Goal: Task Accomplishment & Management: Complete application form

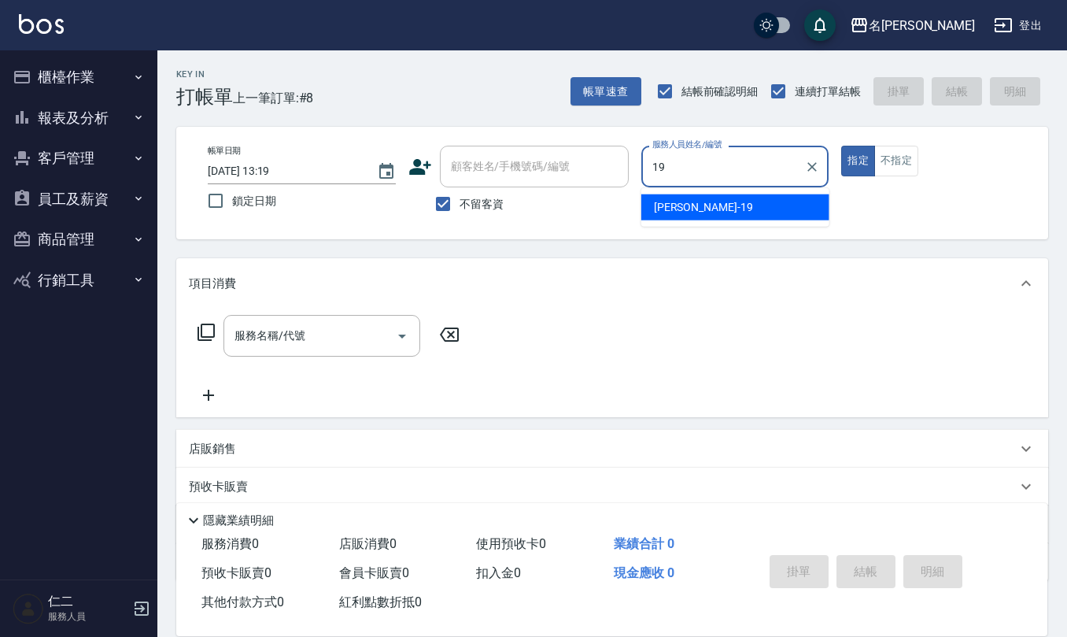
type input "[PERSON_NAME]-19"
type button "true"
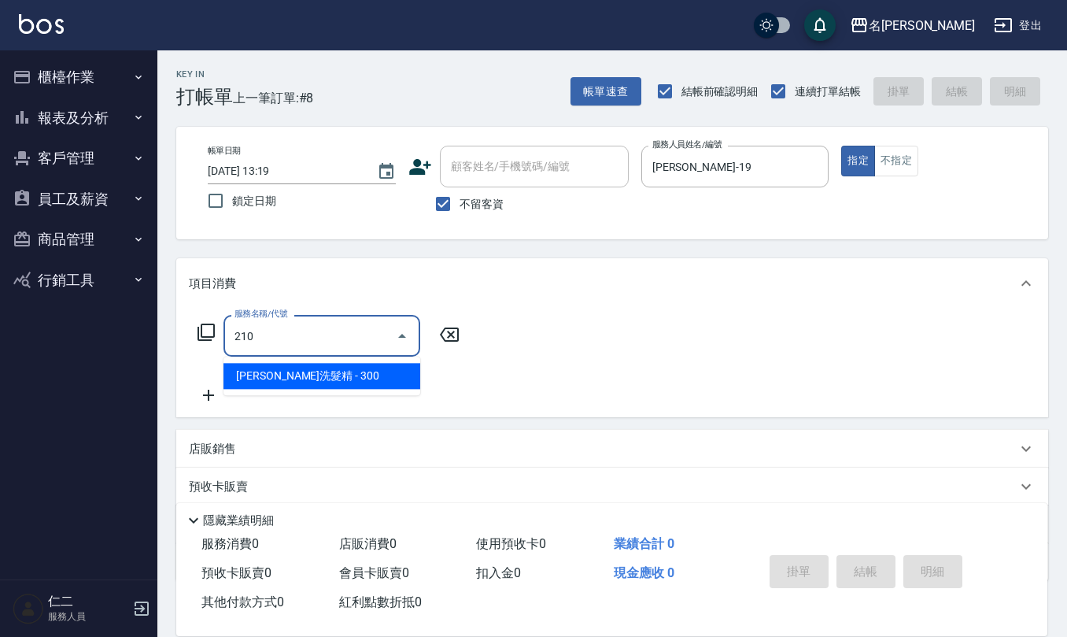
type input "[PERSON_NAME]洗髮精(210)"
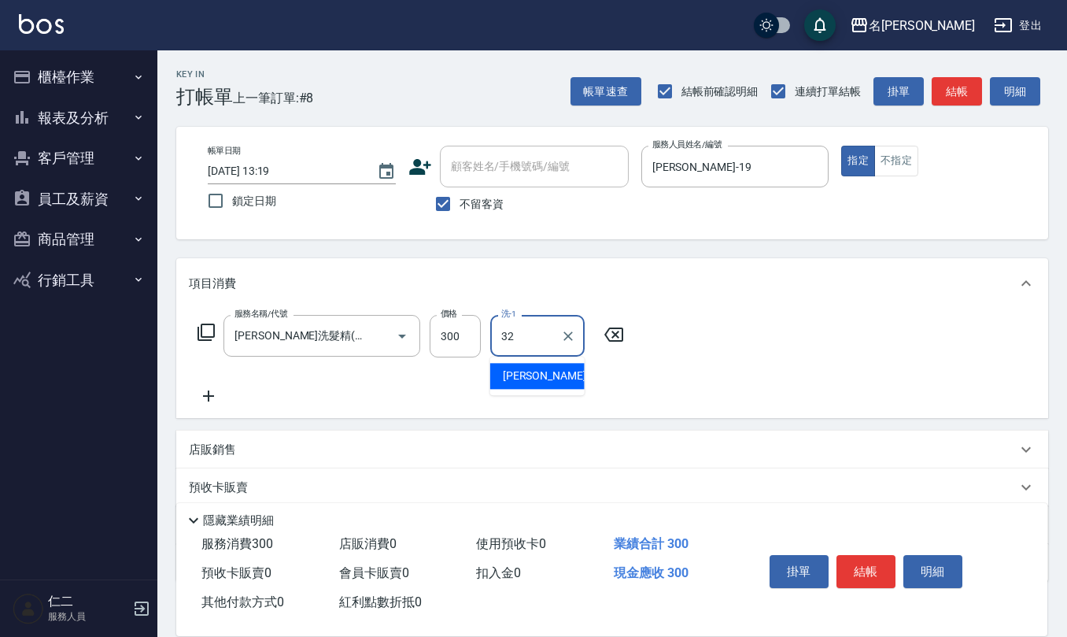
type input "[PERSON_NAME]-32"
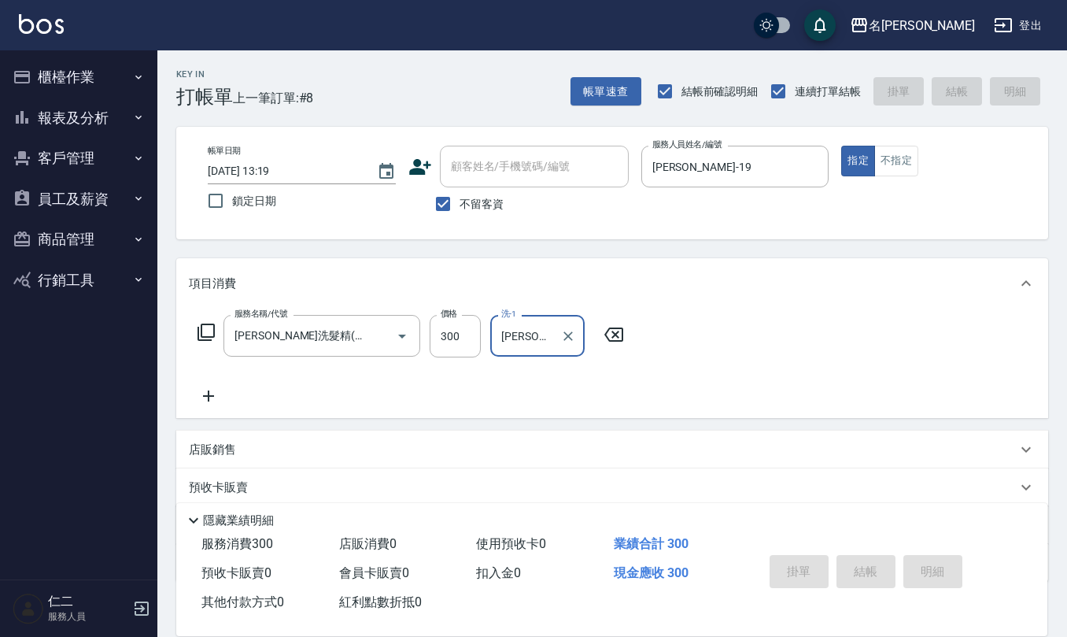
type input "[DATE] 14:02"
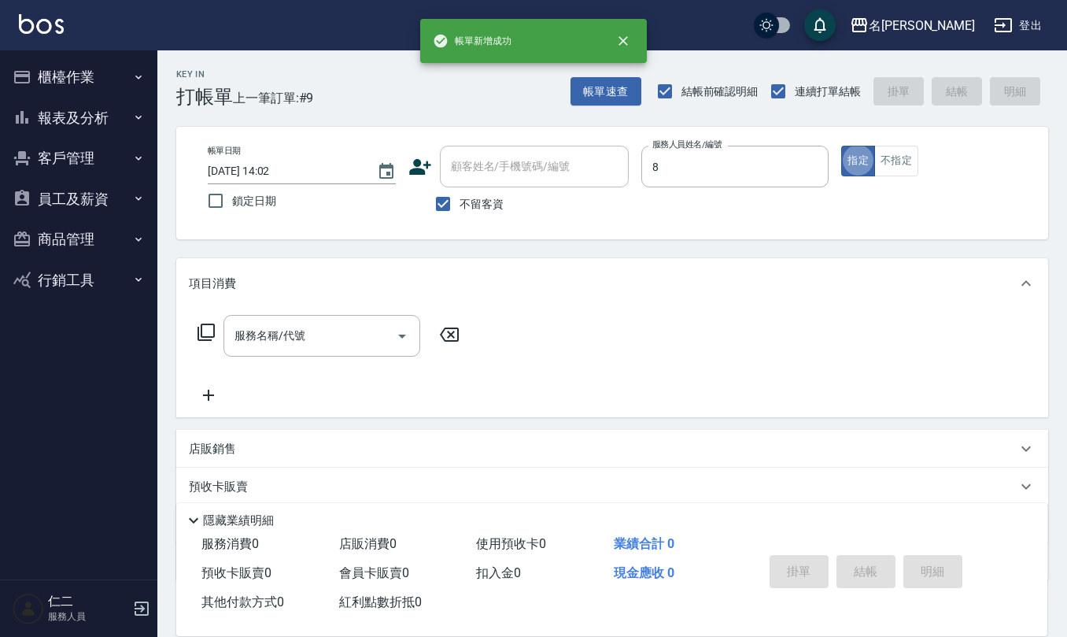
type input "[PERSON_NAME]-8"
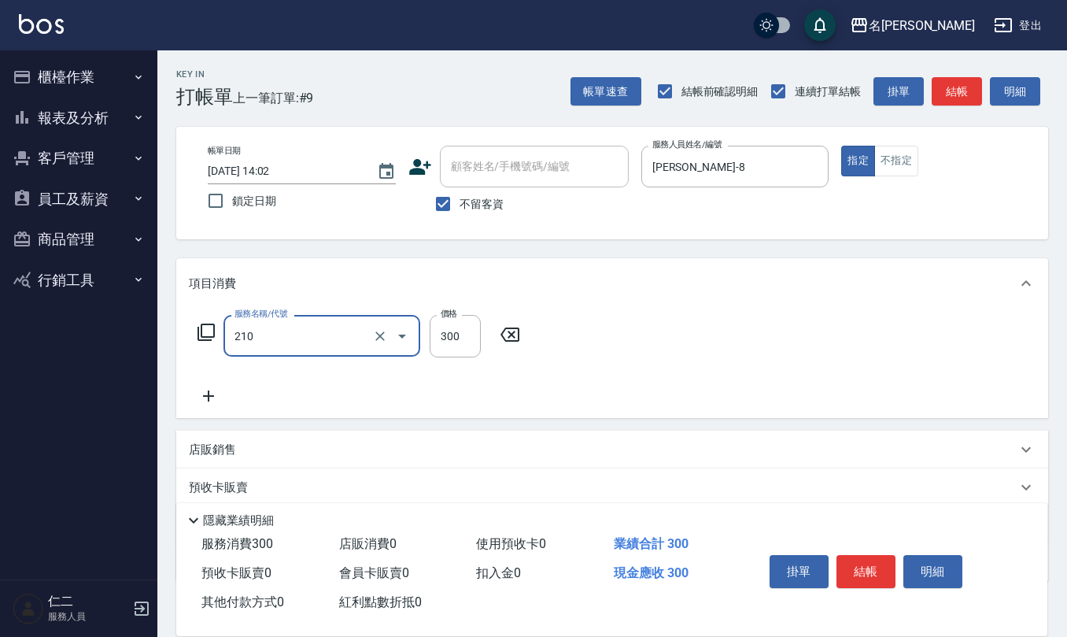
type input "[PERSON_NAME]洗髮精(210)"
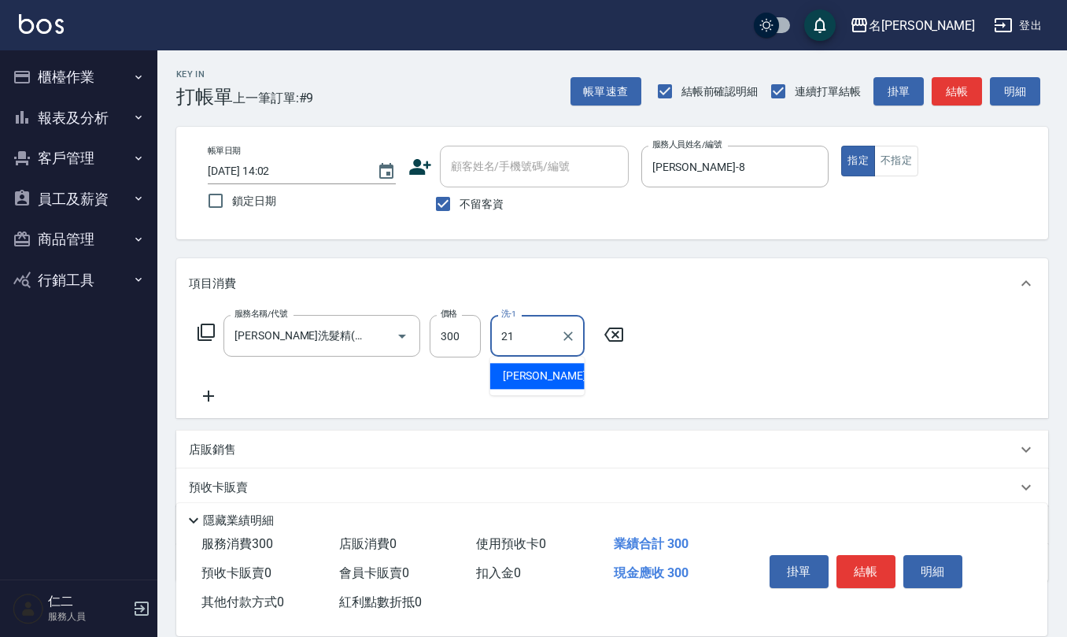
type input "[PERSON_NAME]-21"
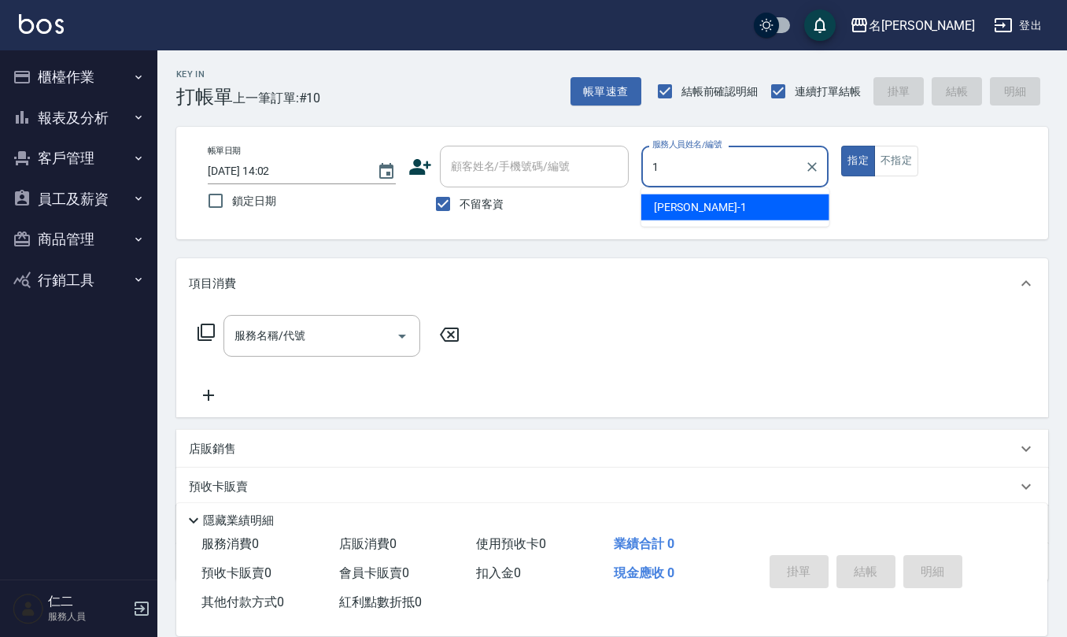
type input "[PERSON_NAME]1"
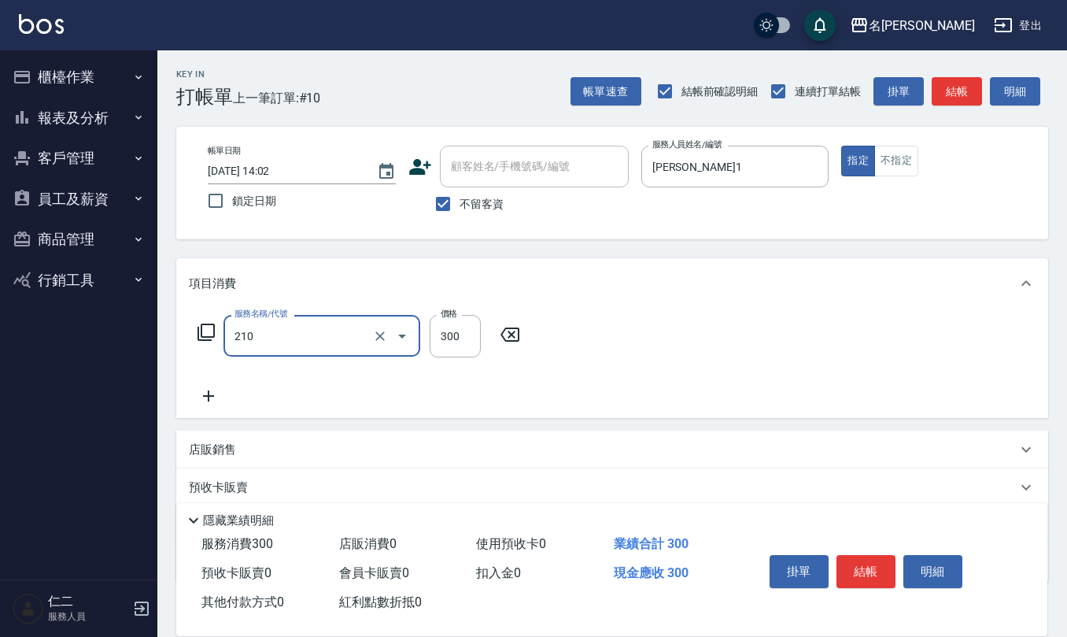
type input "[PERSON_NAME]洗髮精(210)"
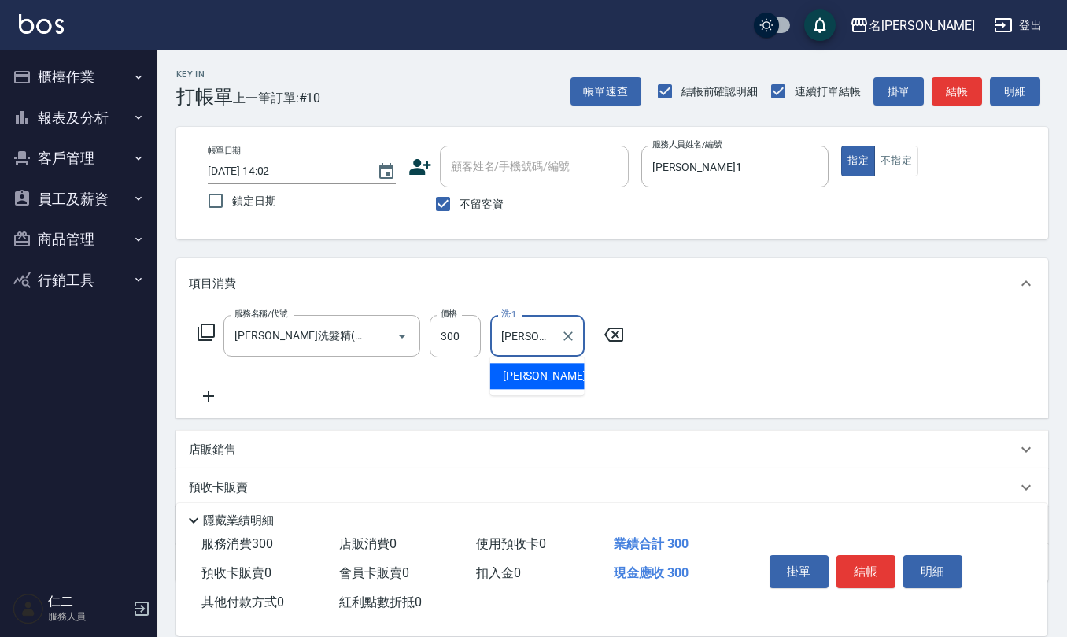
type input "[PERSON_NAME]-28"
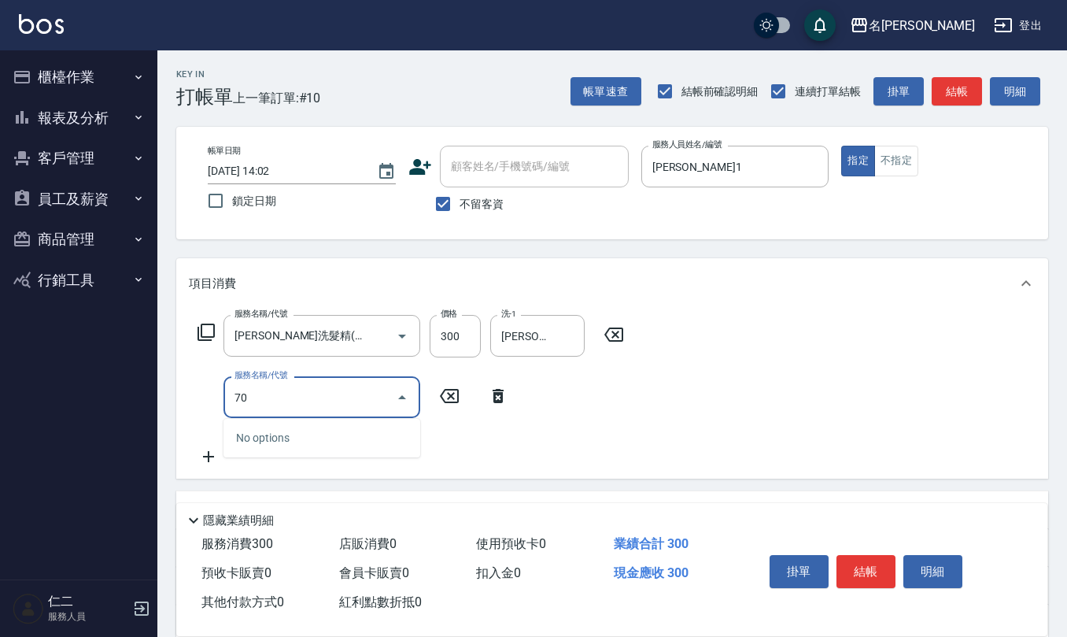
type input "7"
type input "TG護髮素(潤絲)(807)"
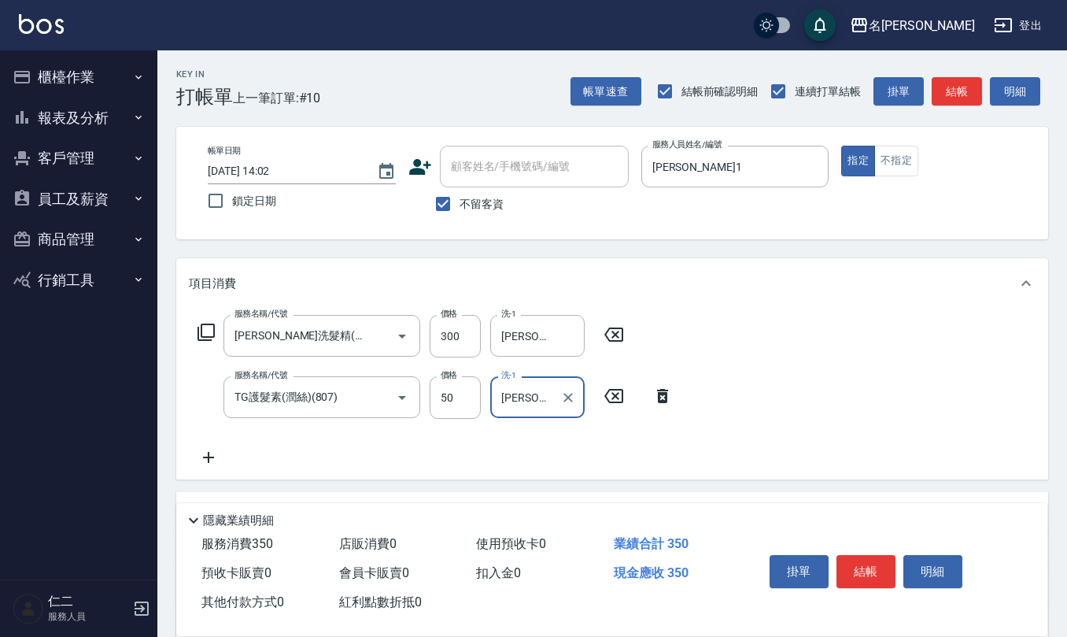
type input "[PERSON_NAME]-28"
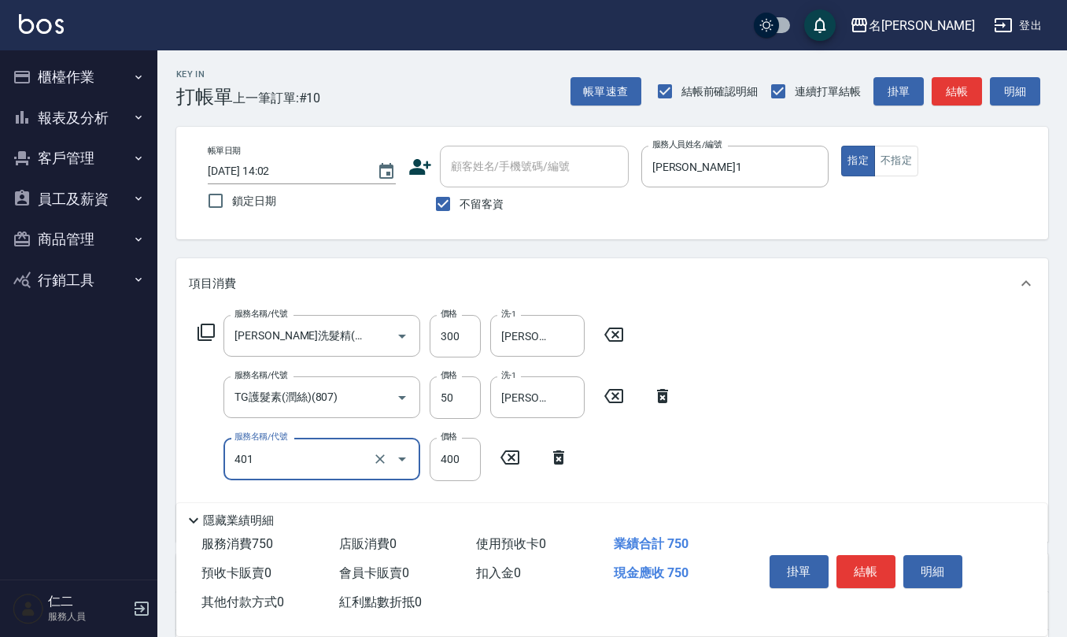
type input "剪髮(401)"
type input "50"
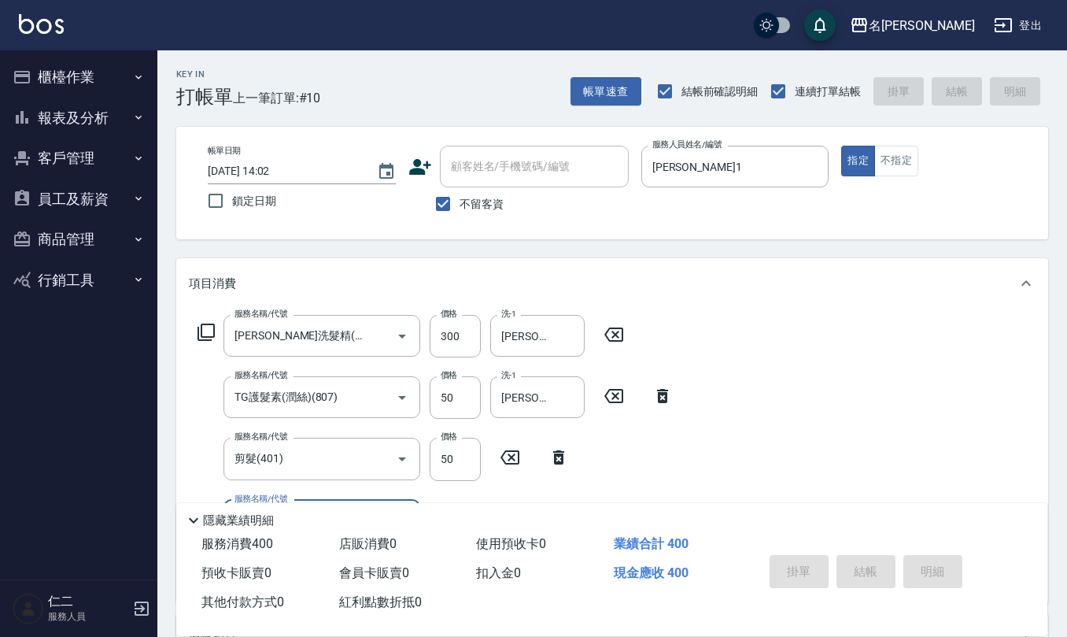
type input "[DATE] 14:03"
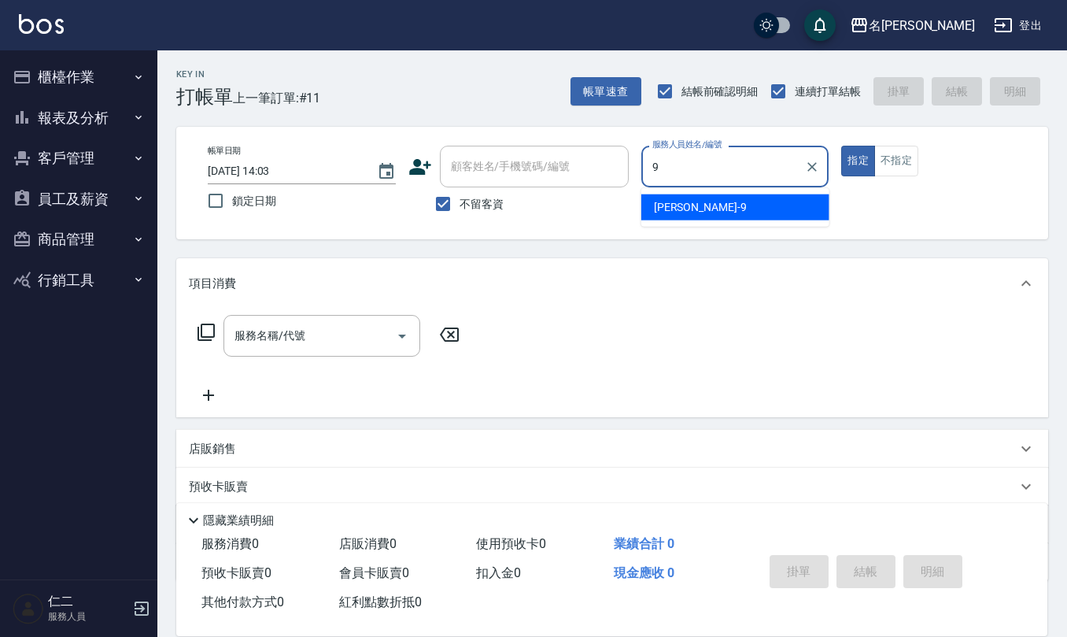
type input "[PERSON_NAME]-9"
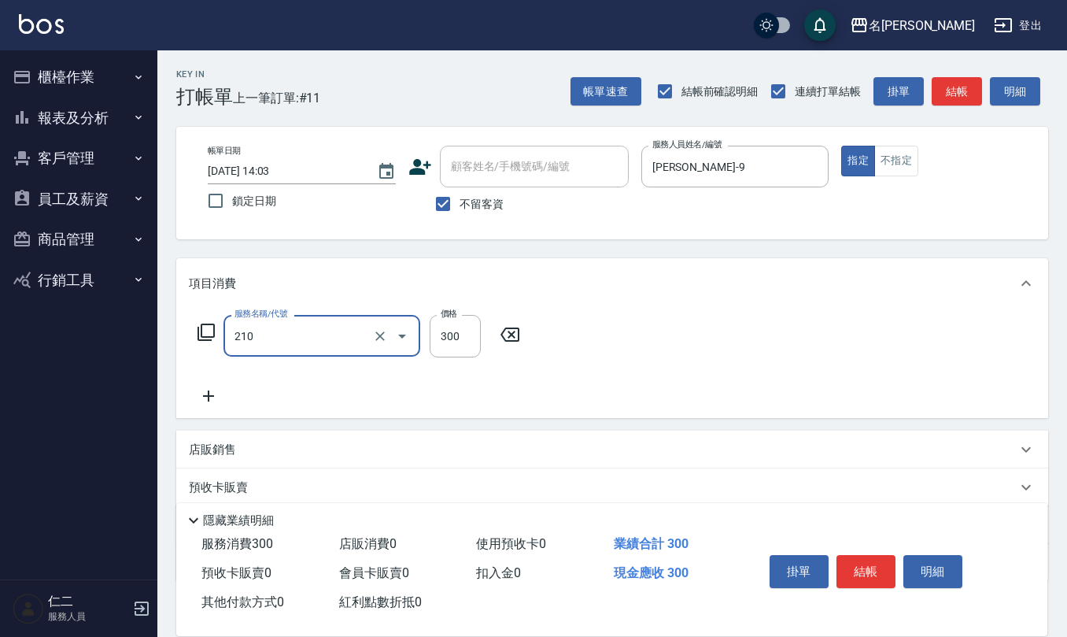
type input "[PERSON_NAME]洗髮精(210)"
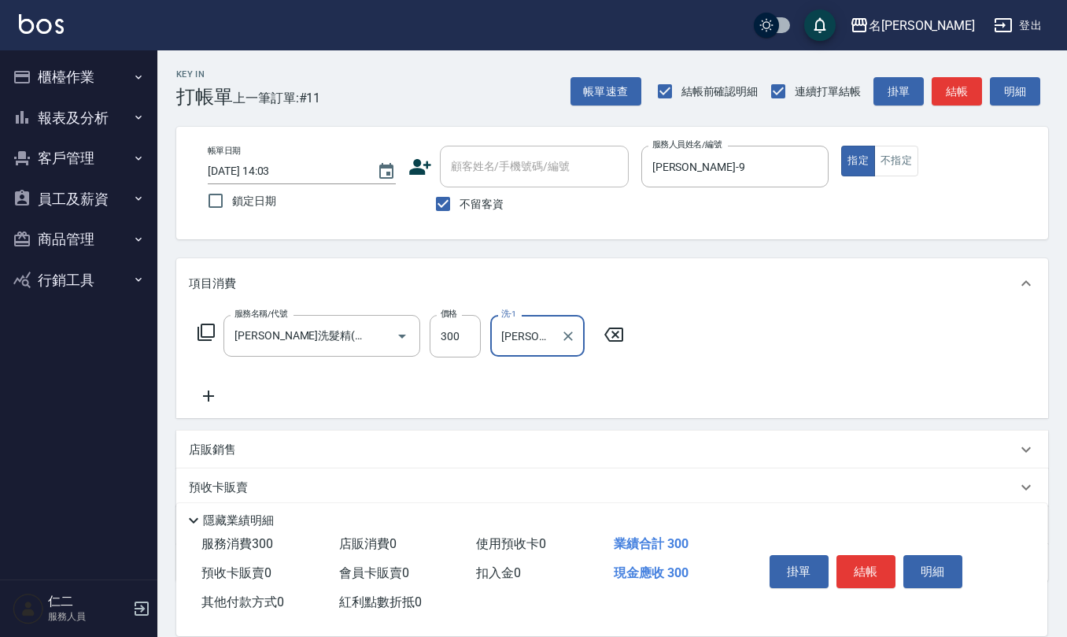
type input "[PERSON_NAME]-26"
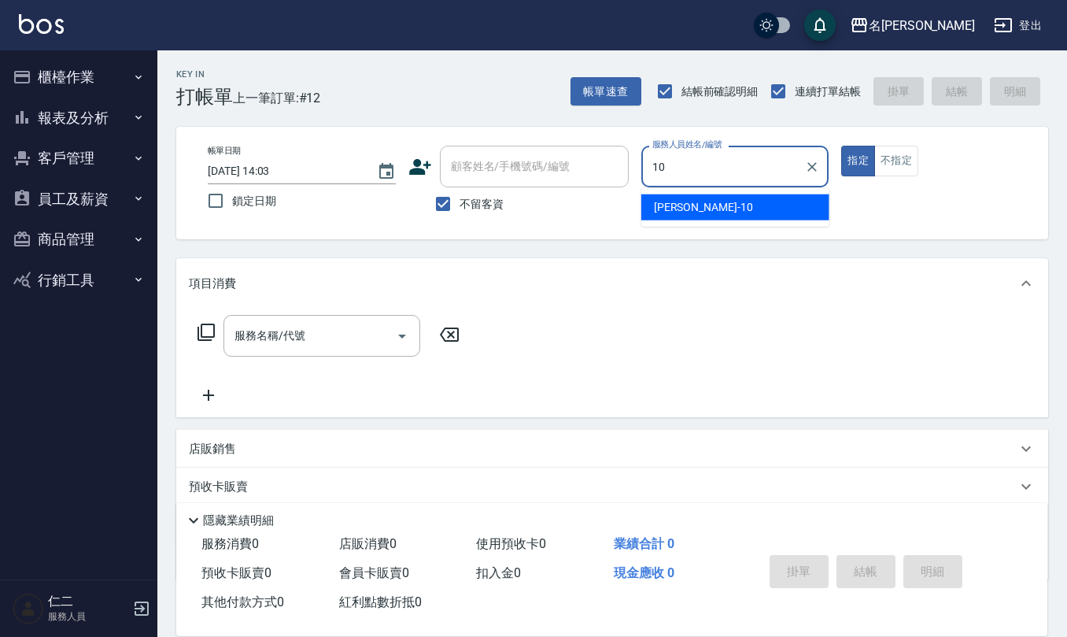
type input "[PERSON_NAME]-10"
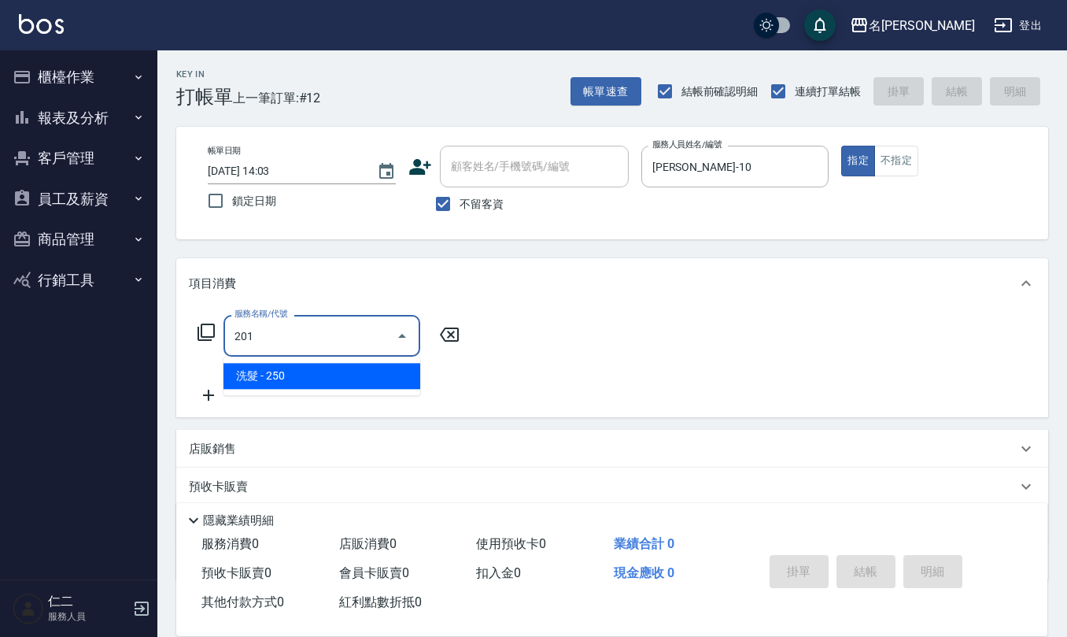
type input "洗髮(201)"
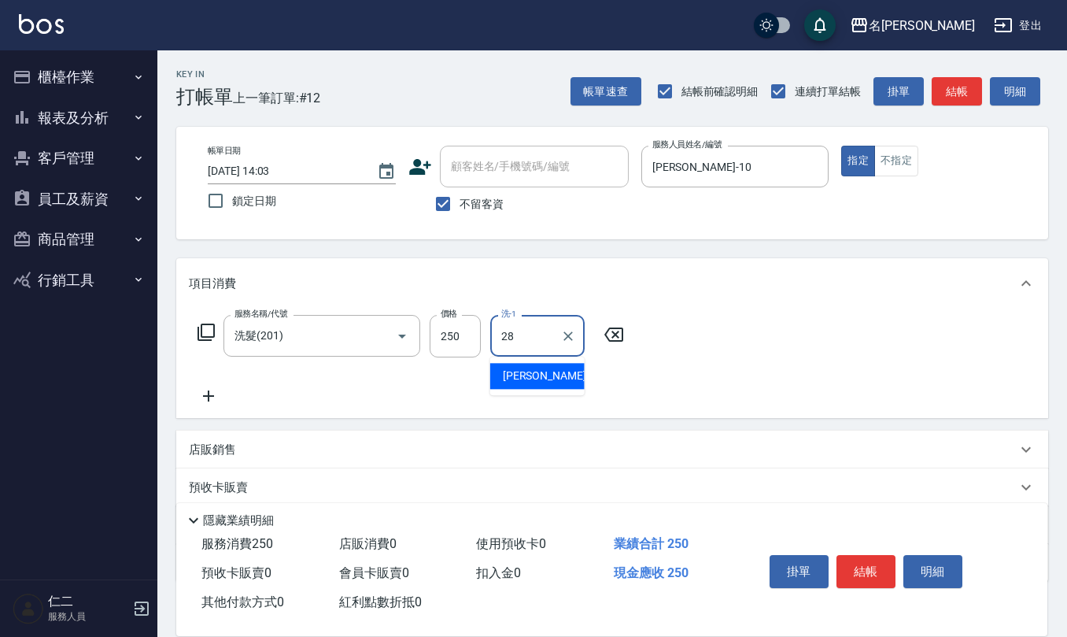
type input "[PERSON_NAME]-28"
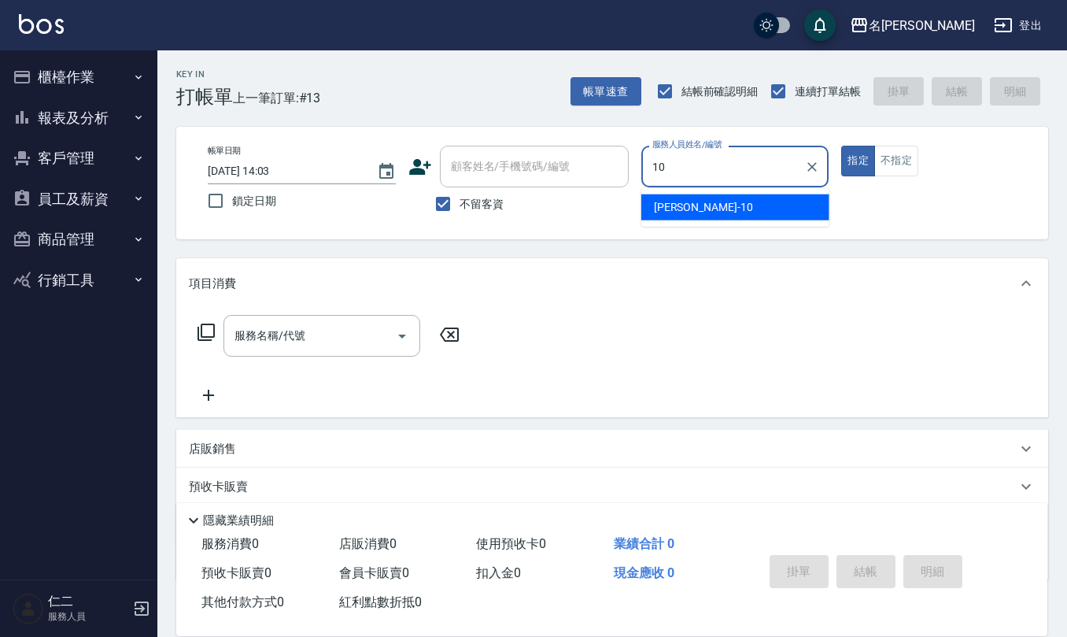
type input "[PERSON_NAME]-10"
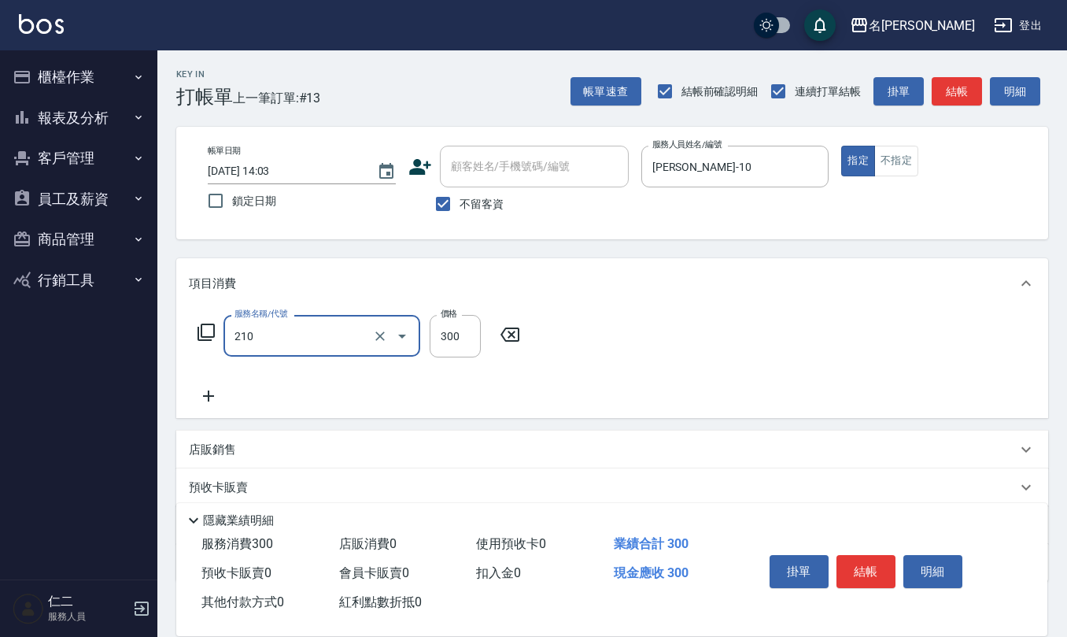
type input "[PERSON_NAME]洗髮精(210)"
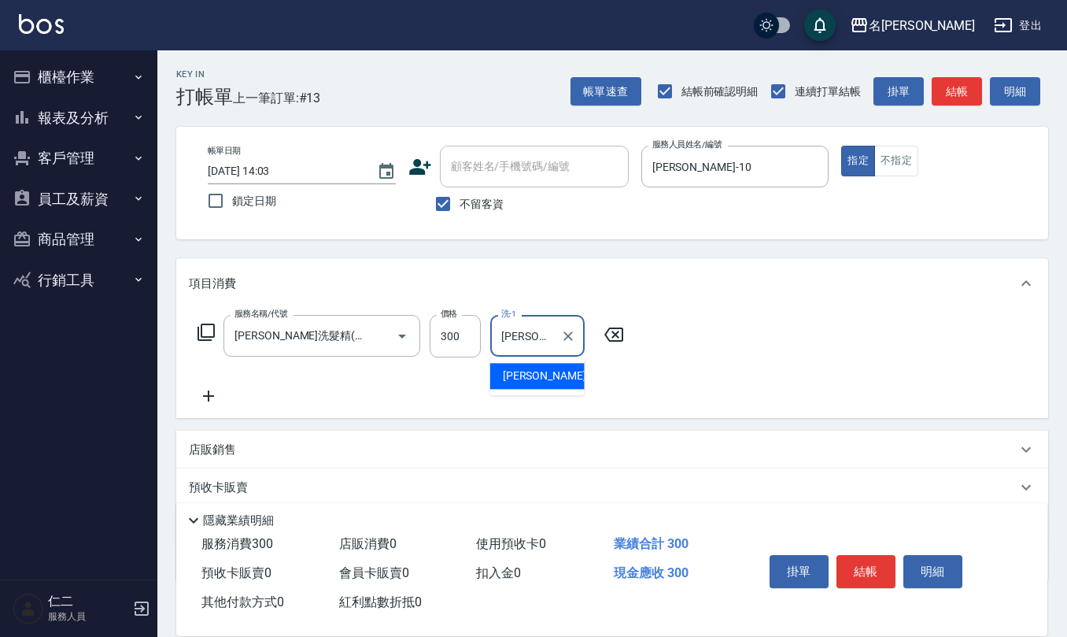
type input "[PERSON_NAME]-21"
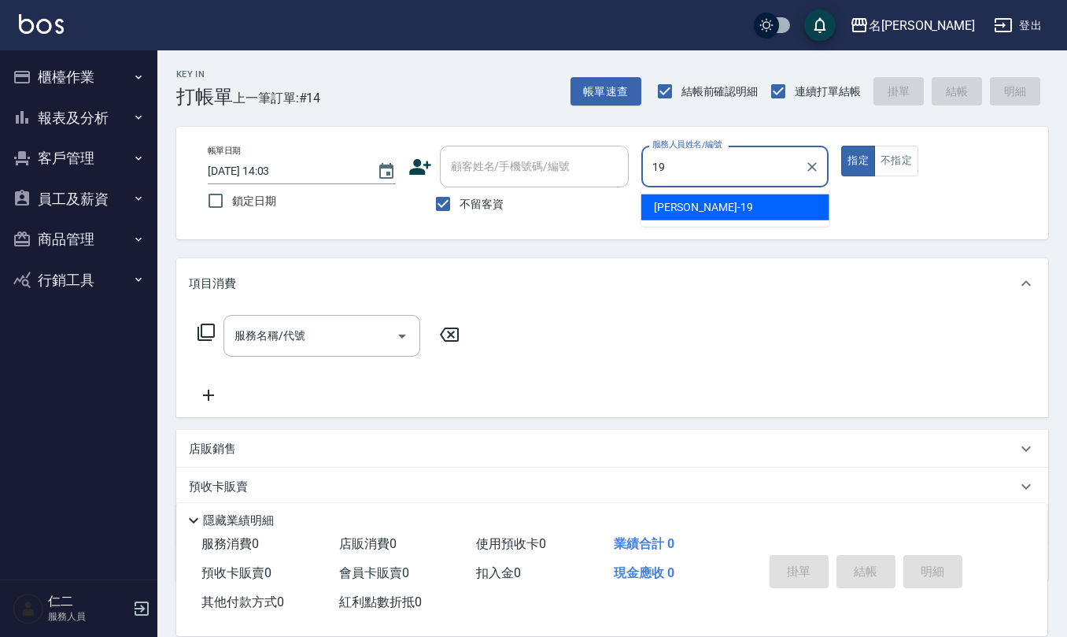
type input "[PERSON_NAME]-19"
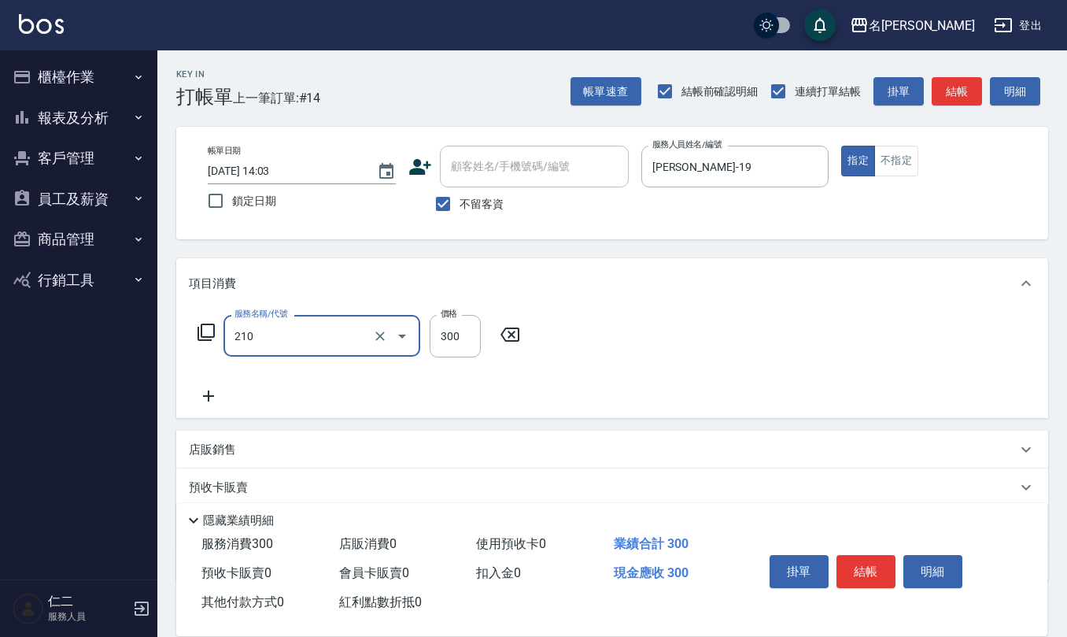
type input "[PERSON_NAME]洗髮精(210)"
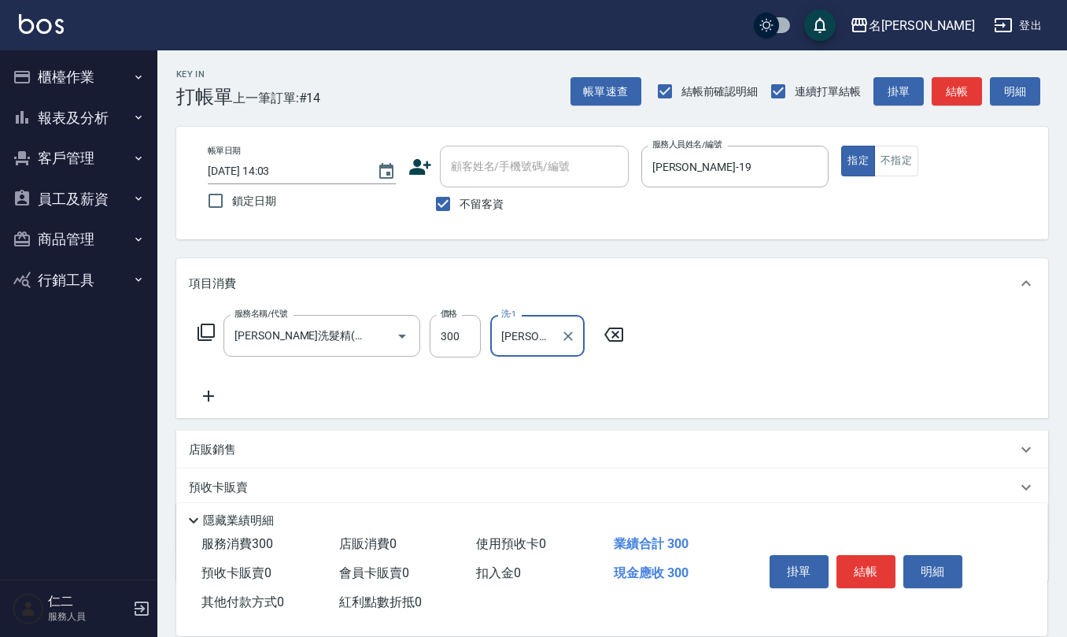
type input "[PERSON_NAME]-33"
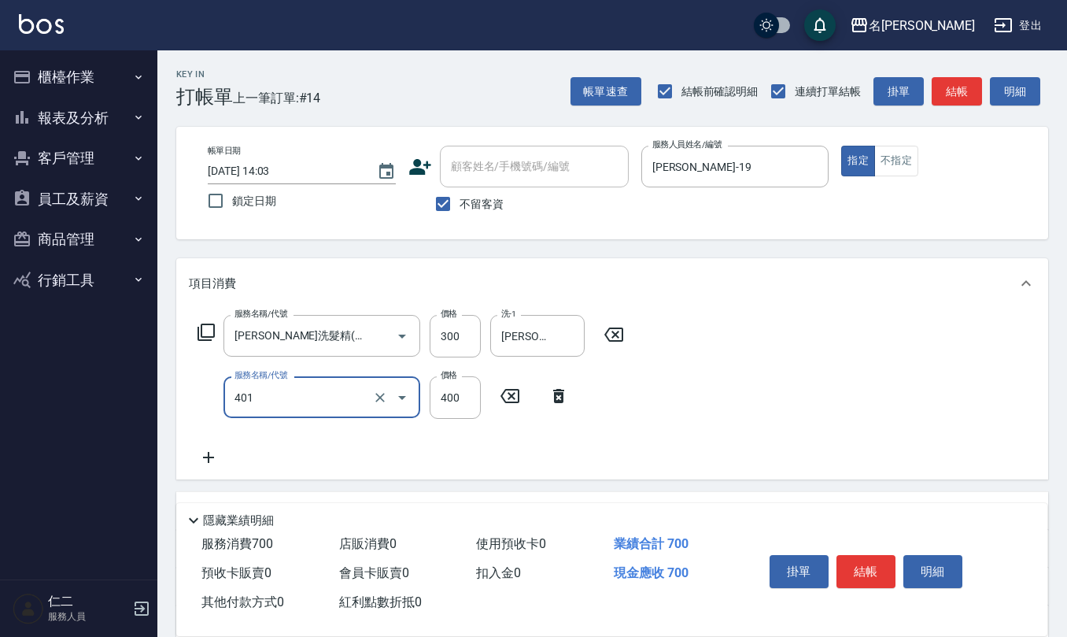
type input "剪髮(401)"
type input "500"
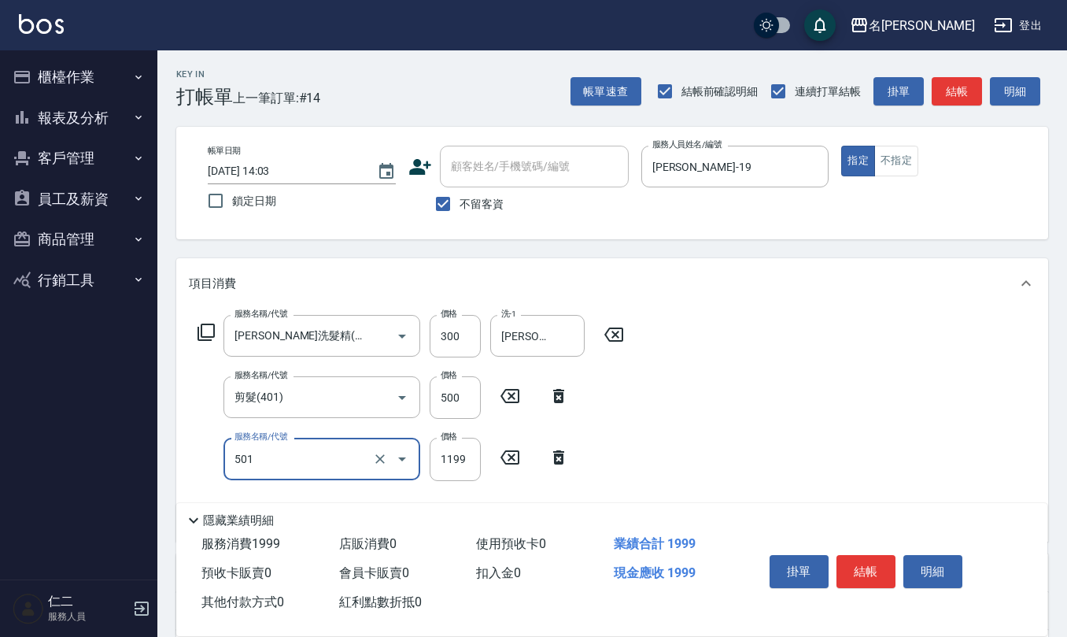
type input "染髮(501)"
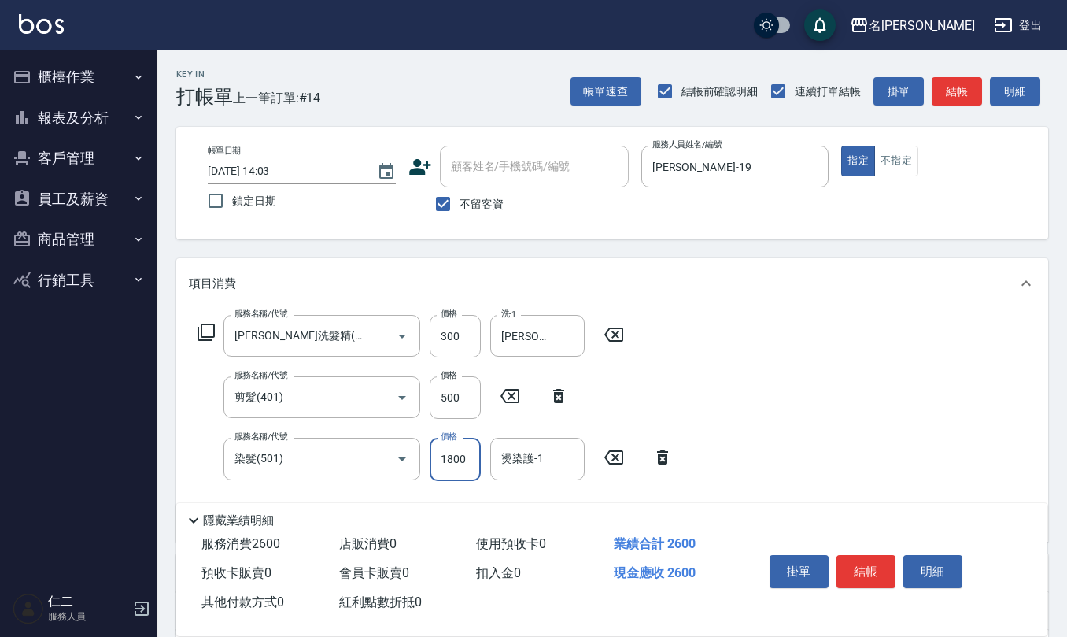
type input "1800"
type input "2"
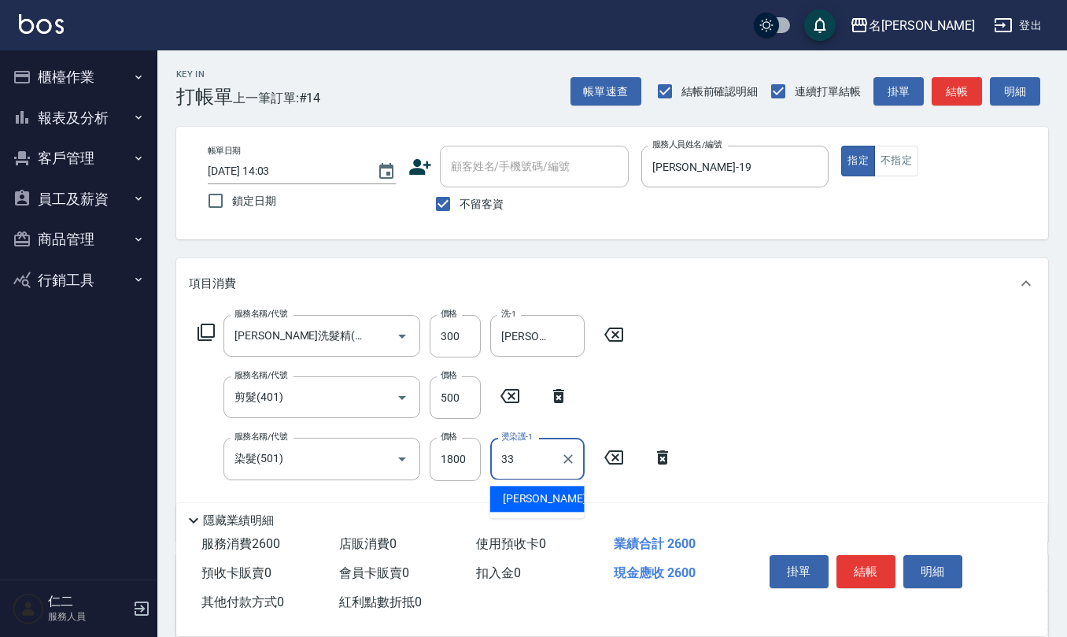
type input "[PERSON_NAME]-33"
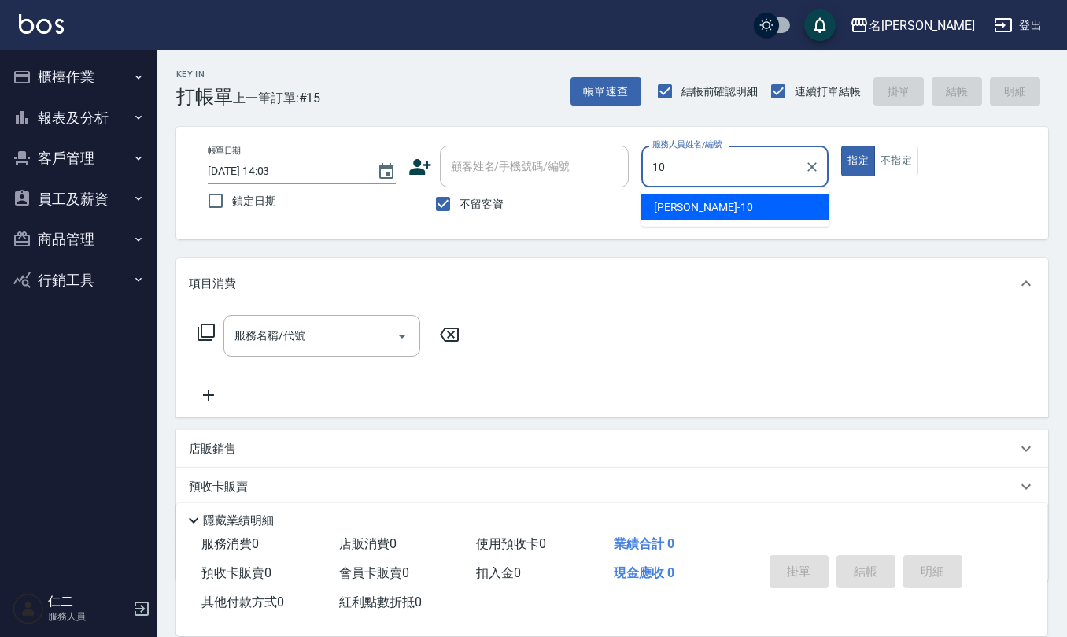
type input "[PERSON_NAME]-10"
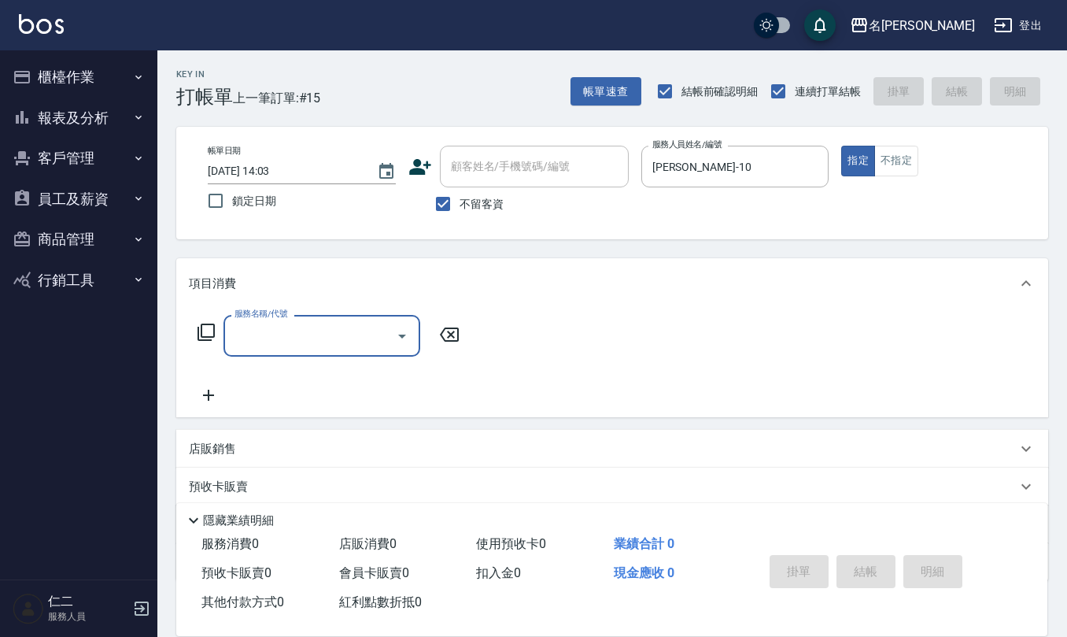
drag, startPoint x: 891, startPoint y: 155, endPoint x: 888, endPoint y: 137, distance: 18.3
click at [891, 151] on button "不指定" at bounding box center [896, 161] width 44 height 31
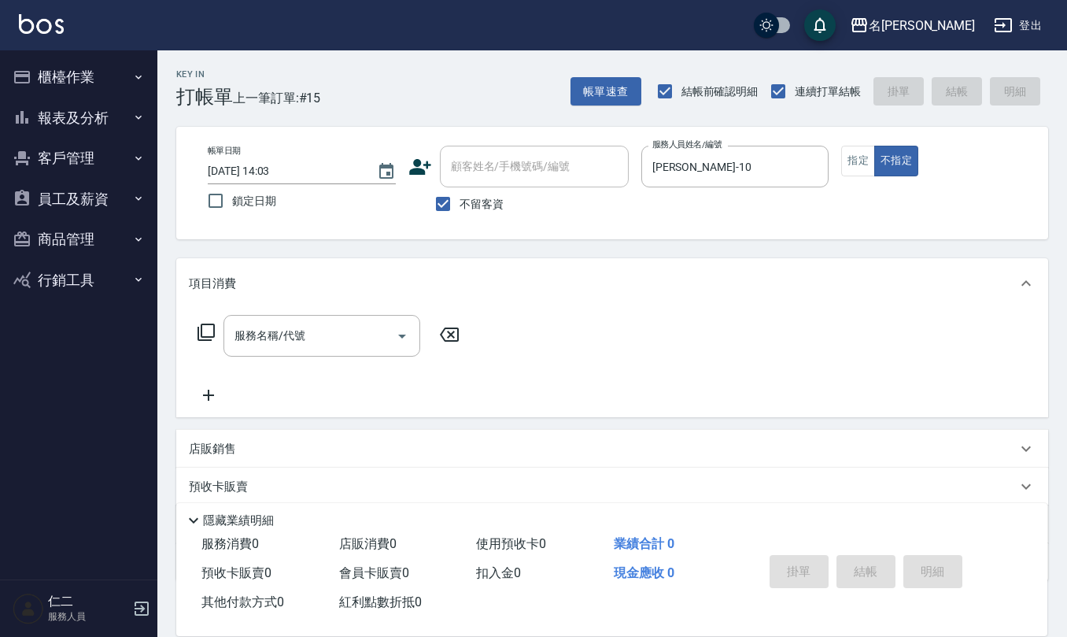
type button "false"
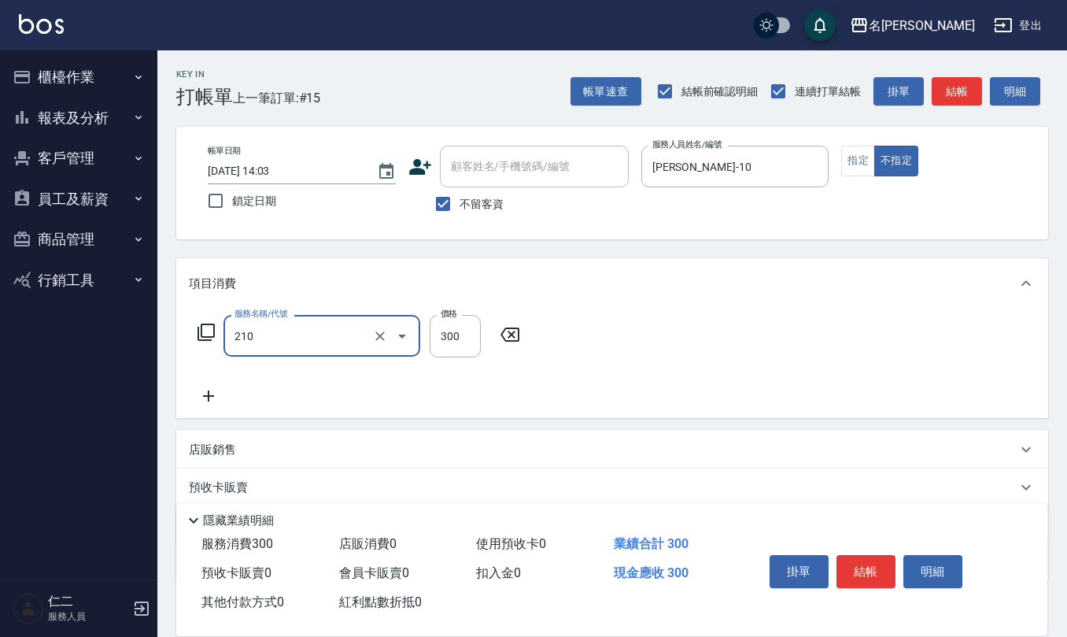
type input "[PERSON_NAME]洗髮精(210)"
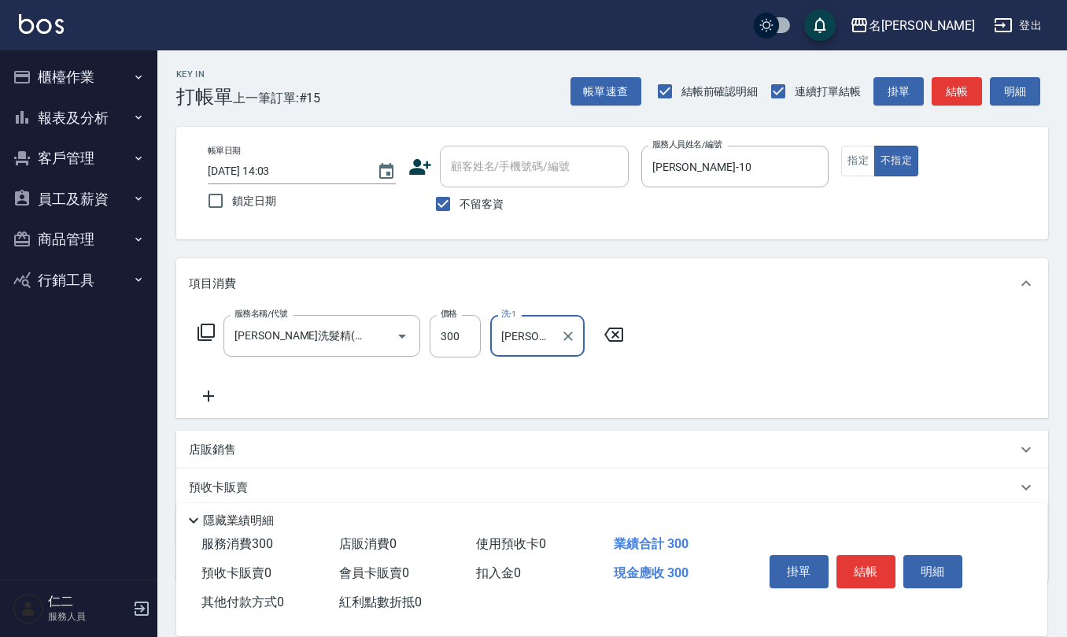
type input "[PERSON_NAME]-29"
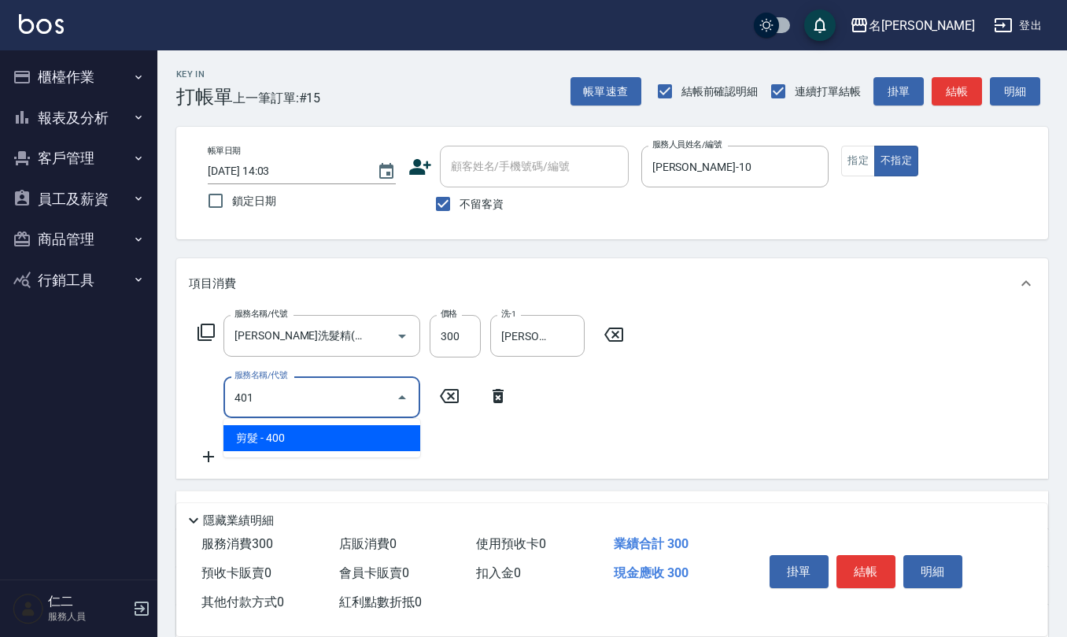
type input "剪髮(401)"
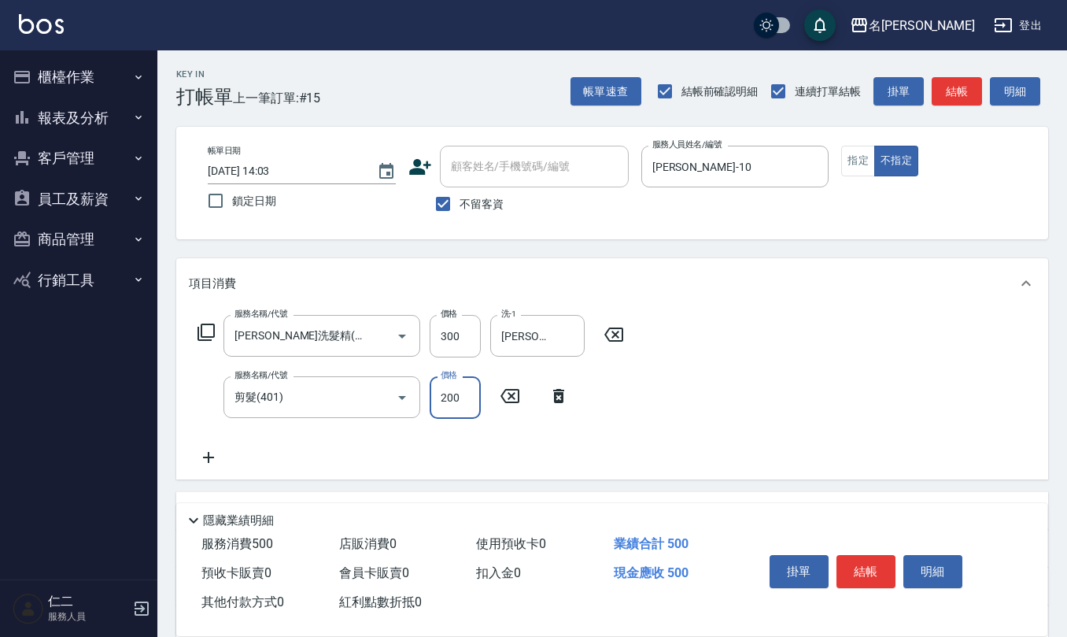
type input "200"
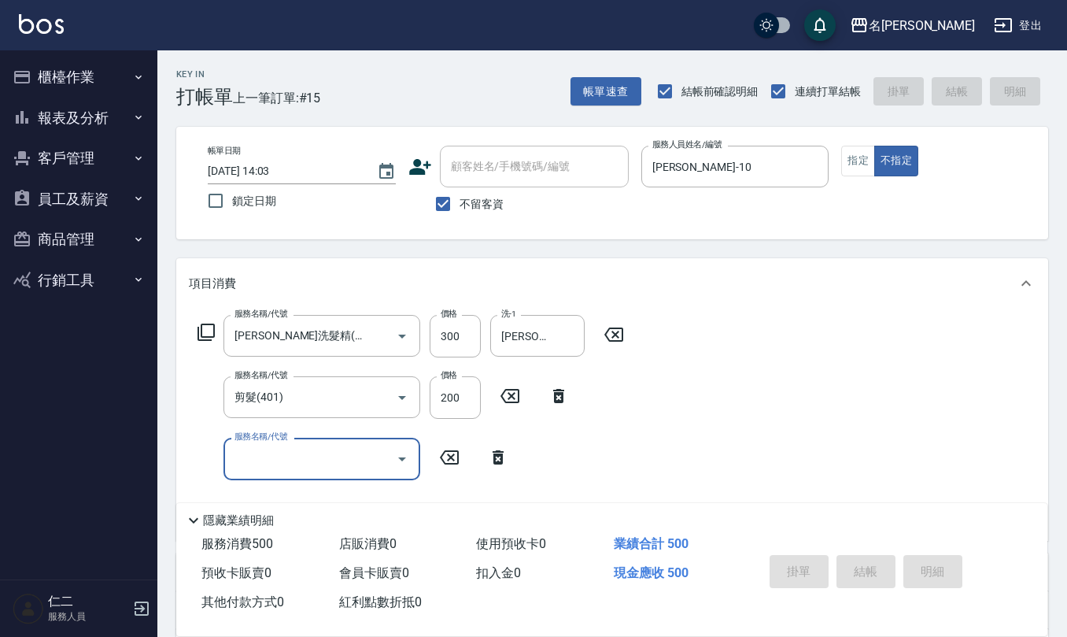
type input "[DATE] 14:04"
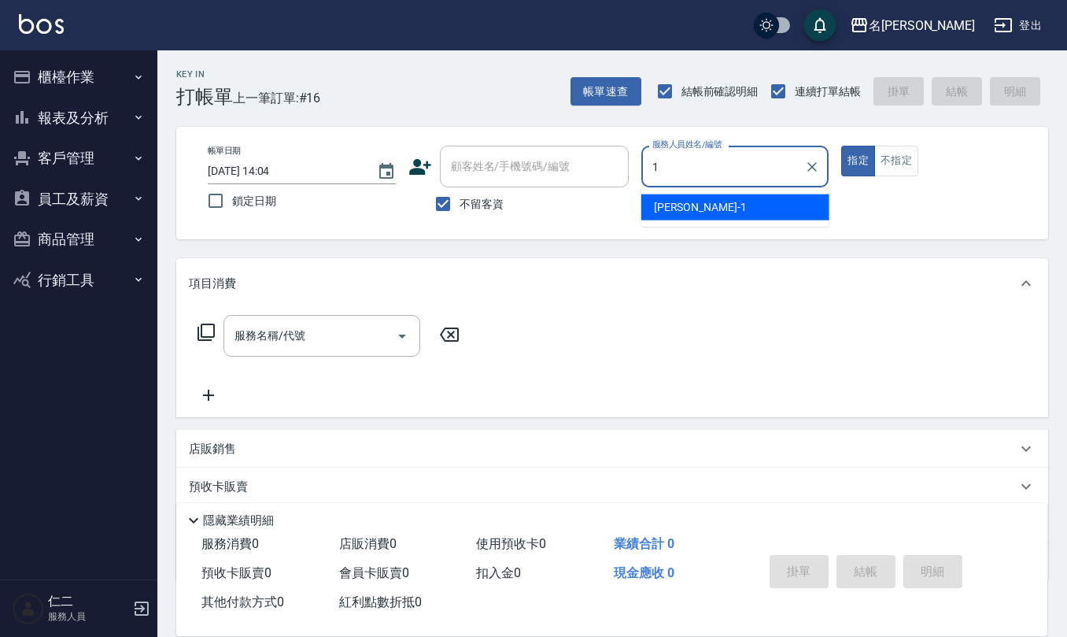
type input "[PERSON_NAME]1"
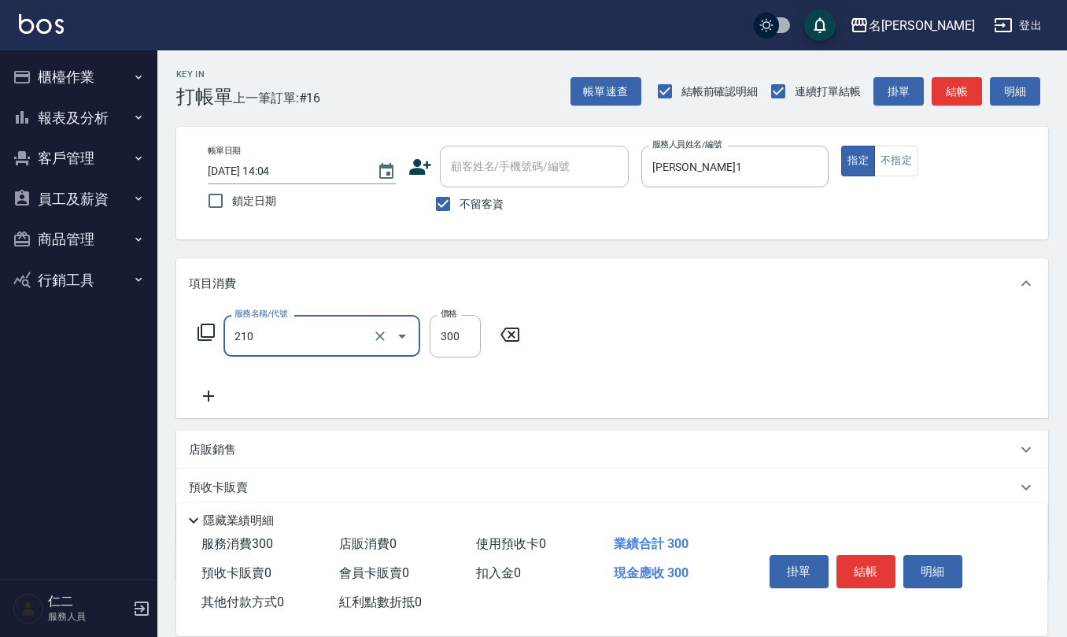
type input "[PERSON_NAME]洗髮精(210)"
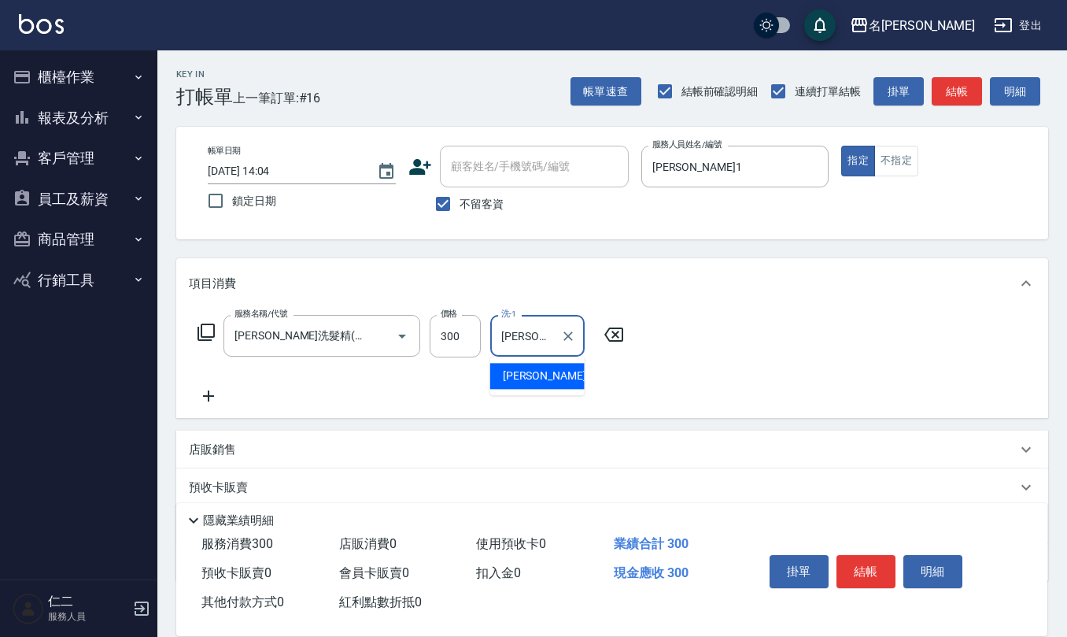
type input "[PERSON_NAME]-24"
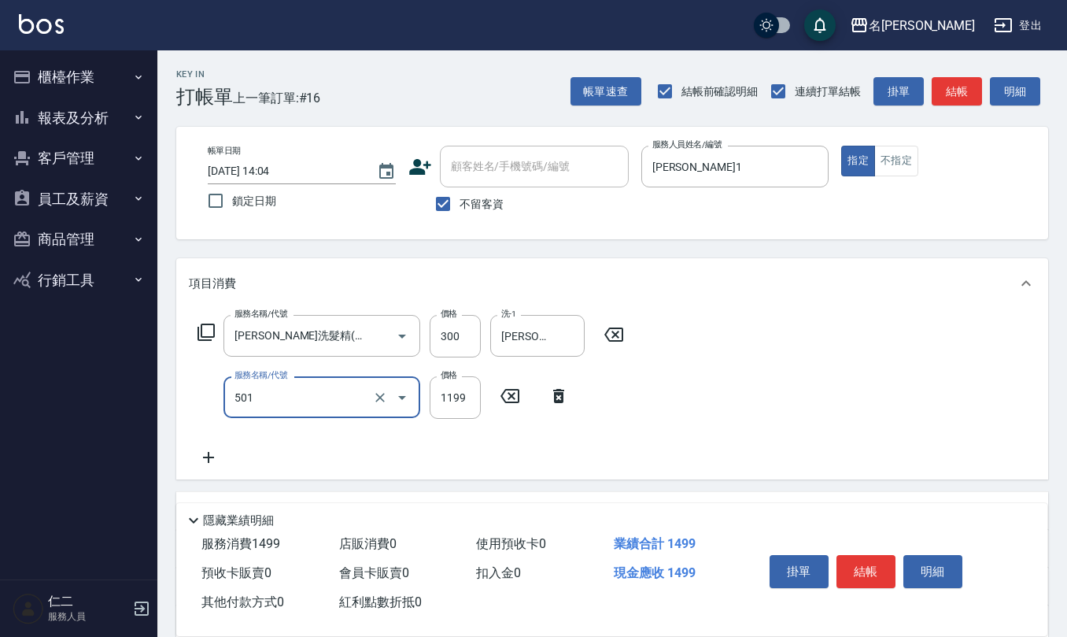
type input "染髮(501)"
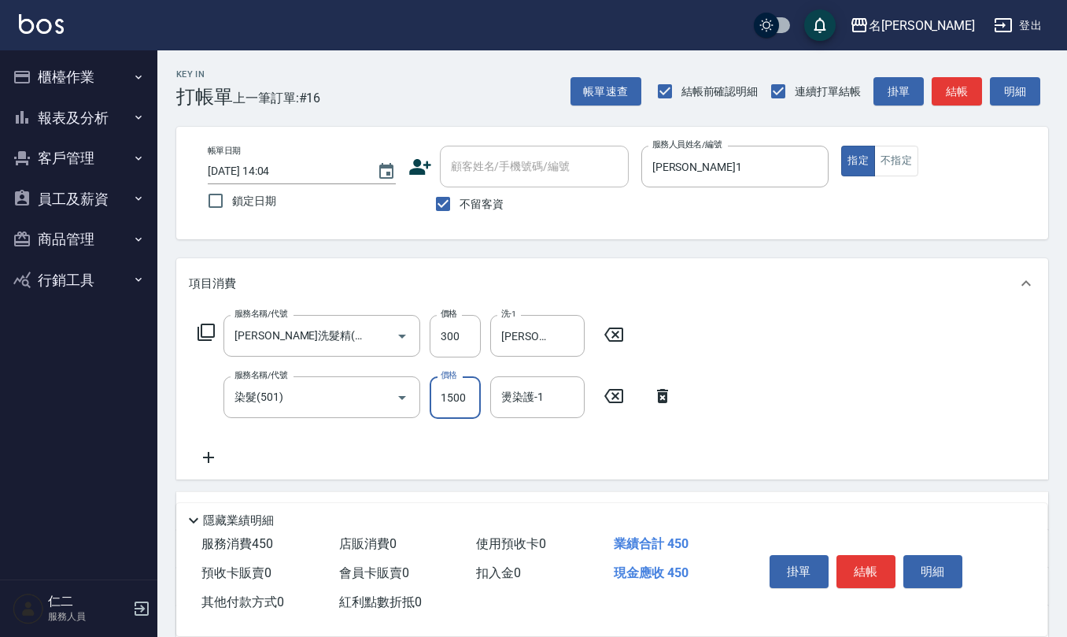
type input "1500"
type input "[PERSON_NAME]-24"
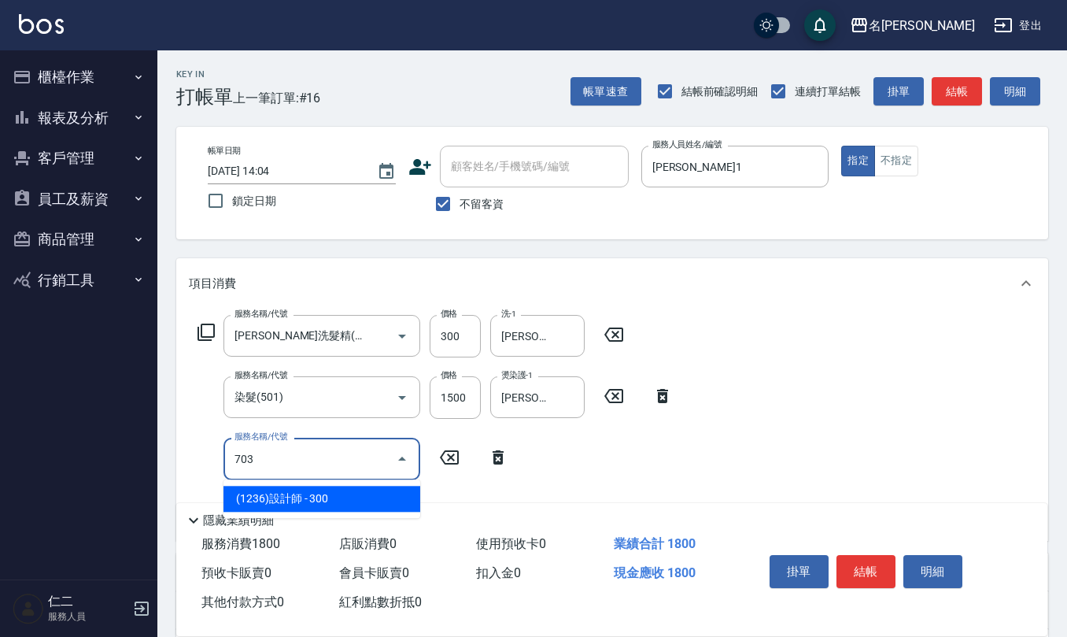
type input "(1236)設計師(703)"
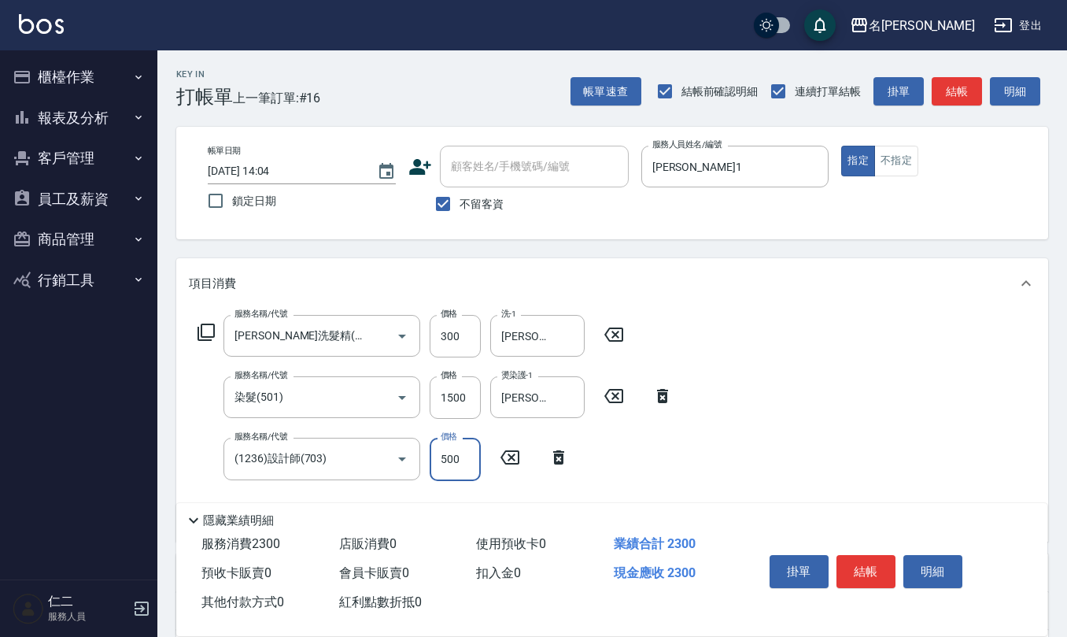
type input "500"
type input "剪髮(401)"
type input "405"
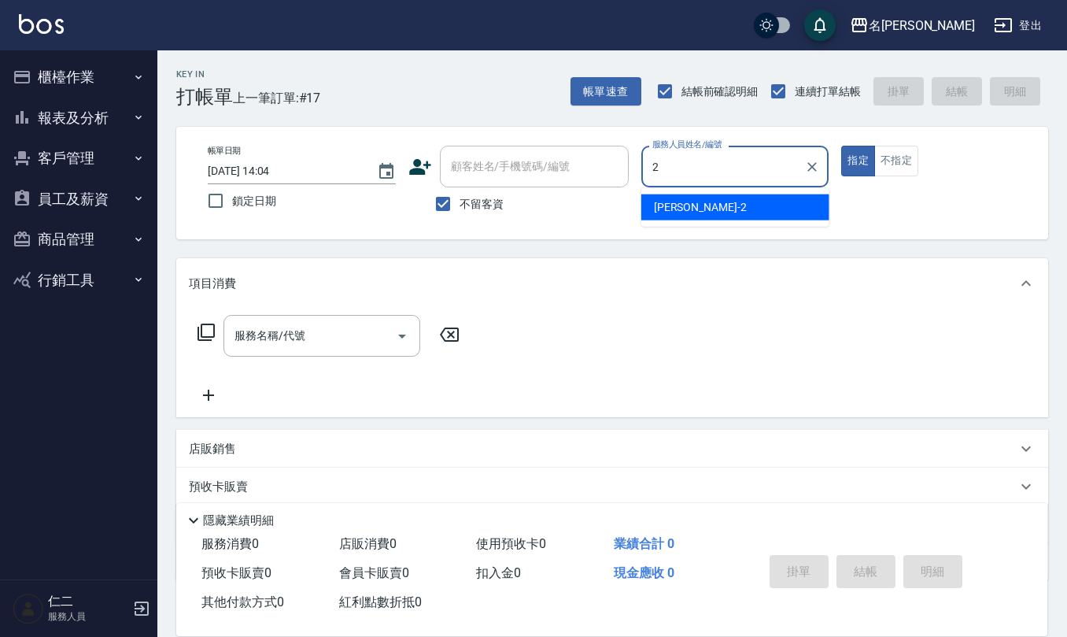
type input "[PERSON_NAME]-2"
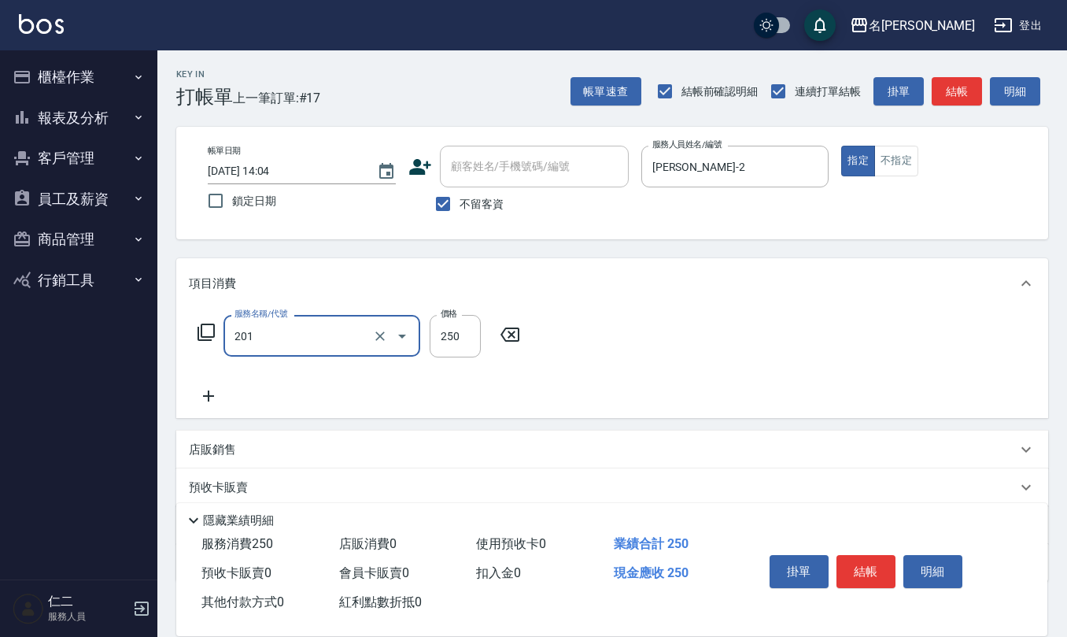
type input "洗髮(201)"
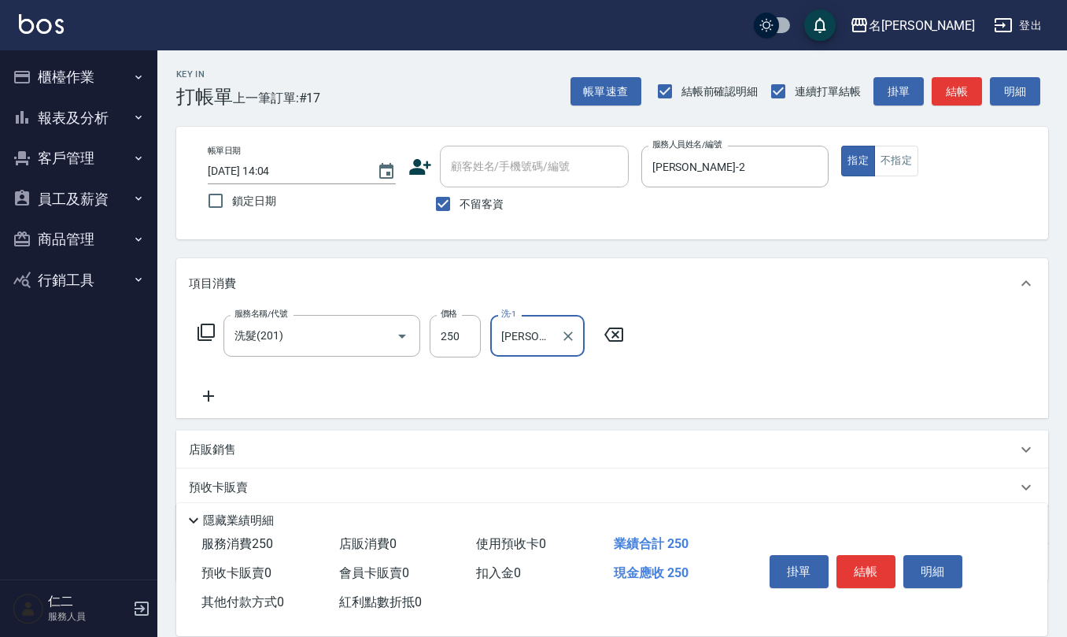
type input "[PERSON_NAME]-2"
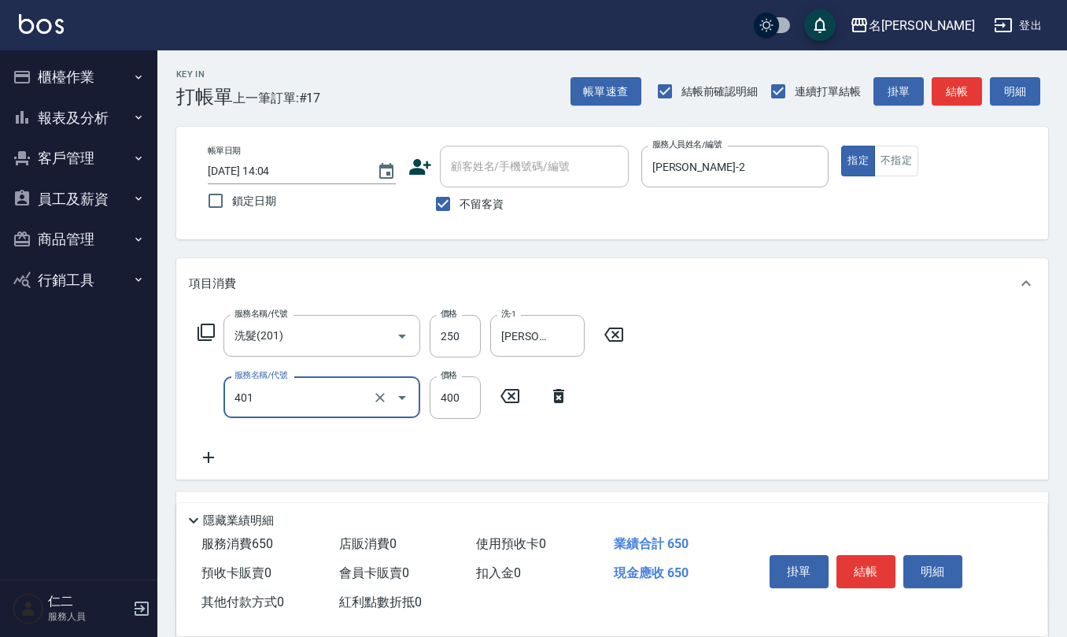
type input "剪髮(401)"
type input "350"
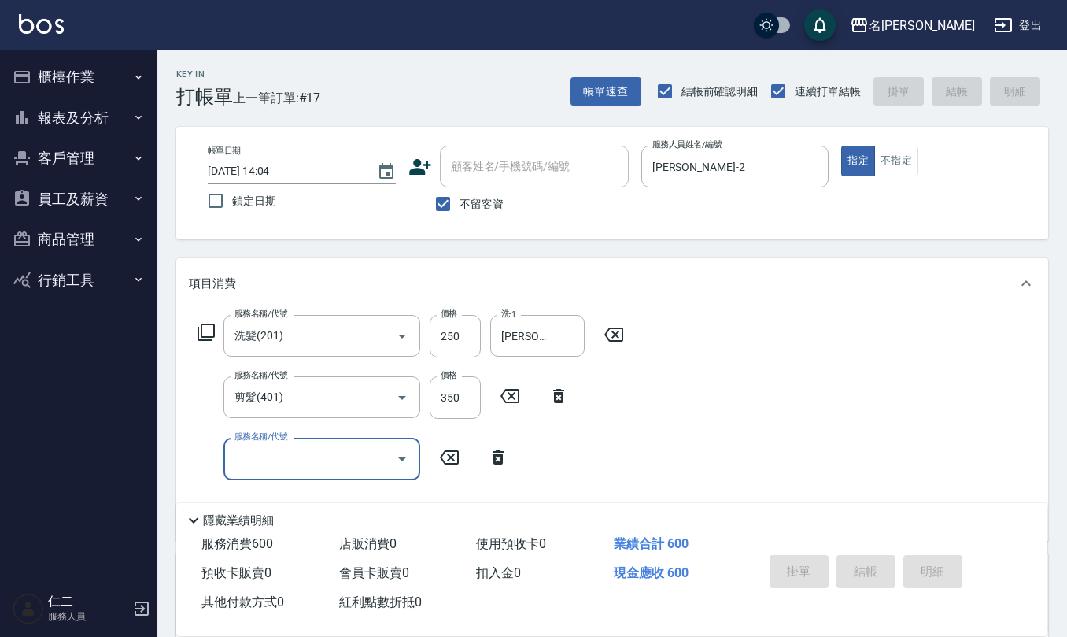
type input "[DATE] 14:13"
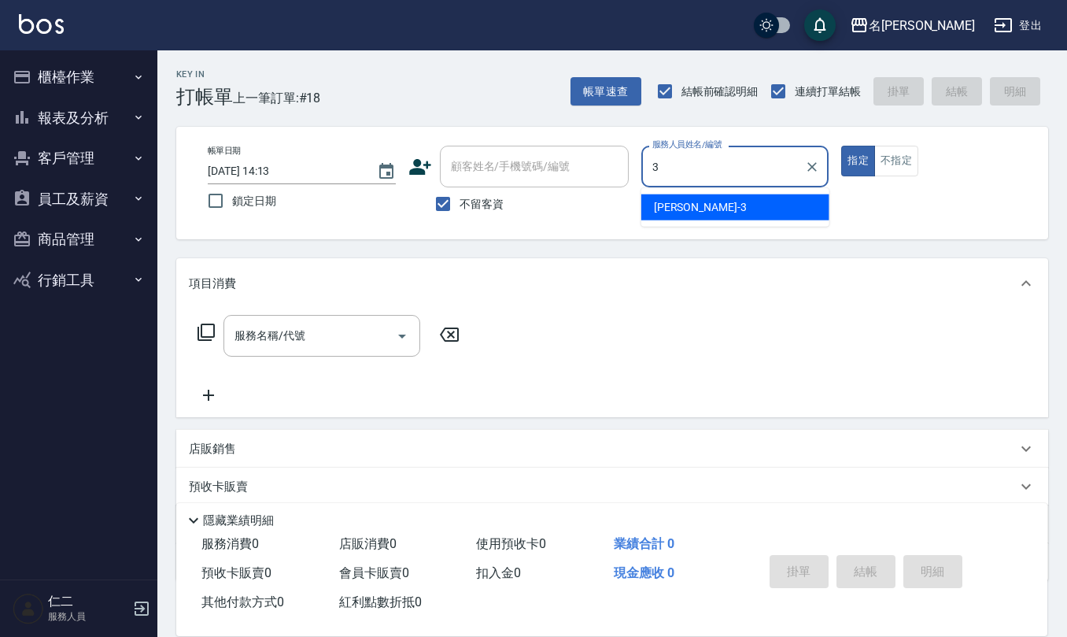
type input "[PERSON_NAME]-3"
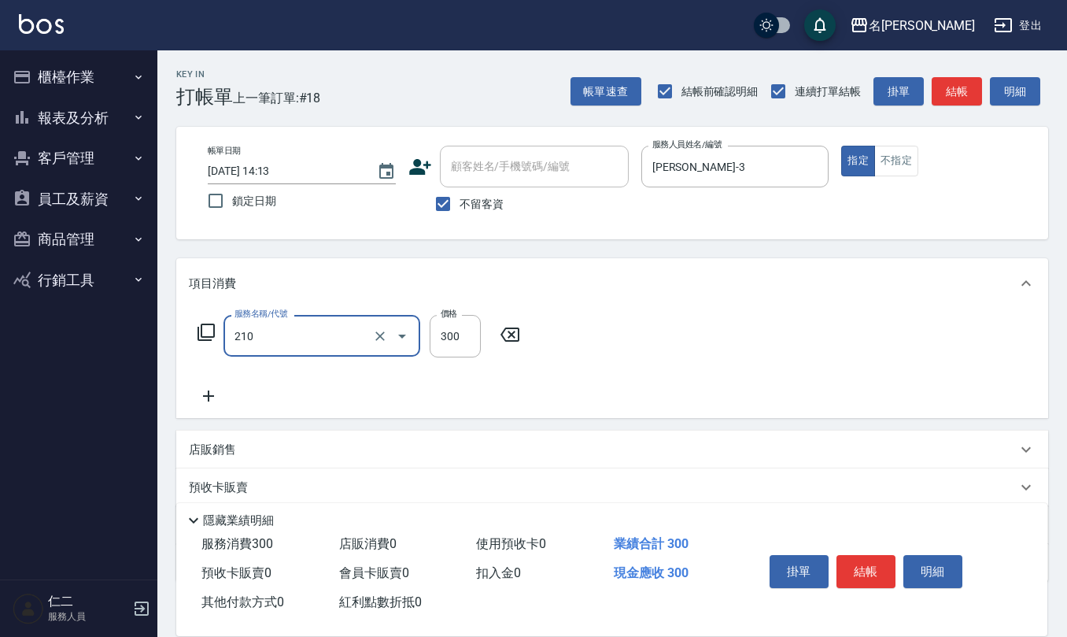
type input "[PERSON_NAME]洗髮精(210)"
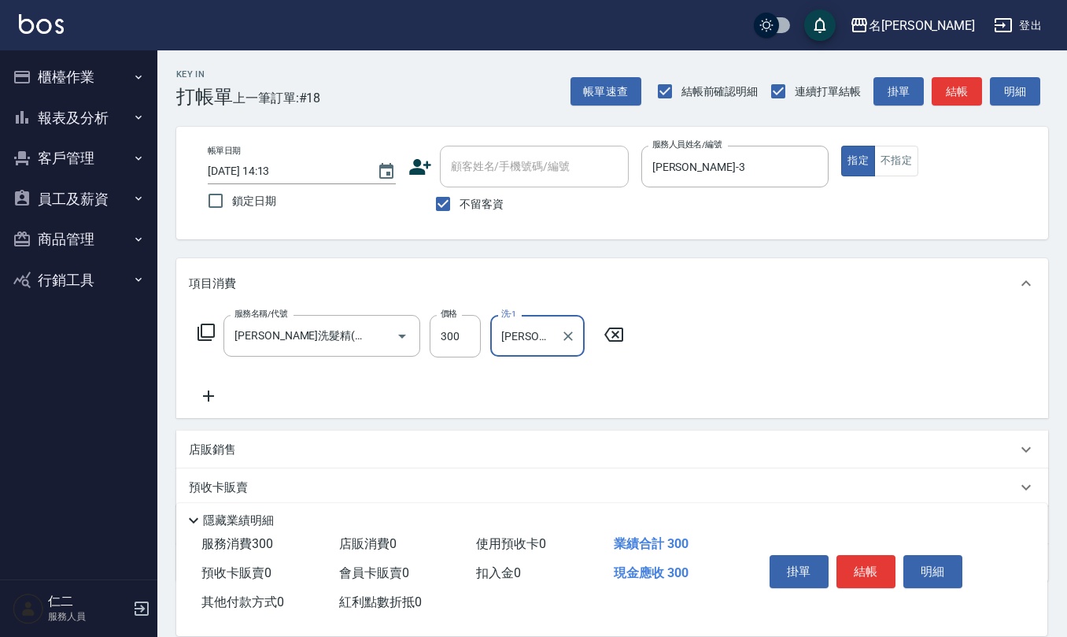
type input "[PERSON_NAME]-3"
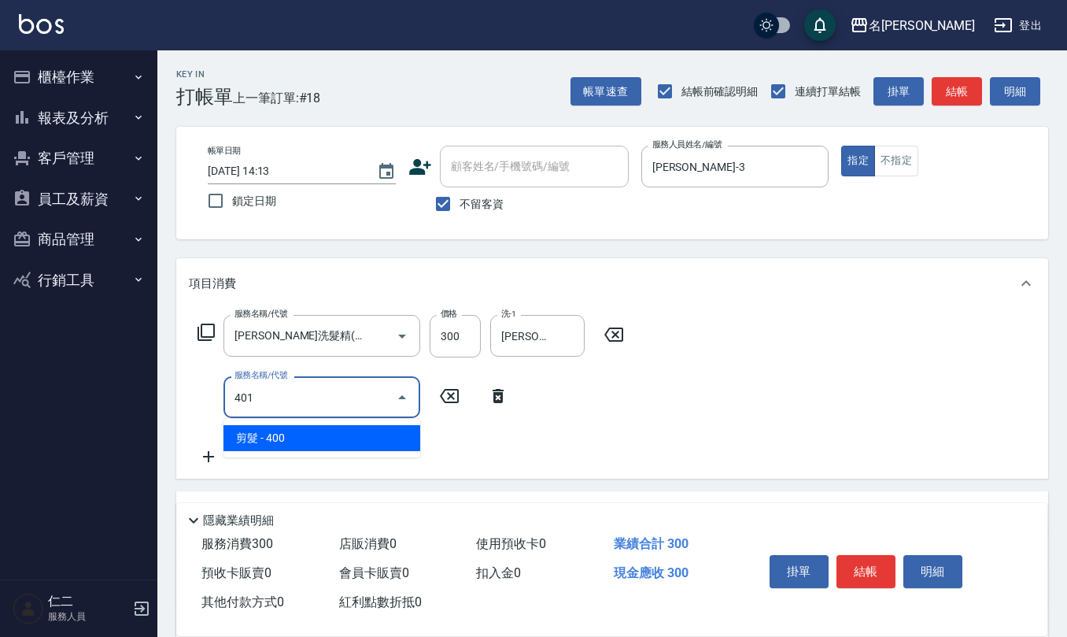
type input "剪髮(401)"
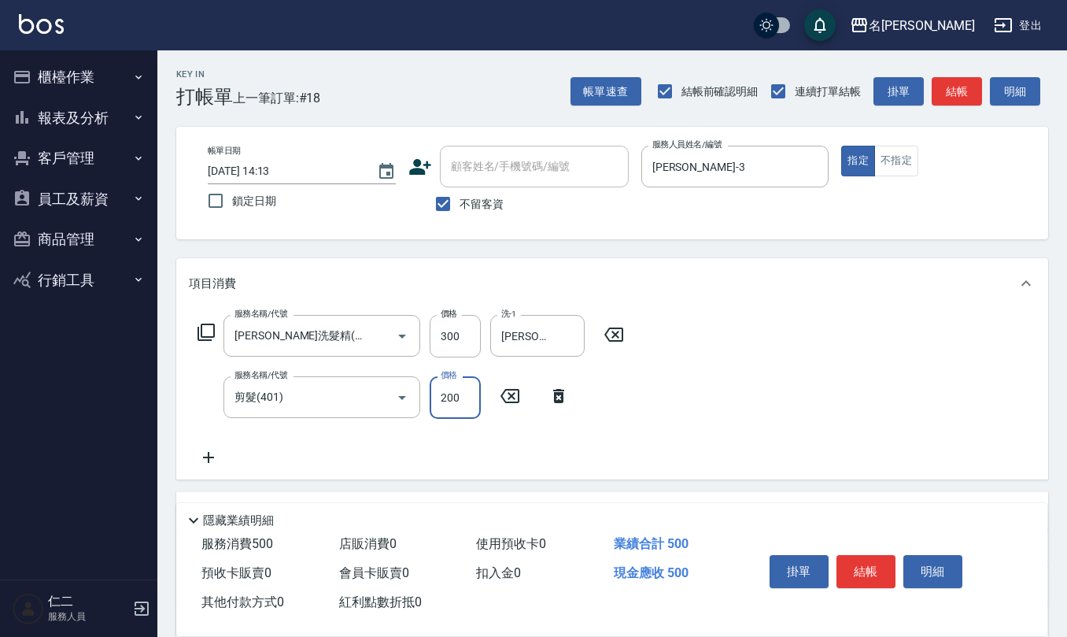
type input "200"
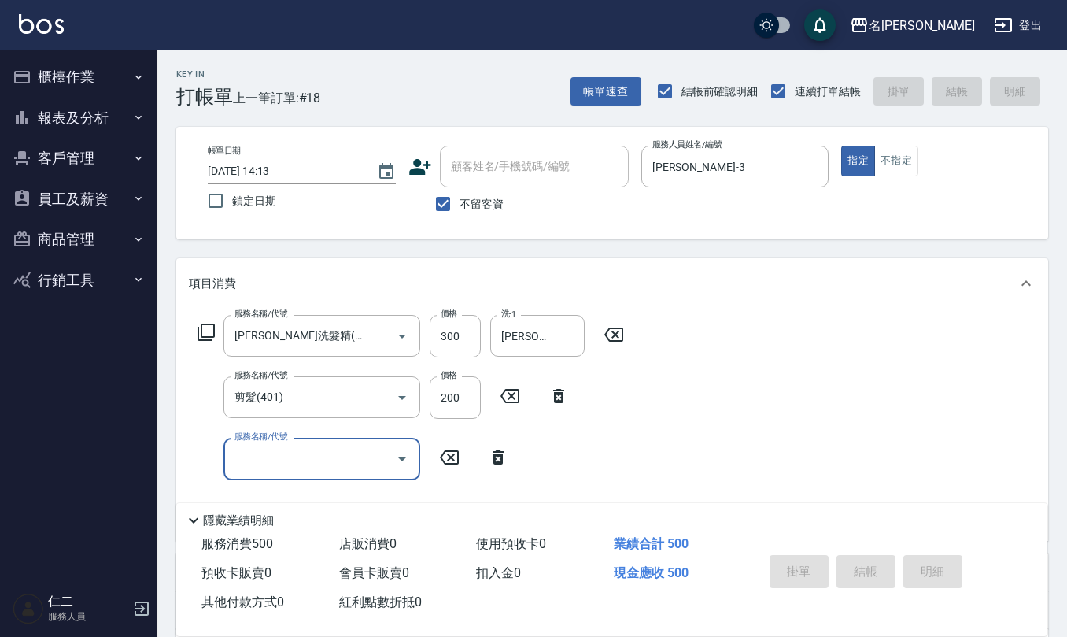
type input "[DATE] 14:21"
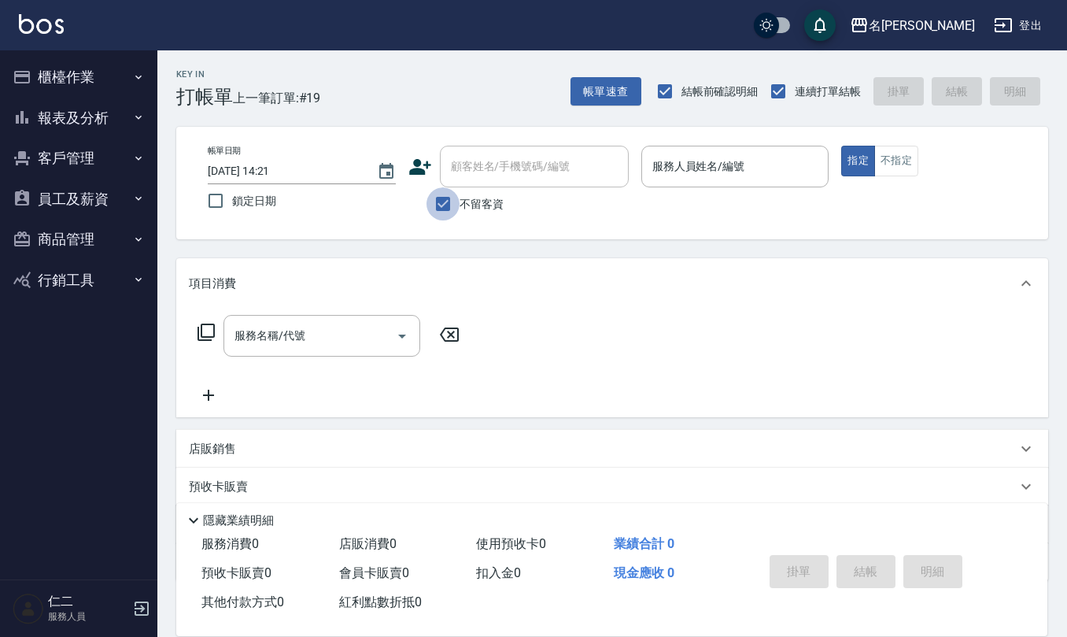
click at [450, 209] on input "不留客資" at bounding box center [442, 203] width 33 height 33
checkbox input "false"
click at [463, 172] on input "顧客姓名/手機號碼/編號" at bounding box center [522, 167] width 151 height 28
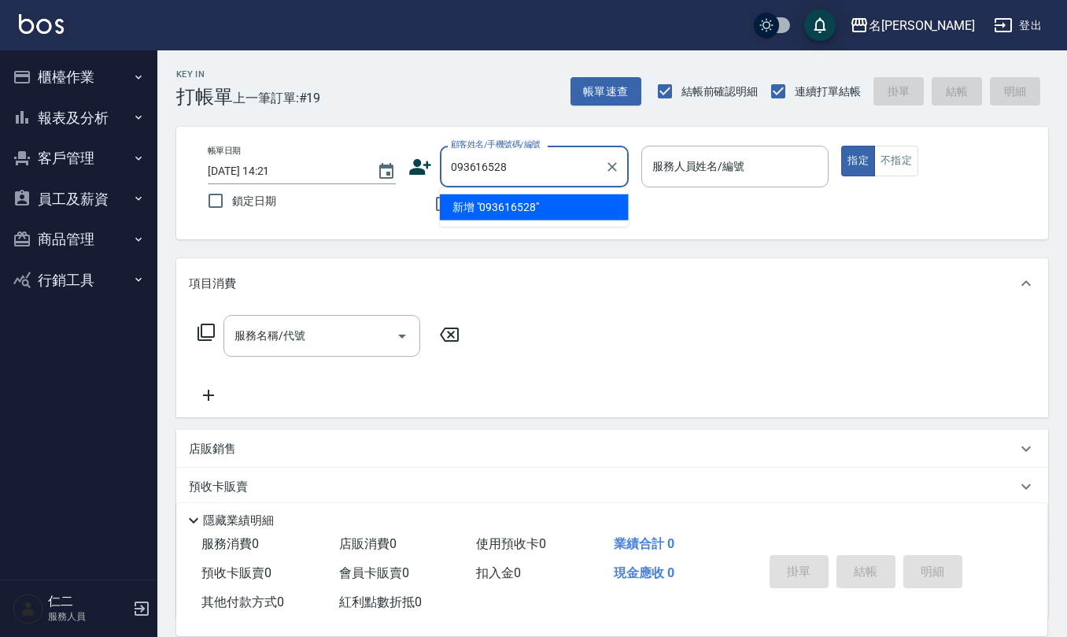
type input "0936165286"
drag, startPoint x: 524, startPoint y: 157, endPoint x: 441, endPoint y: 173, distance: 84.1
click at [441, 173] on div "0936165286 顧客姓名/手機號碼/編號" at bounding box center [534, 167] width 189 height 42
click at [401, 173] on div "帳單日期 [DATE] 14:21 鎖定日期 顧客姓名/手機號碼/編號 顧客姓名/手機號碼/編號 不留客資 服務人員姓名/編號 服務人員姓名/編號 指定 不指定" at bounding box center [612, 183] width 834 height 75
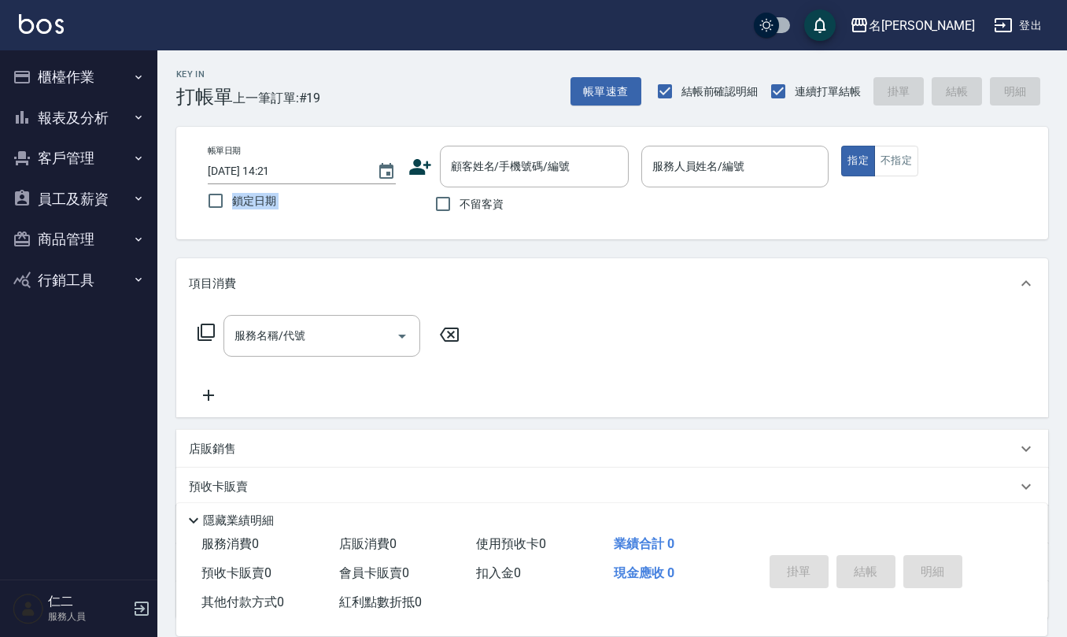
click at [412, 172] on icon at bounding box center [420, 167] width 22 height 16
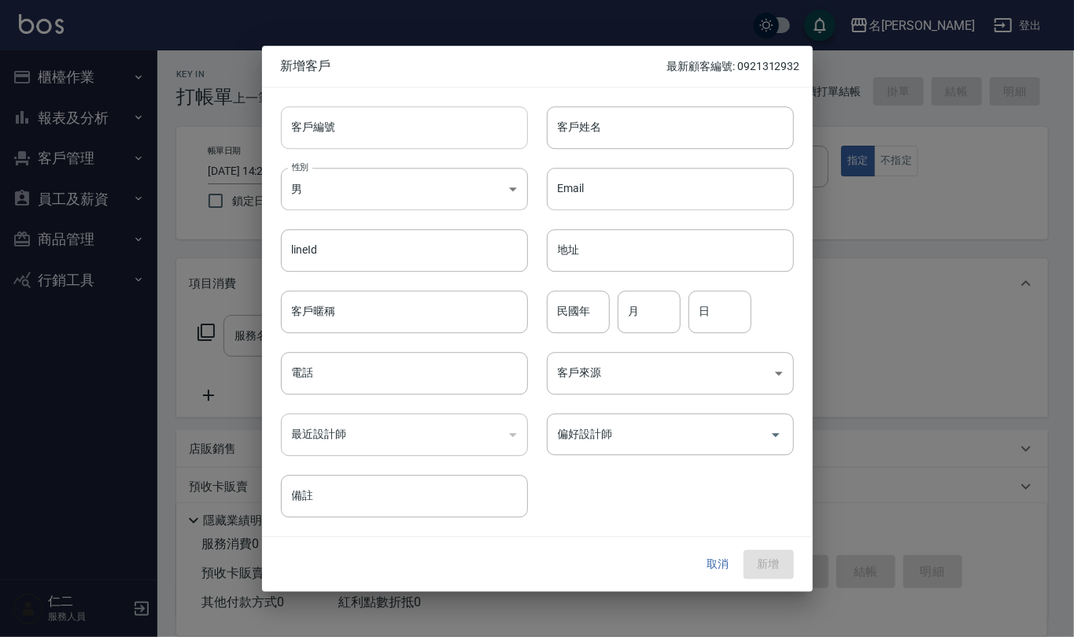
click at [381, 131] on input "客戶編號" at bounding box center [404, 127] width 247 height 42
paste input "0936165286"
type input "0936165286"
click at [430, 375] on input "電話" at bounding box center [404, 373] width 247 height 42
paste input "0936165286"
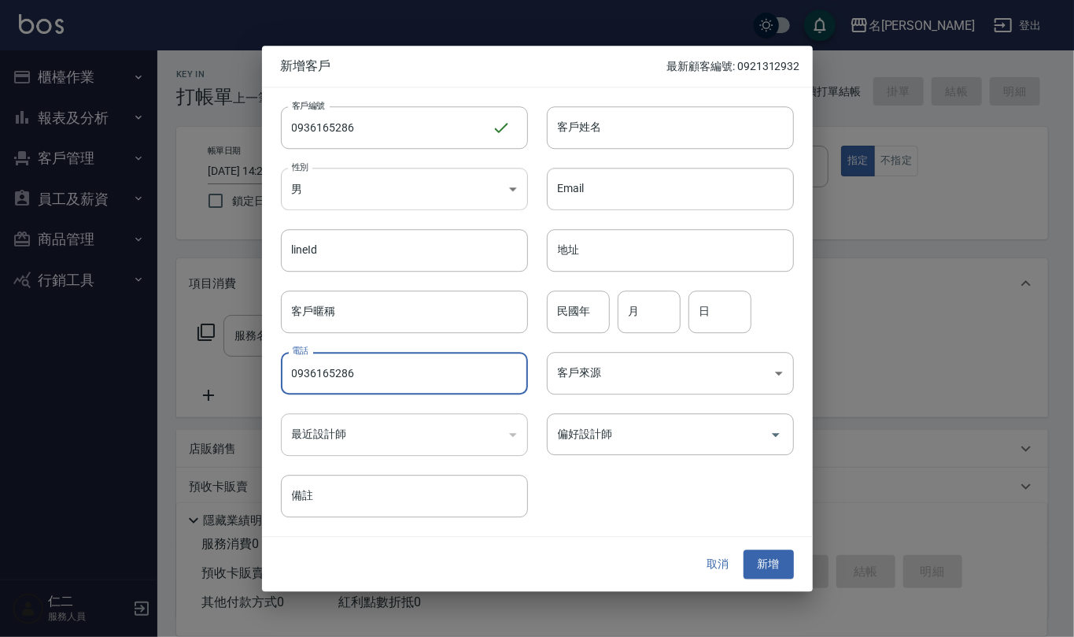
type input "0936165286"
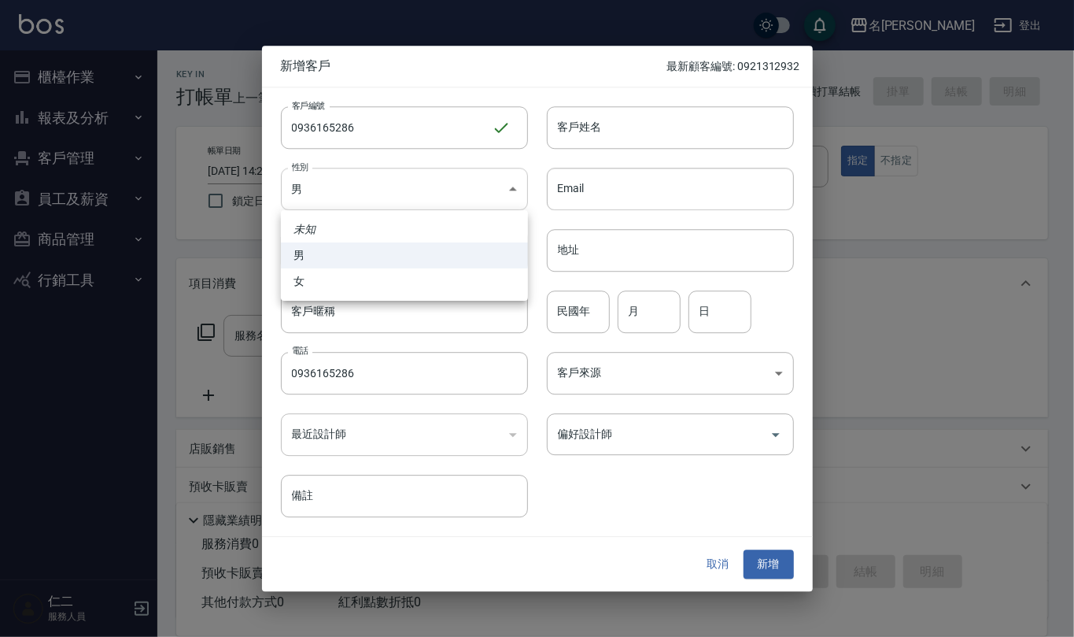
click at [516, 183] on body "名留仁二 登出 櫃檯作業 打帳單 帳單列表 現金收支登錄 材料自購登錄 每日結帳 排班表 報表及分析 報表目錄 店家區間累計表 店家日報表 互助日報表 互助月…" at bounding box center [537, 383] width 1074 height 766
click at [491, 287] on li "女" at bounding box center [404, 281] width 247 height 26
type input "[DEMOGRAPHIC_DATA]"
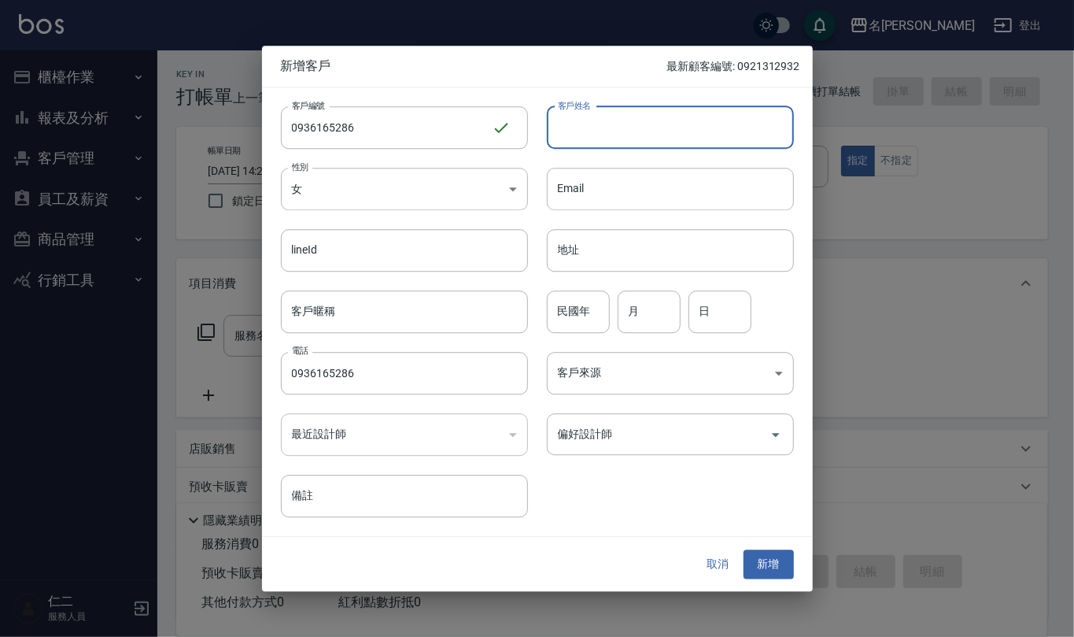
drag, startPoint x: 615, startPoint y: 132, endPoint x: 593, endPoint y: 152, distance: 29.5
click at [614, 134] on input "客戶姓名" at bounding box center [670, 127] width 247 height 42
type input "[PERSON_NAME]"
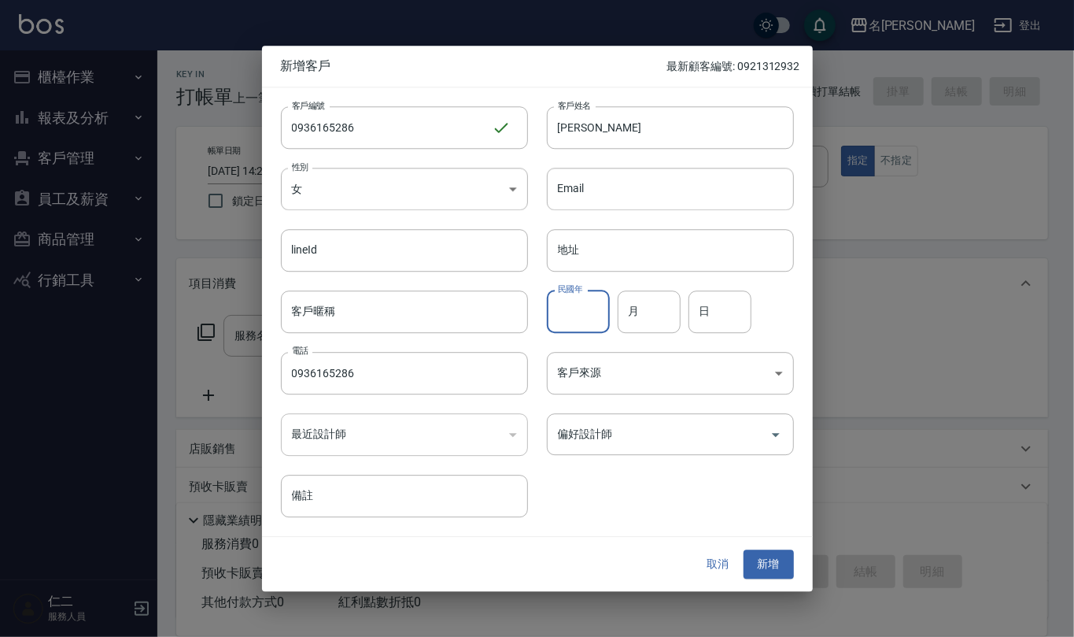
click at [585, 319] on input "民國年" at bounding box center [578, 311] width 63 height 42
type input "77"
type input "12"
type input "8"
click at [694, 426] on input "偏好設計師" at bounding box center [658, 434] width 209 height 28
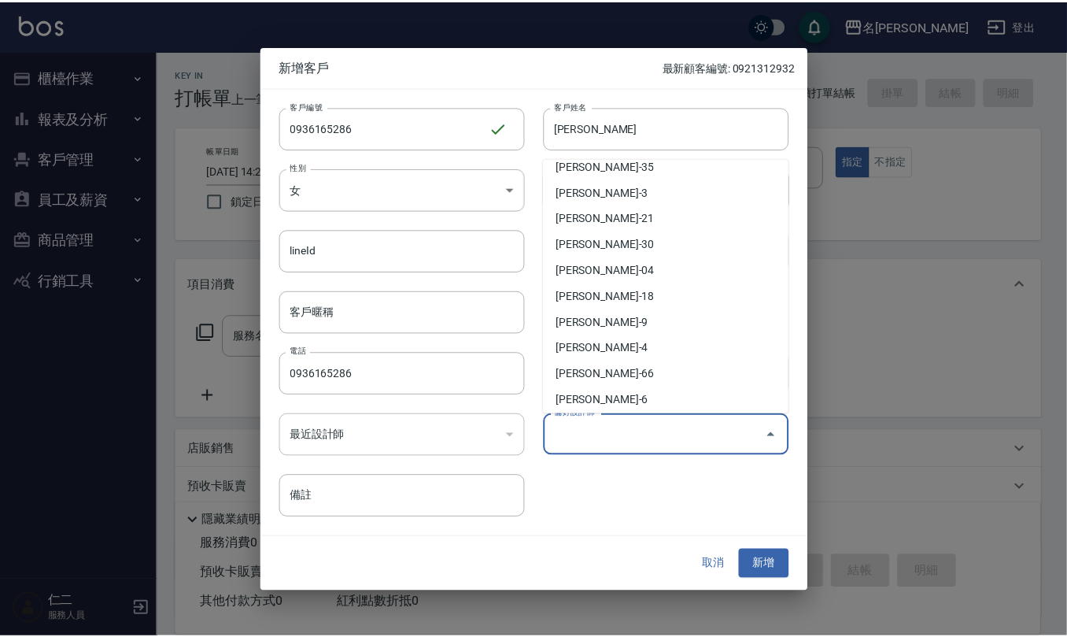
scroll to position [718, 0]
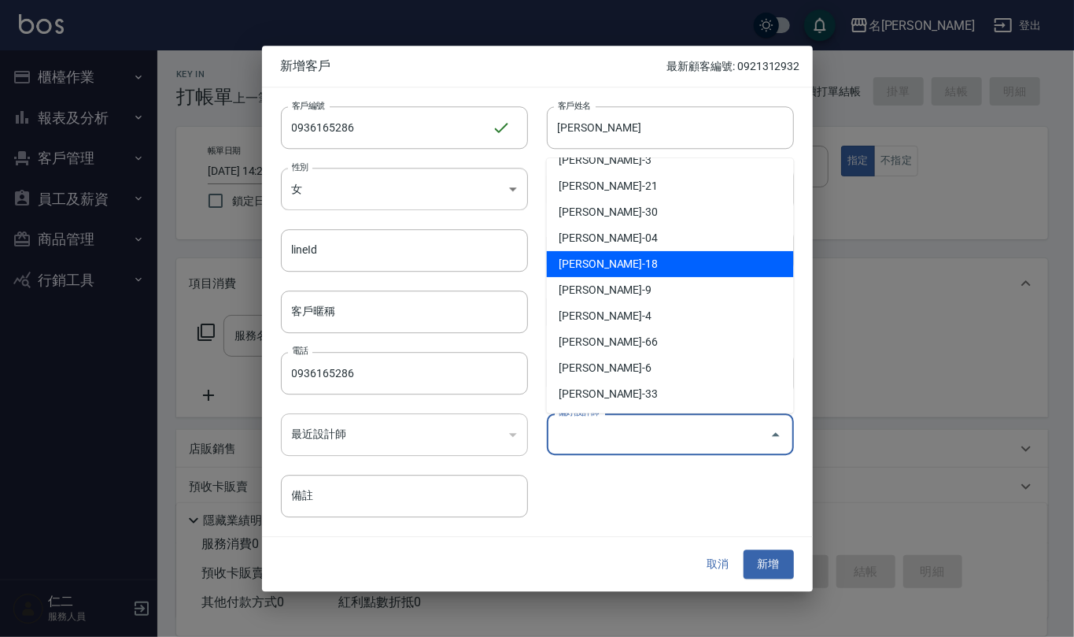
click at [656, 259] on li "[PERSON_NAME]-18" at bounding box center [670, 264] width 247 height 26
type input "[PERSON_NAME]"
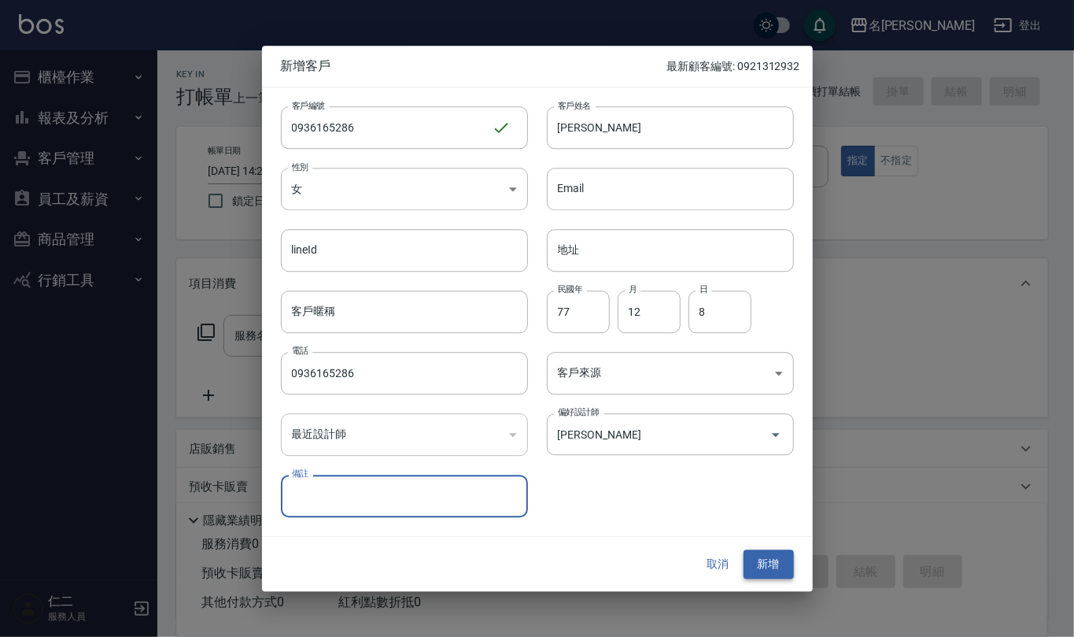
click at [772, 567] on button "新增" at bounding box center [769, 564] width 50 height 29
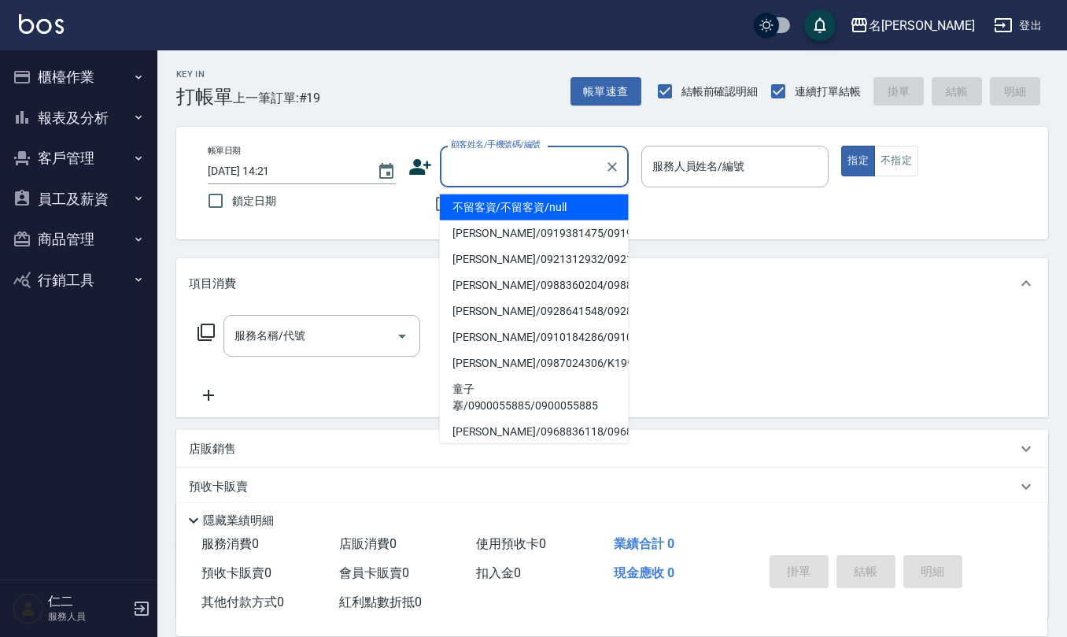
paste input "0936165286"
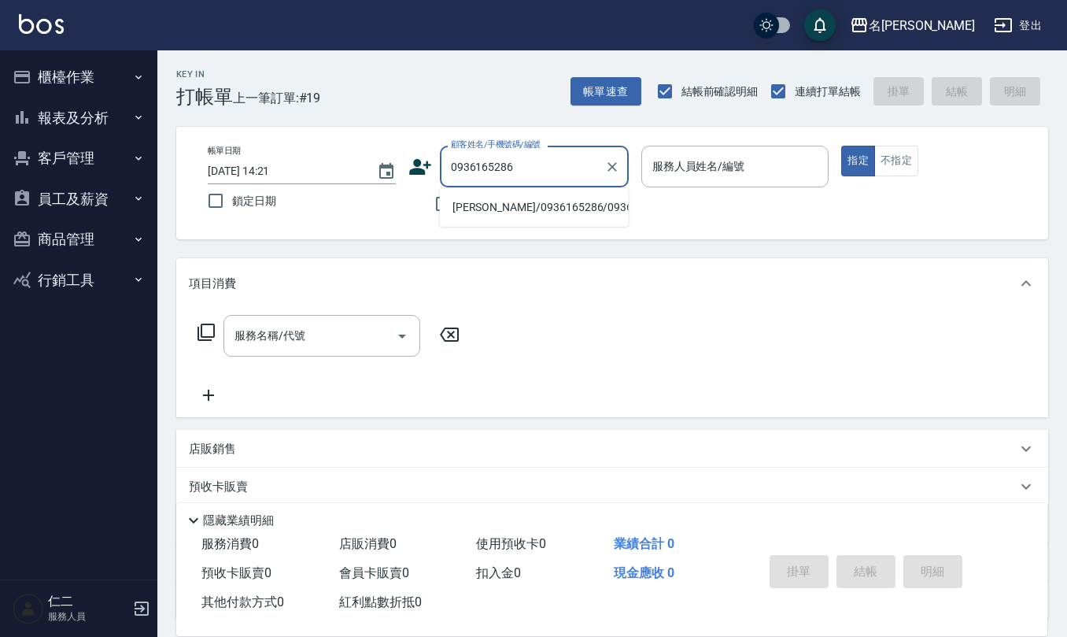
type input "[PERSON_NAME]/0936165286/0936165286"
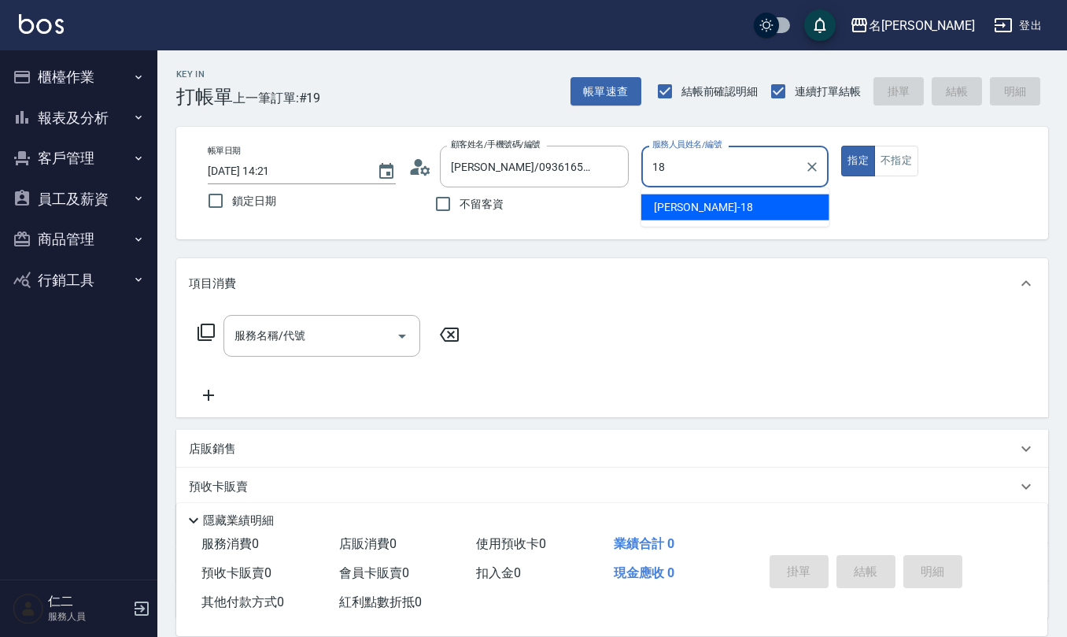
type input "[PERSON_NAME]-18"
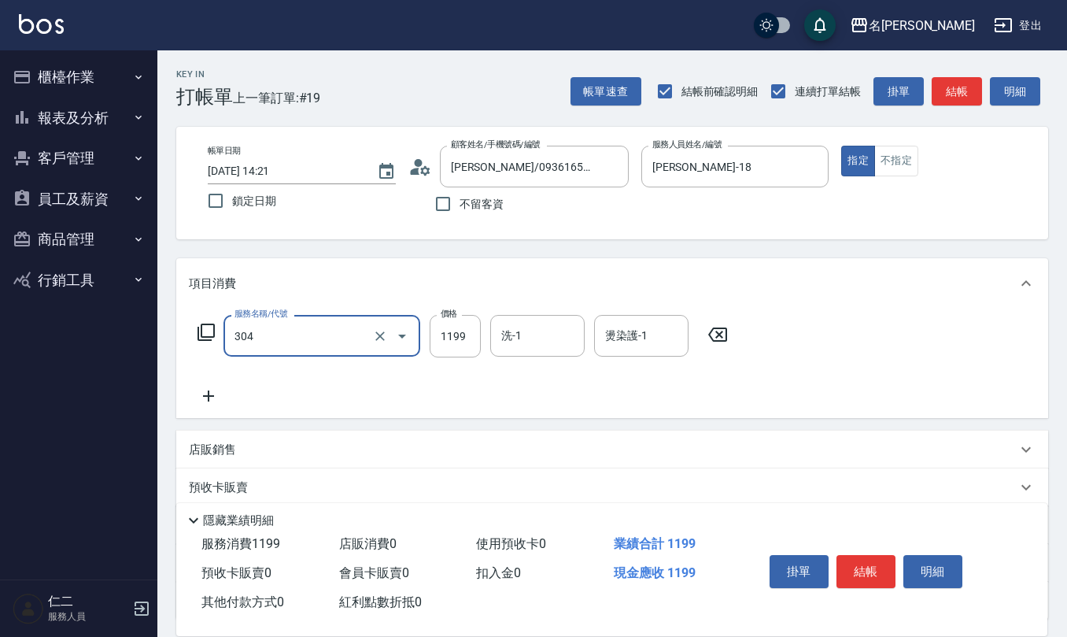
type input "離子燙(特價)(304)"
type input "1299"
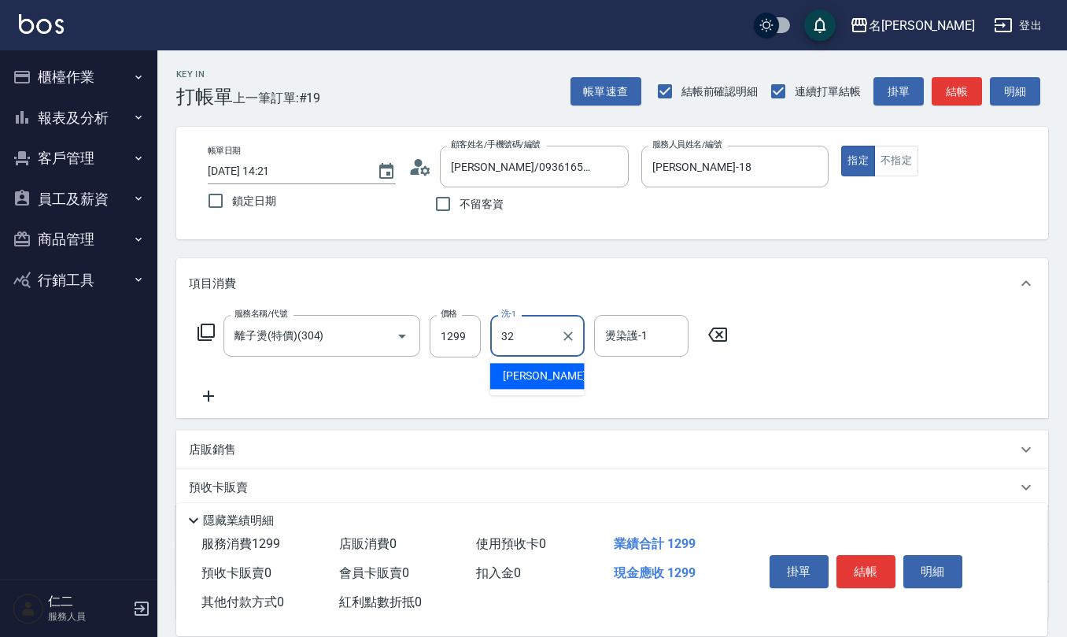
type input "[PERSON_NAME]-32"
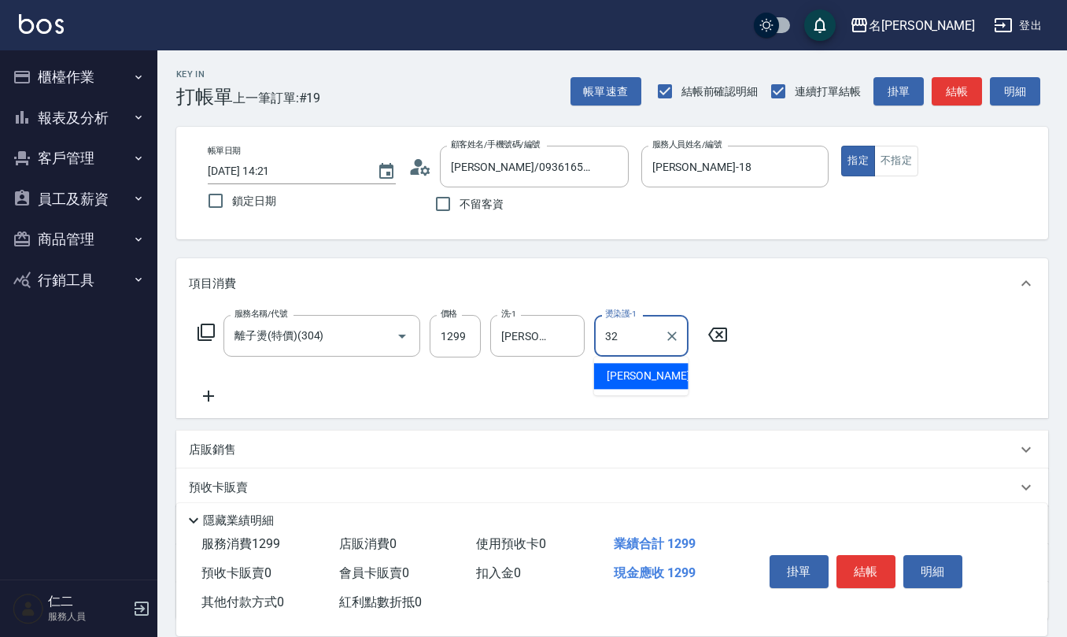
type input "[PERSON_NAME]-32"
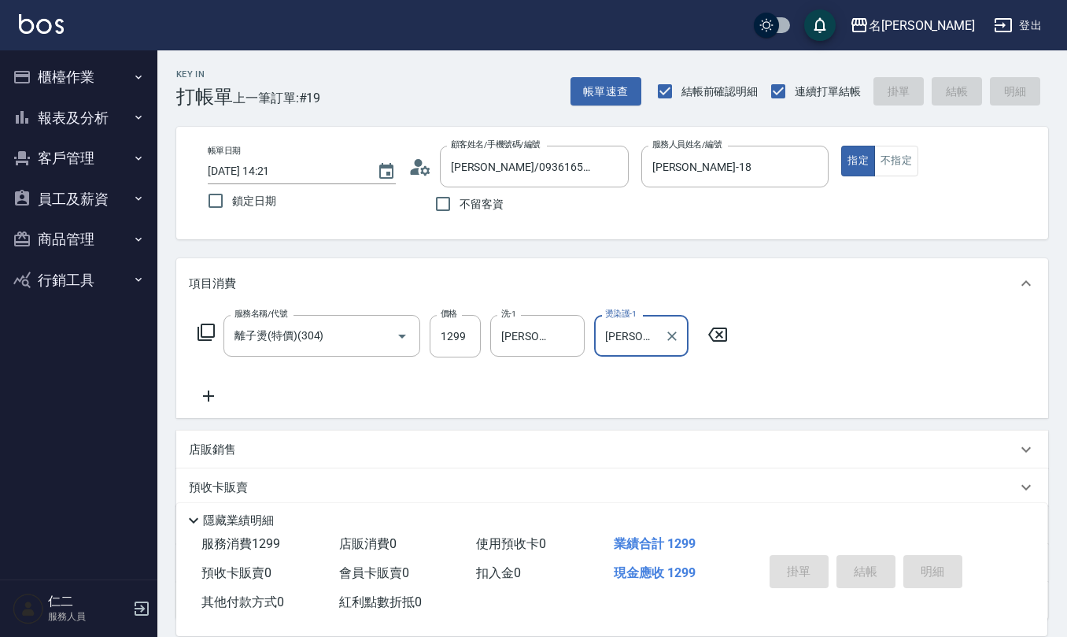
type input "[DATE] 14:26"
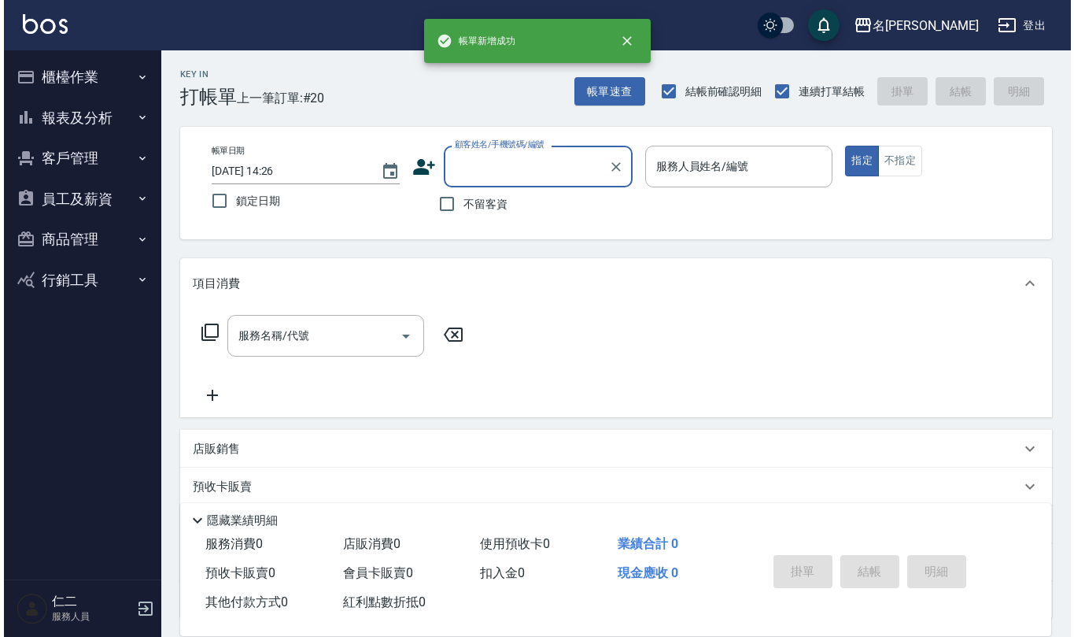
scroll to position [0, 0]
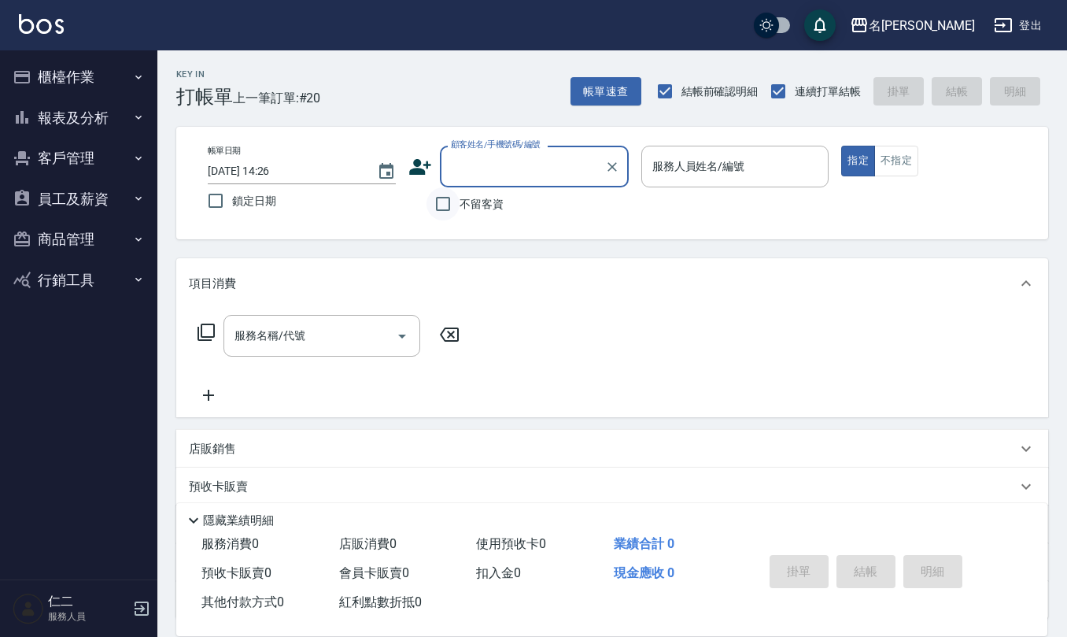
click at [447, 205] on input "不留客資" at bounding box center [442, 203] width 33 height 33
checkbox input "true"
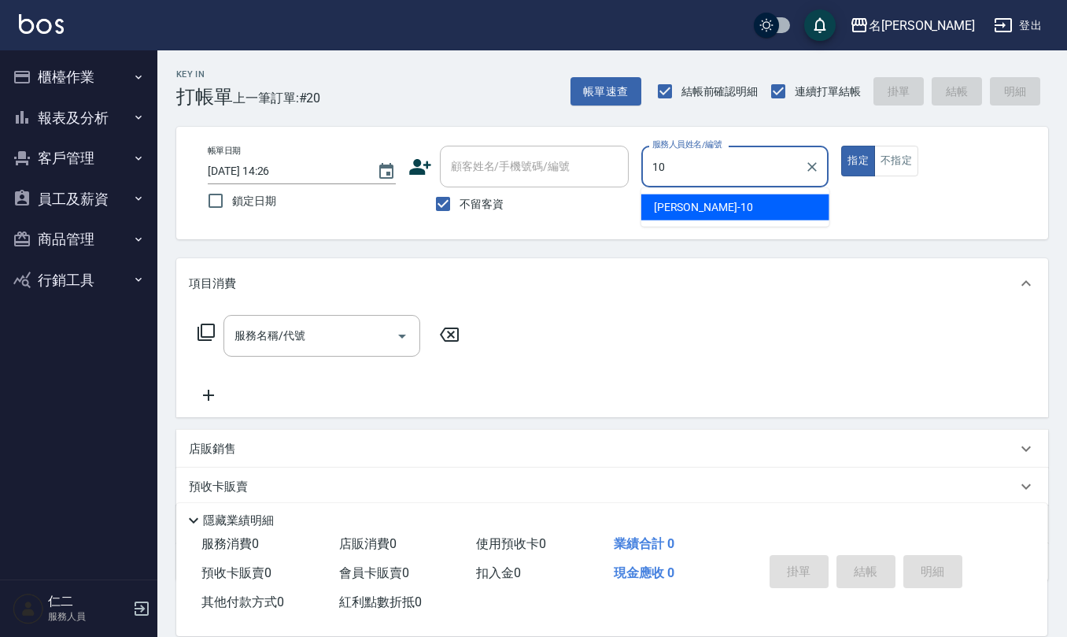
type input "[PERSON_NAME]-10"
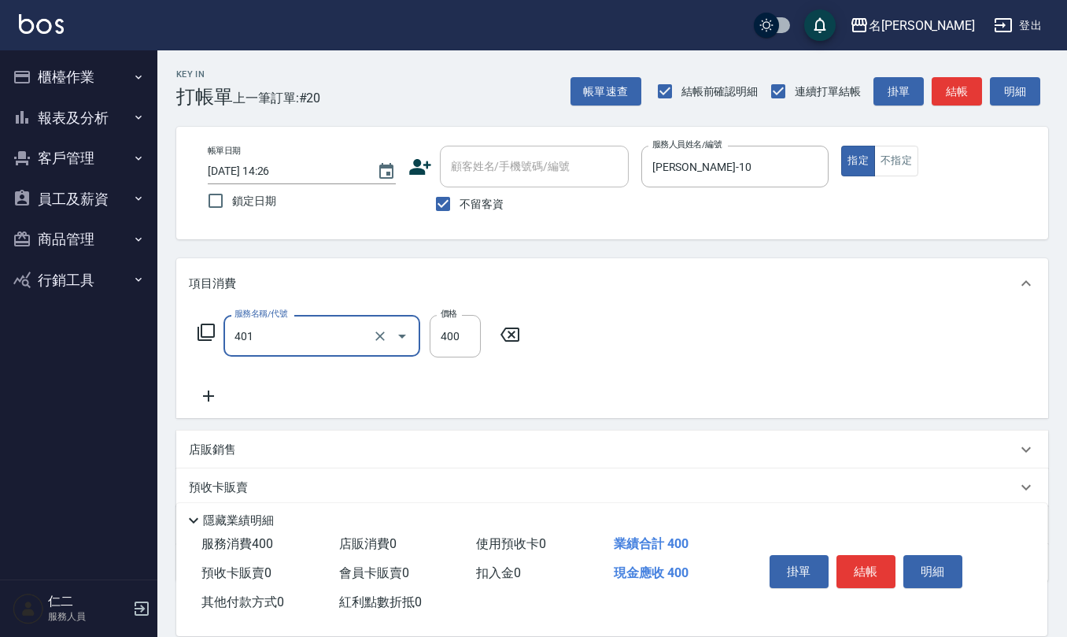
type input "剪髮(401)"
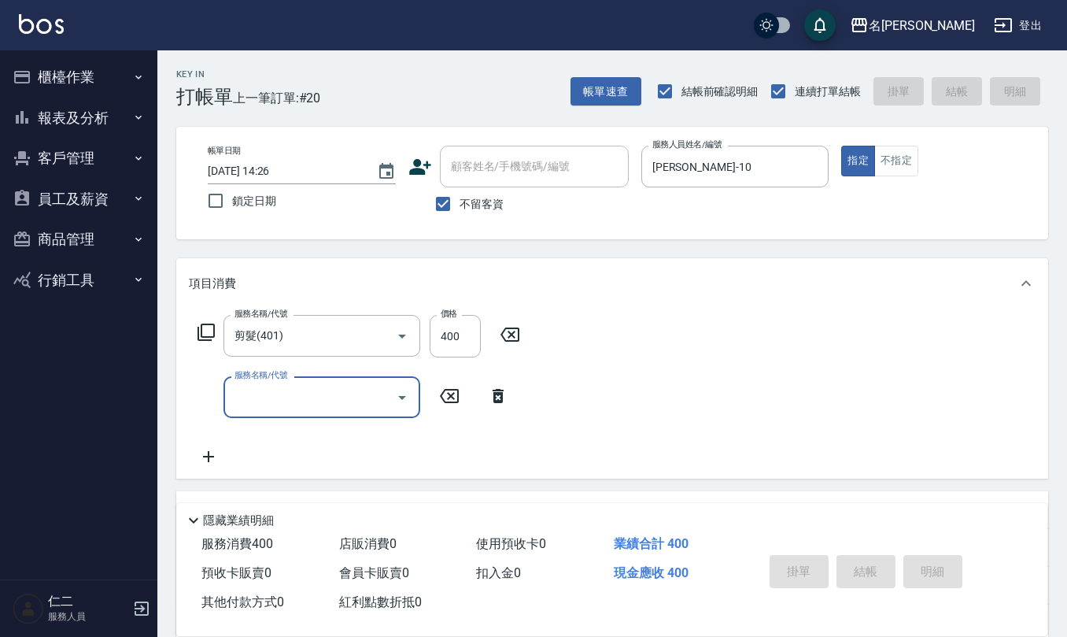
type input "[DATE] 14:28"
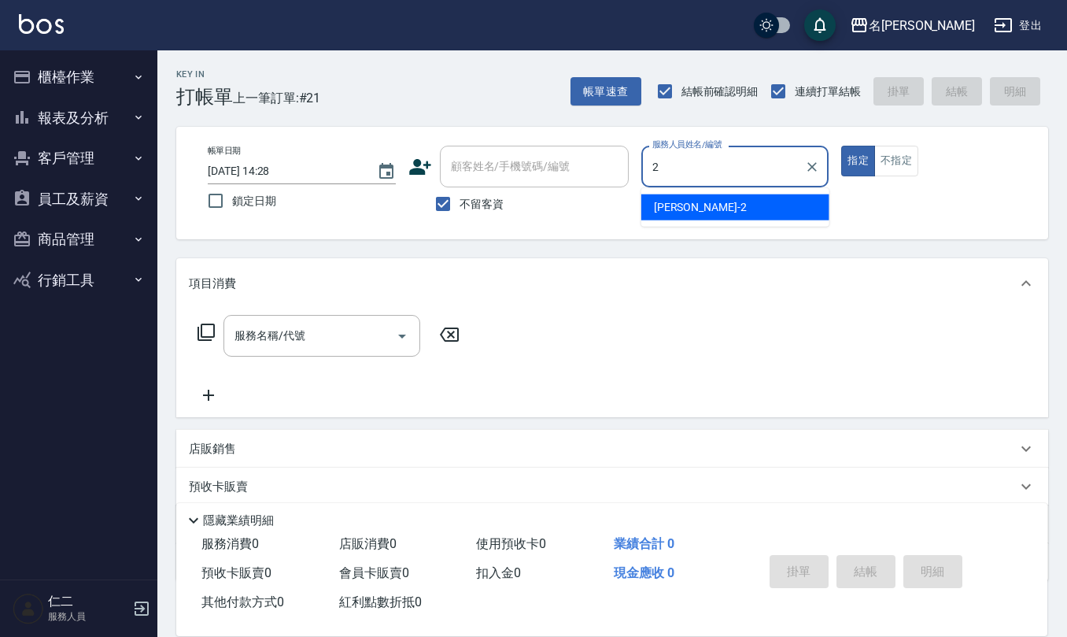
type input "[PERSON_NAME]-2"
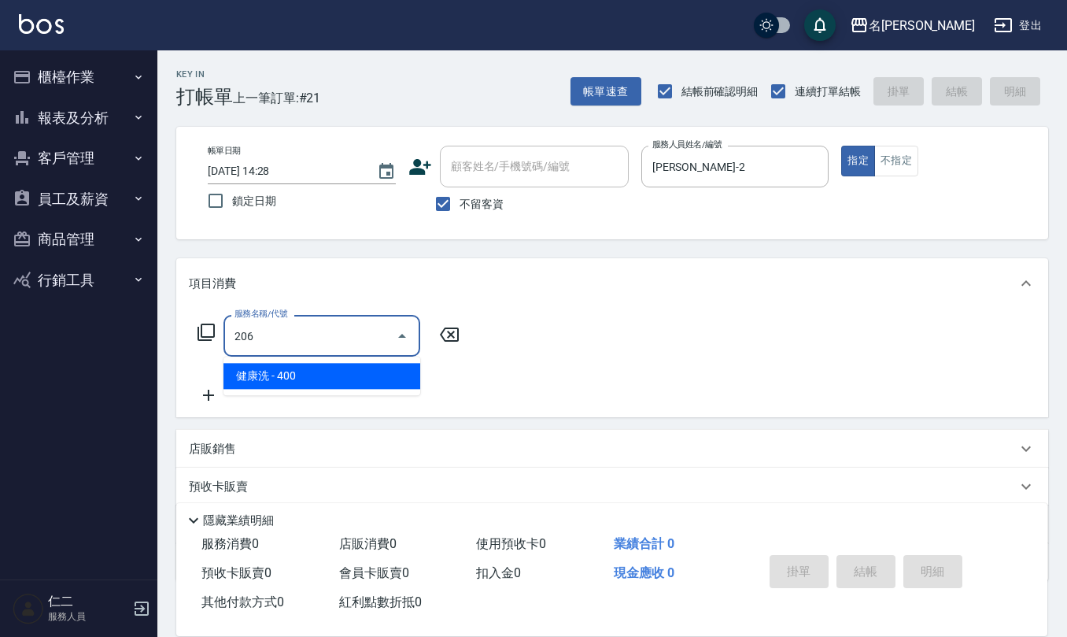
type input "健康洗(206)"
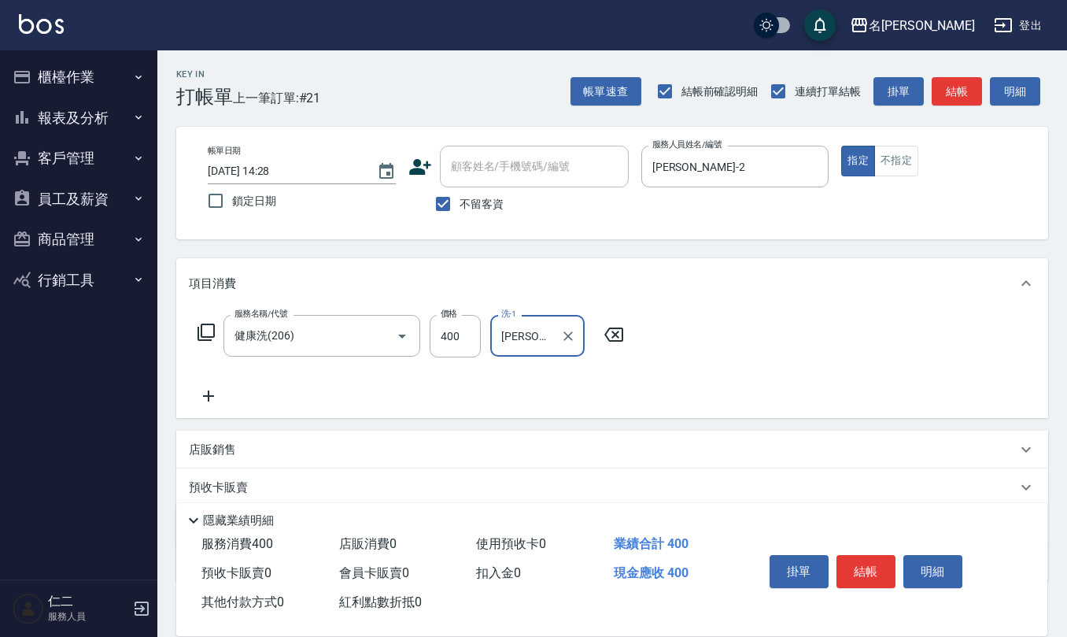
type input "[PERSON_NAME]-26"
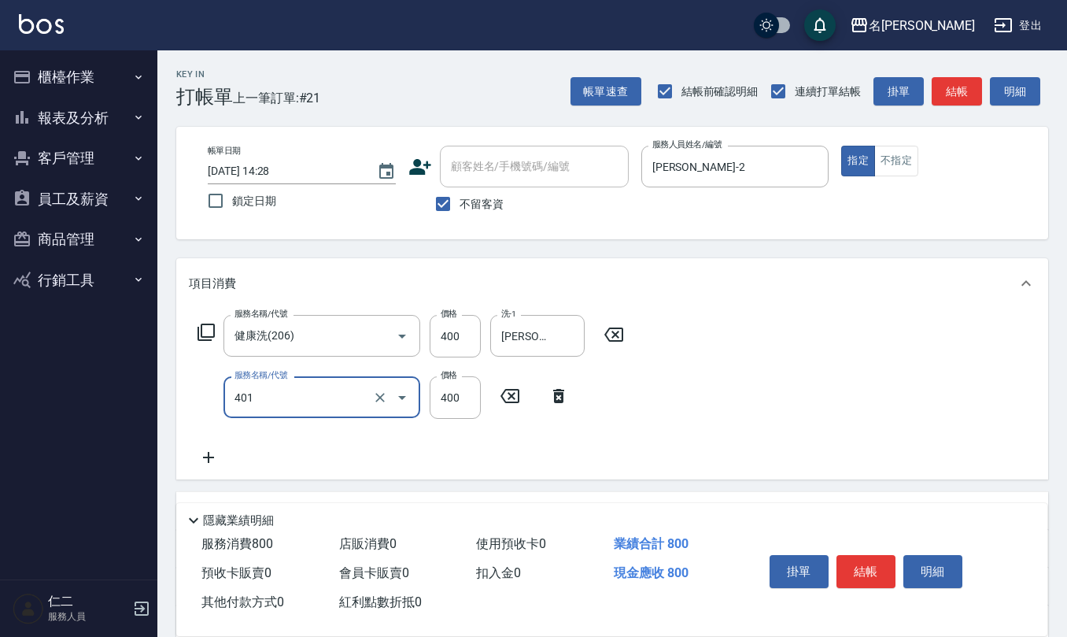
type input "剪髮(401)"
type input "350"
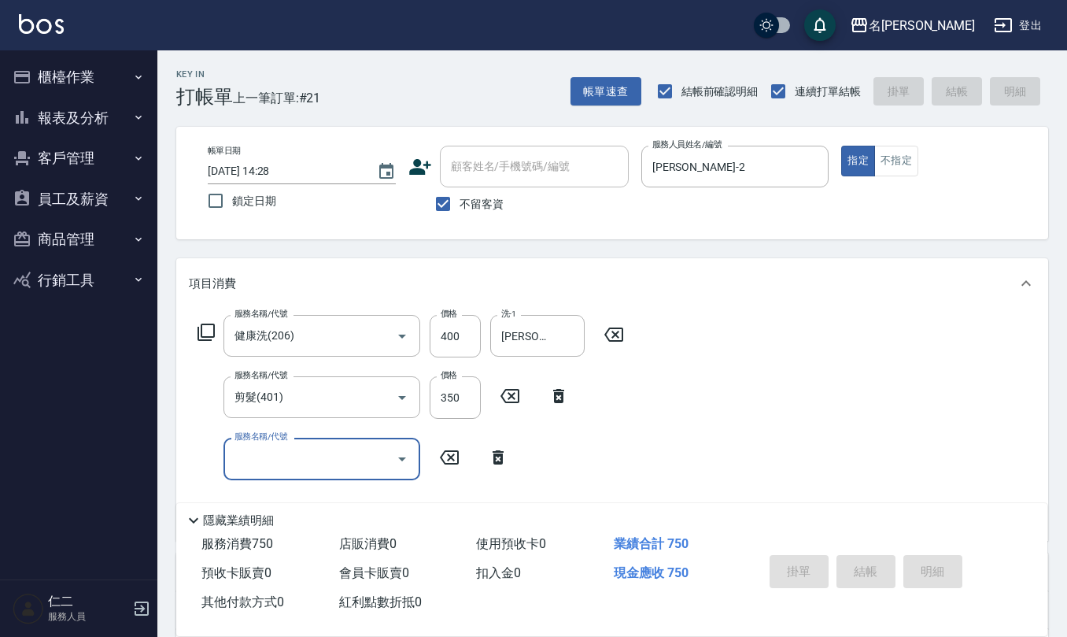
type input "[DATE] 14:46"
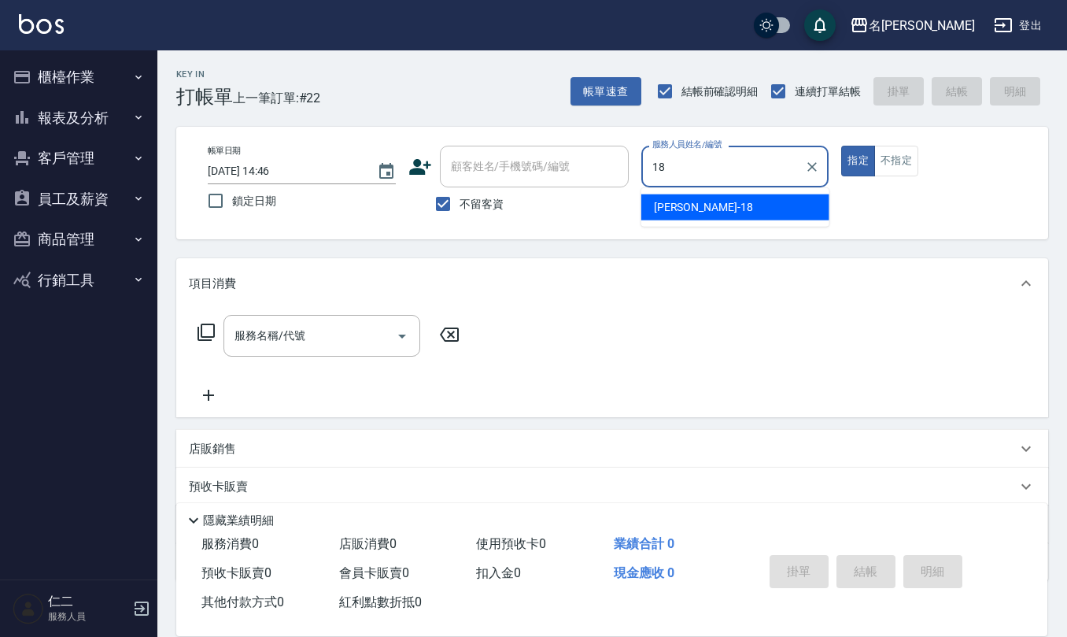
type input "[PERSON_NAME]-18"
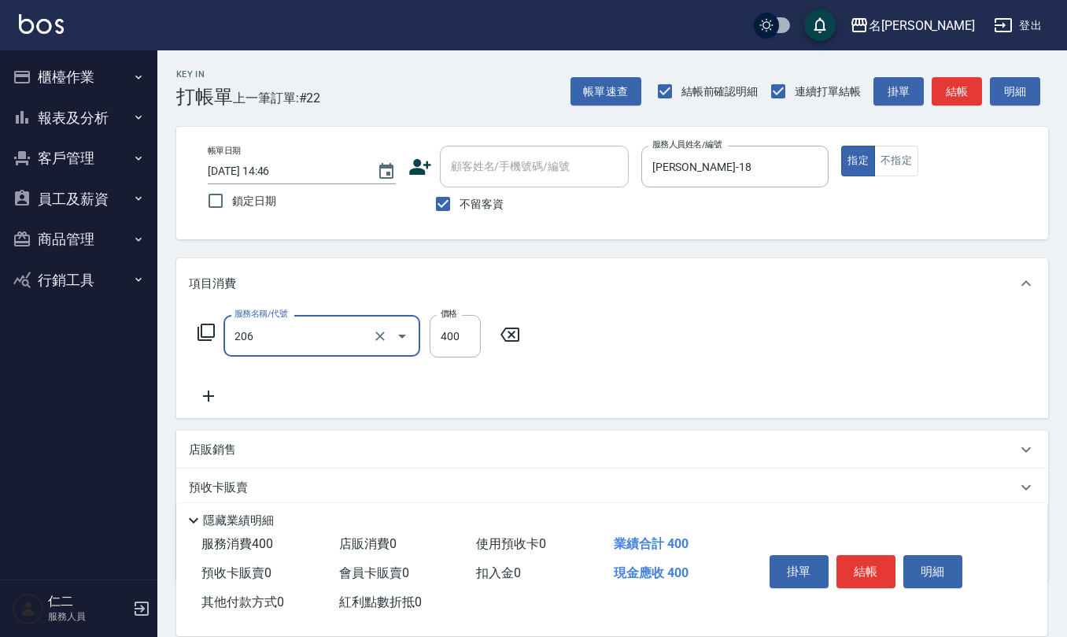
type input "健康洗(206)"
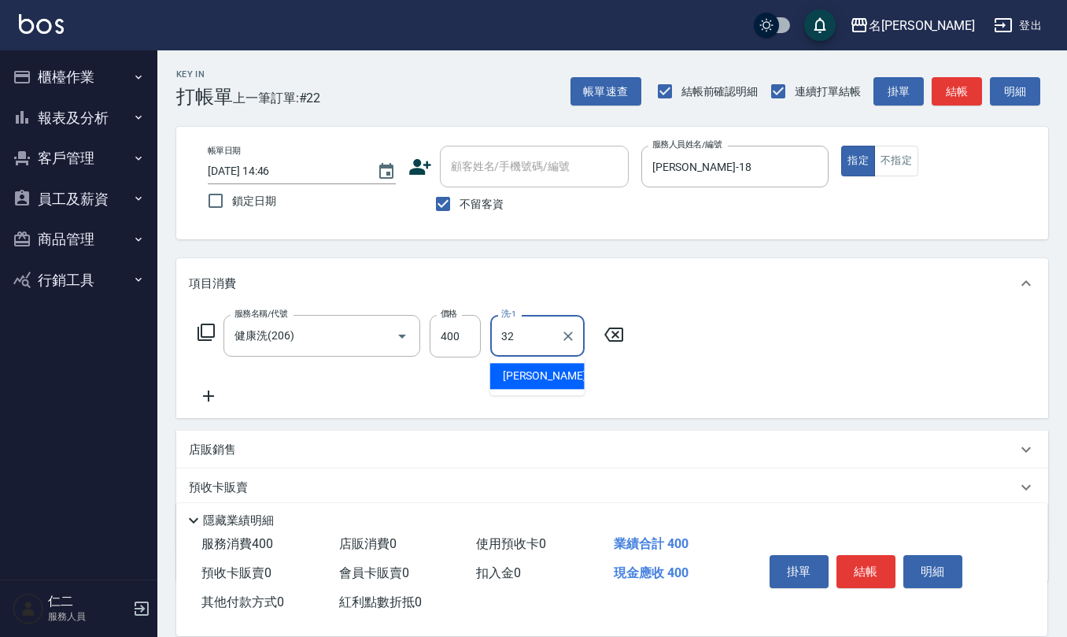
type input "[PERSON_NAME]-32"
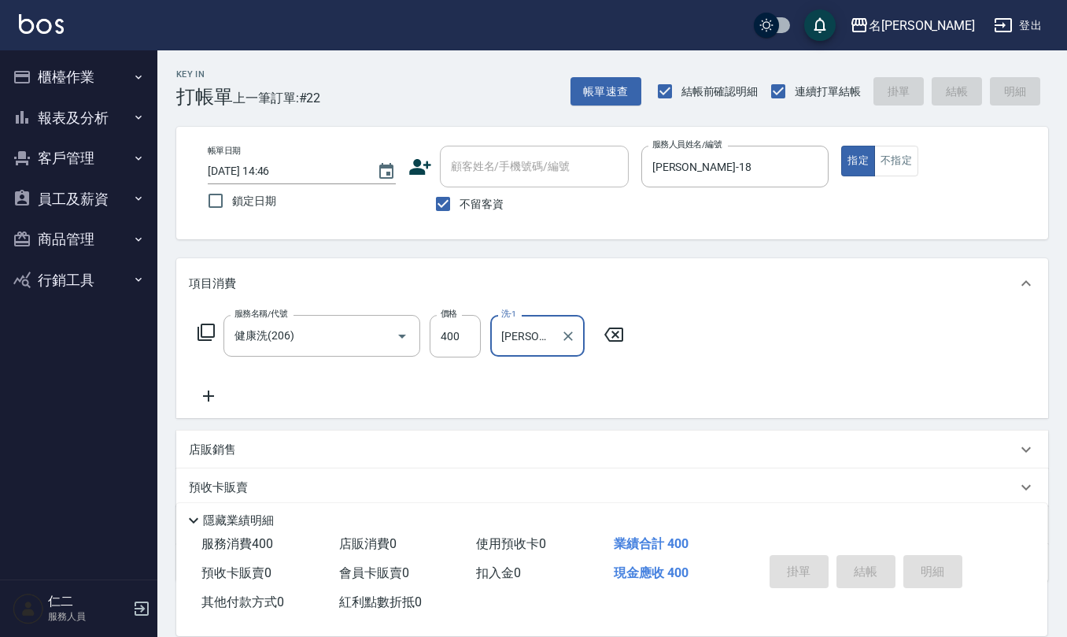
type input "[DATE] 14:52"
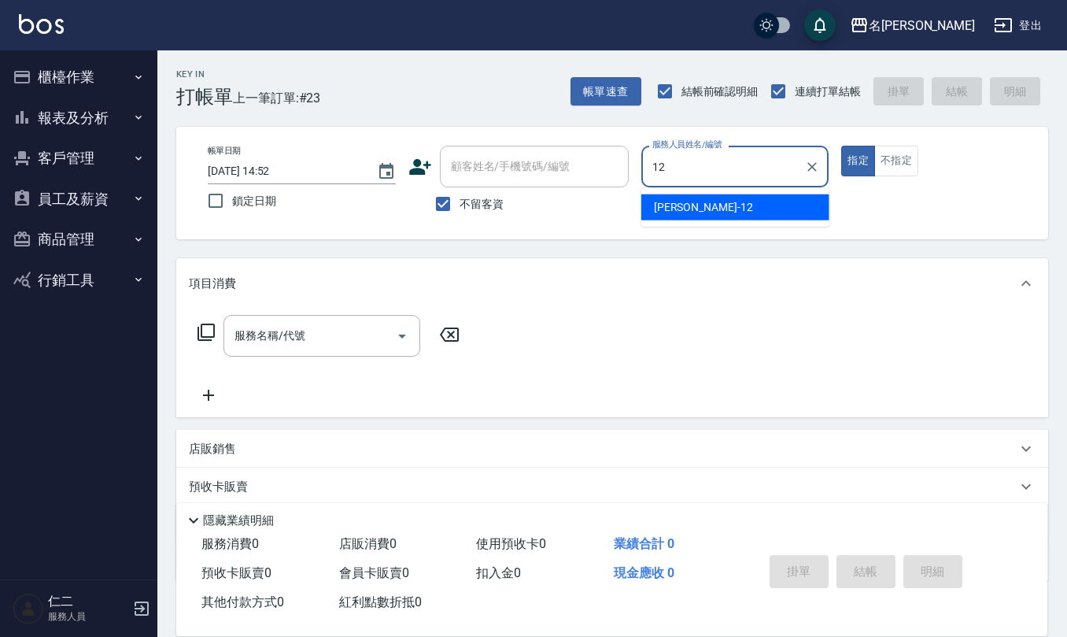
type input "[PERSON_NAME]-12"
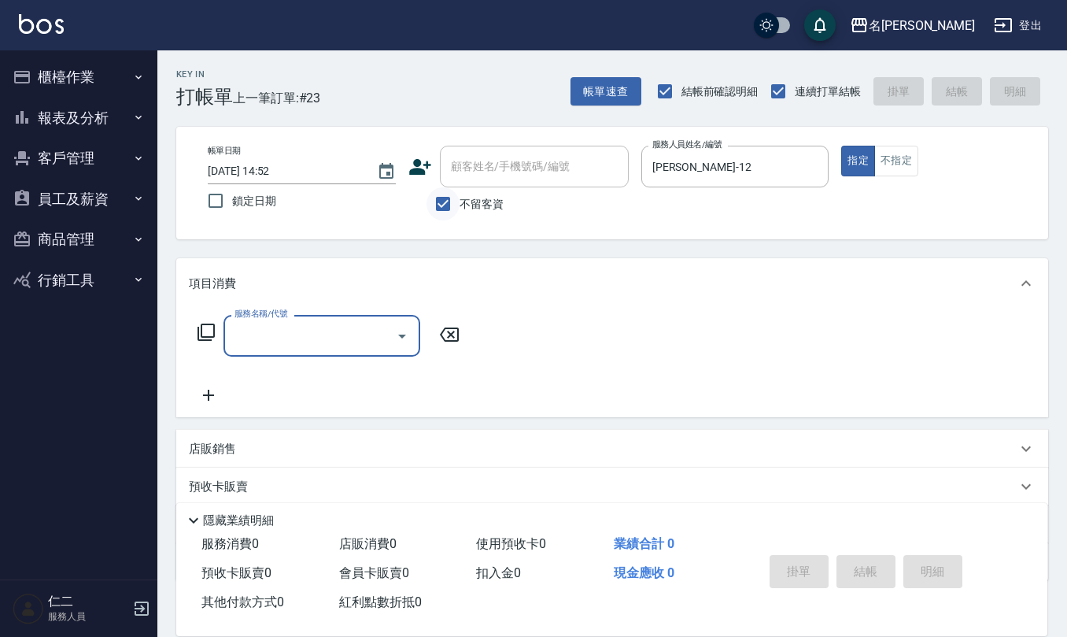
click at [445, 205] on input "不留客資" at bounding box center [442, 203] width 33 height 33
checkbox input "false"
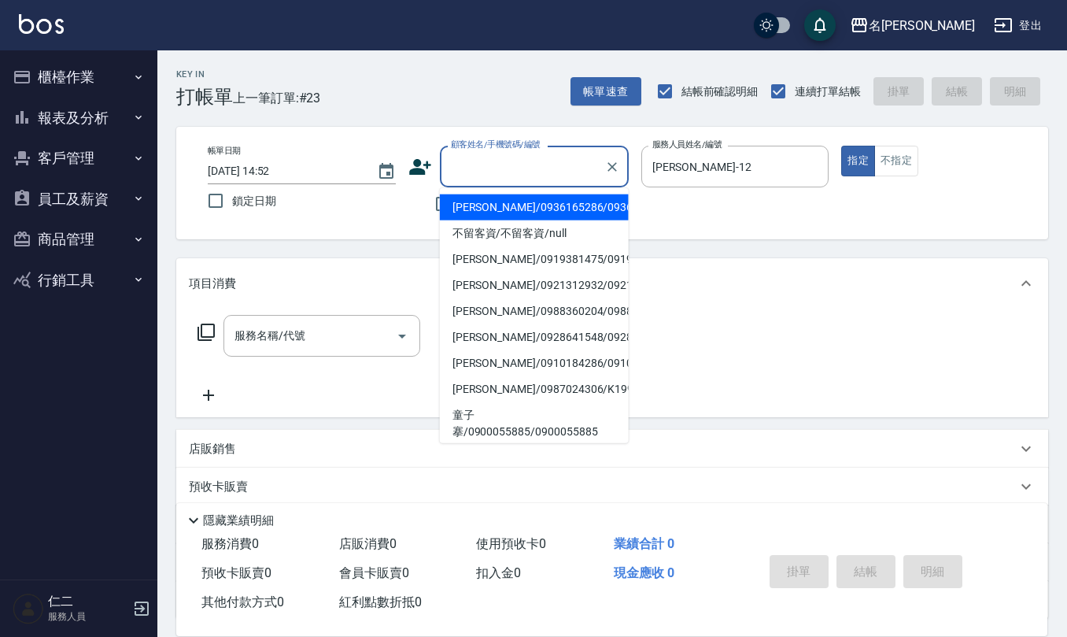
click at [469, 171] on input "顧客姓名/手機號碼/編號" at bounding box center [522, 167] width 151 height 28
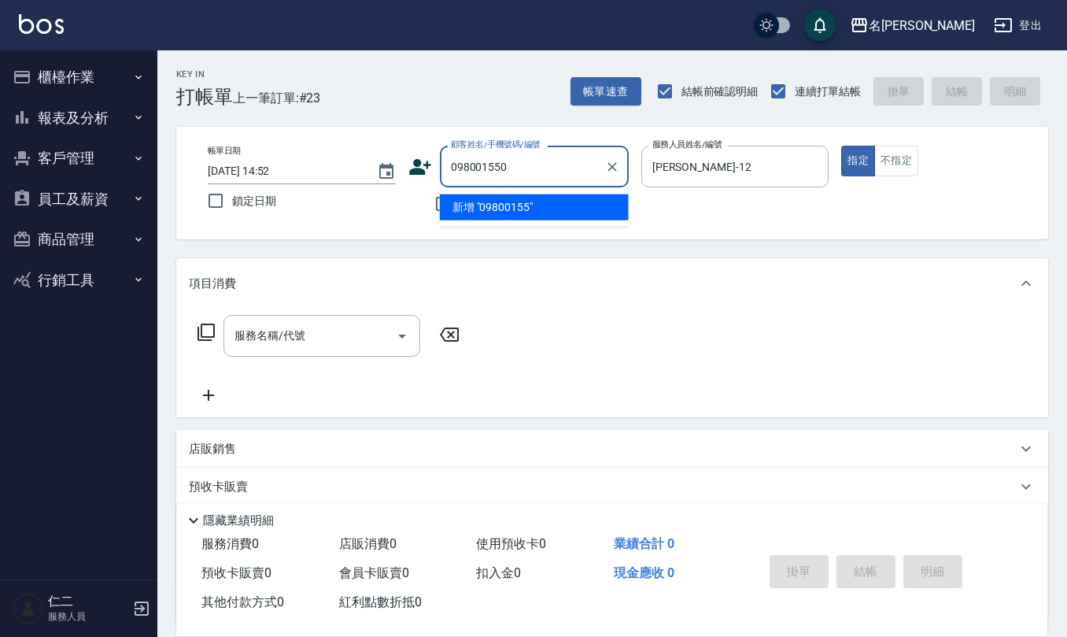
type input "0980015501"
drag, startPoint x: 511, startPoint y: 168, endPoint x: 439, endPoint y: 168, distance: 72.4
click at [440, 165] on div "0980015501 顧客姓名/手機號碼/編號" at bounding box center [534, 167] width 189 height 42
click at [422, 167] on icon at bounding box center [420, 167] width 24 height 24
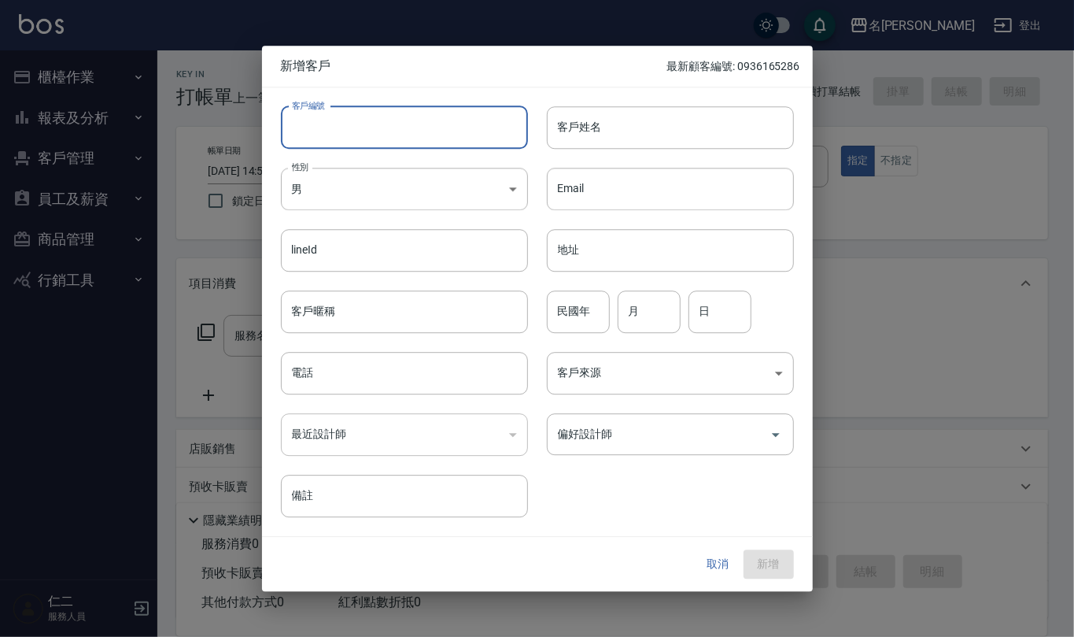
paste input "0980015501"
type input "0980015501"
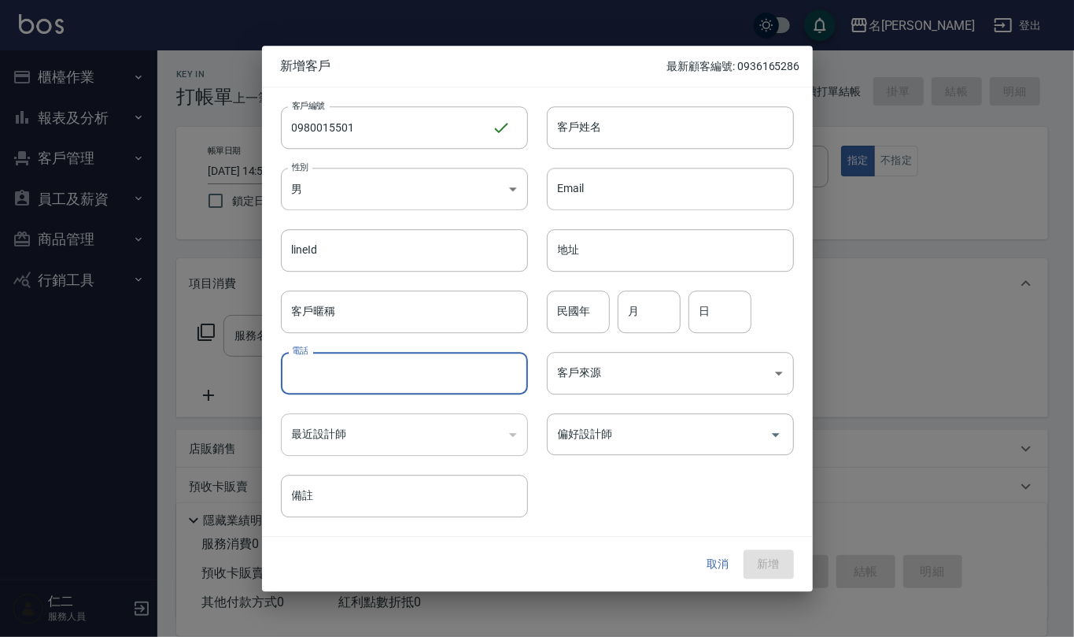
click at [438, 371] on input "電話" at bounding box center [404, 373] width 247 height 42
paste input "0980015501"
type input "0980015501"
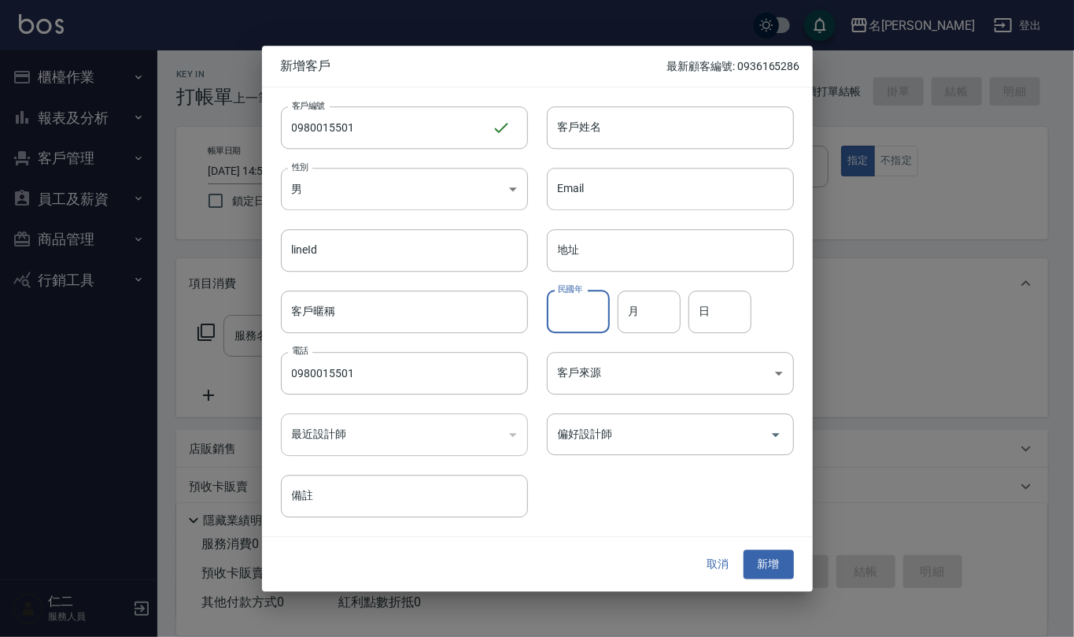
click at [565, 307] on input "民國年" at bounding box center [578, 311] width 63 height 42
type input "80"
type input "05"
type input "15"
click at [583, 436] on input "偏好設計師" at bounding box center [658, 434] width 209 height 28
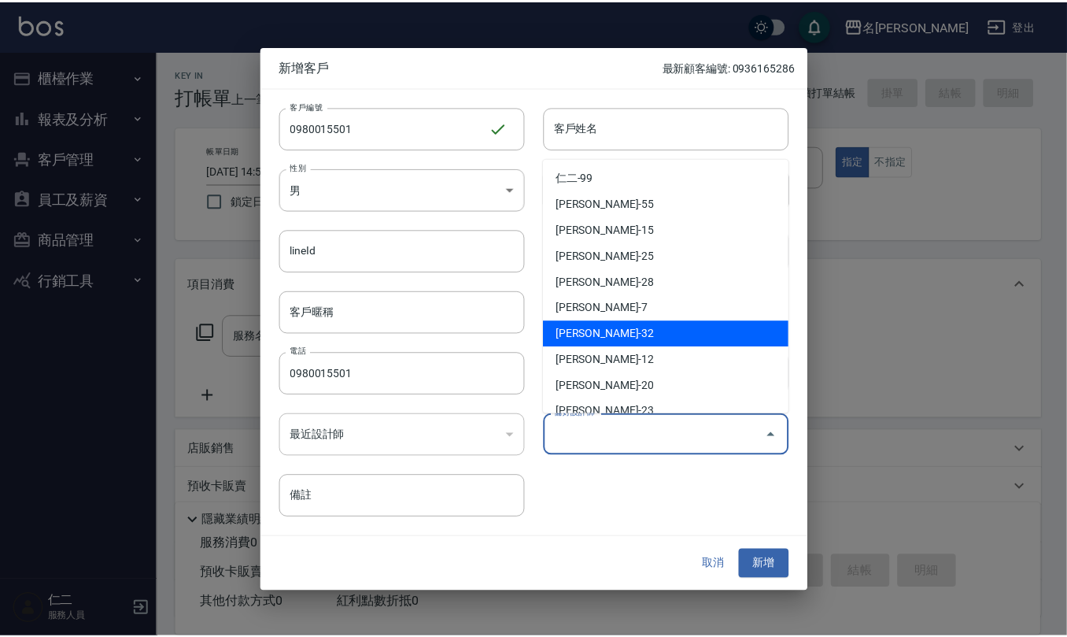
scroll to position [105, 0]
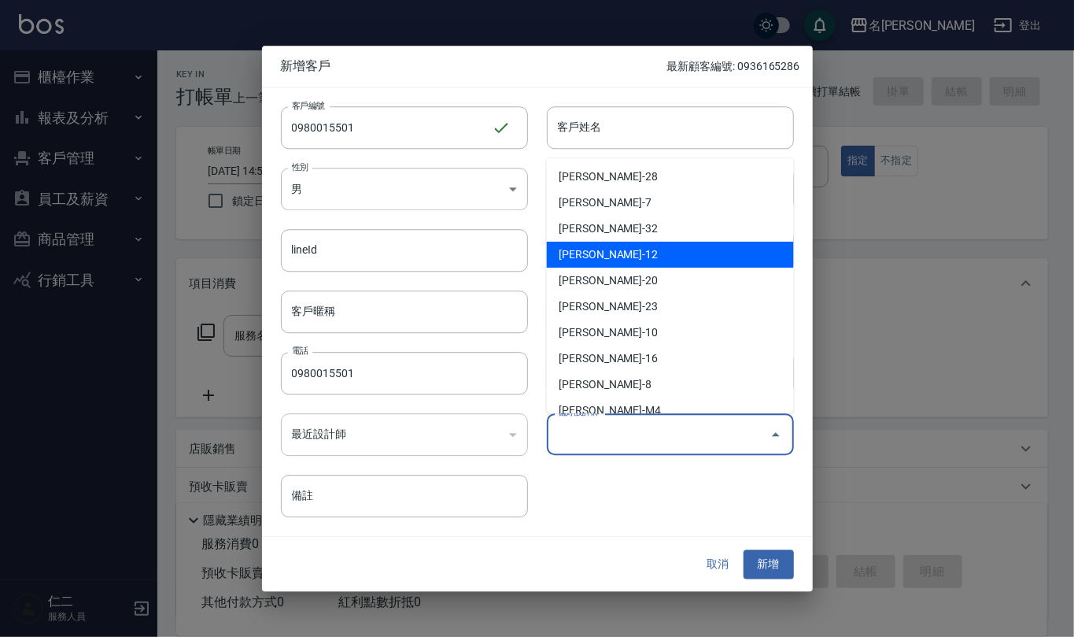
click at [678, 250] on li "[PERSON_NAME]-12" at bounding box center [670, 255] width 247 height 26
type input "[PERSON_NAME]"
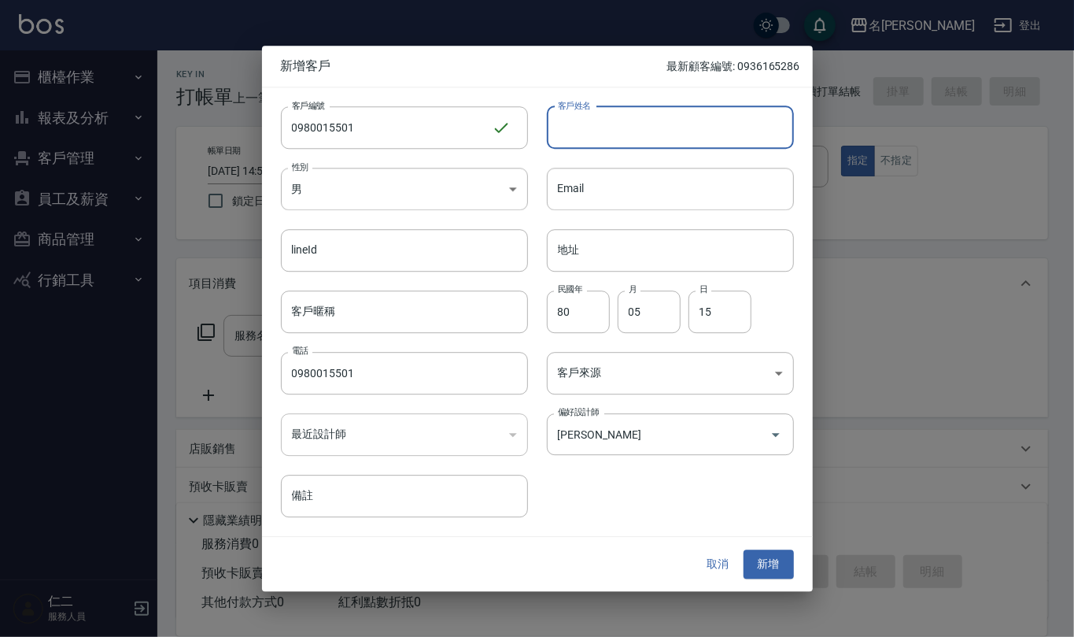
click at [630, 124] on input "客戶姓名" at bounding box center [670, 127] width 247 height 42
type input "[PERSON_NAME]"
click at [516, 176] on body "名留仁二 登出 櫃檯作業 打帳單 帳單列表 現金收支登錄 材料自購登錄 每日結帳 排班表 報表及分析 報表目錄 店家區間累計表 店家日報表 互助日報表 互助月…" at bounding box center [537, 383] width 1074 height 766
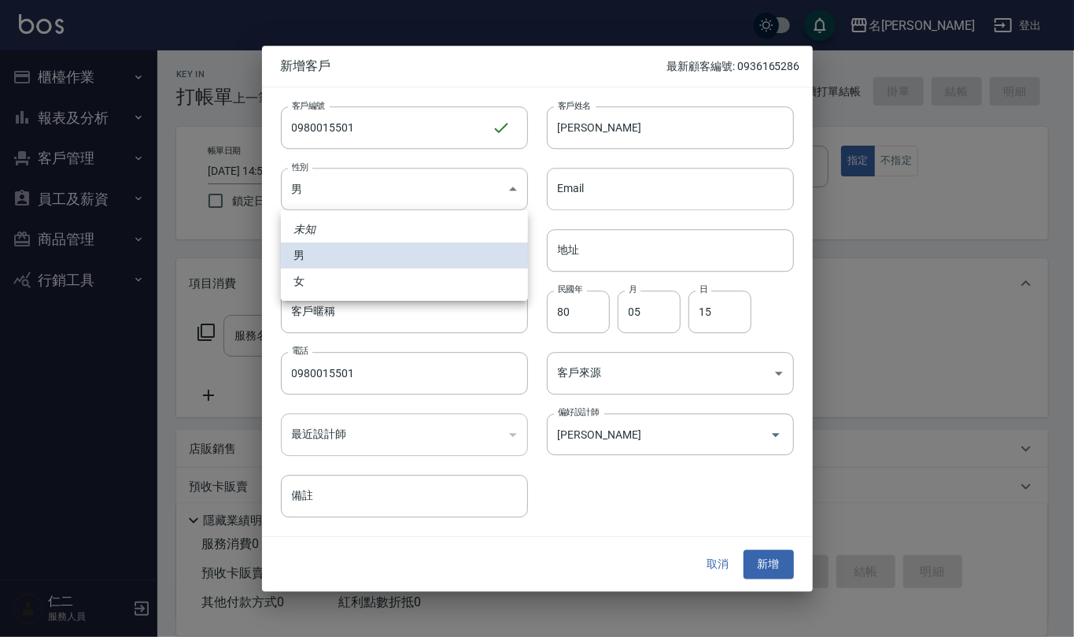
click at [511, 277] on li "女" at bounding box center [404, 281] width 247 height 26
type input "[DEMOGRAPHIC_DATA]"
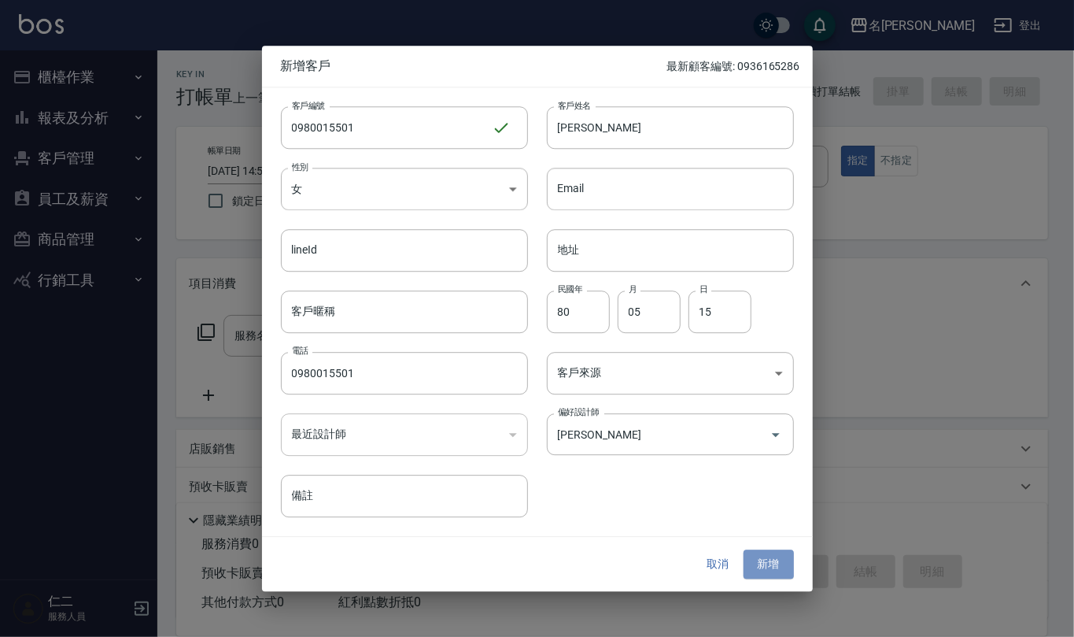
drag, startPoint x: 778, startPoint y: 567, endPoint x: 772, endPoint y: 562, distance: 8.4
click at [775, 567] on button "新增" at bounding box center [769, 564] width 50 height 29
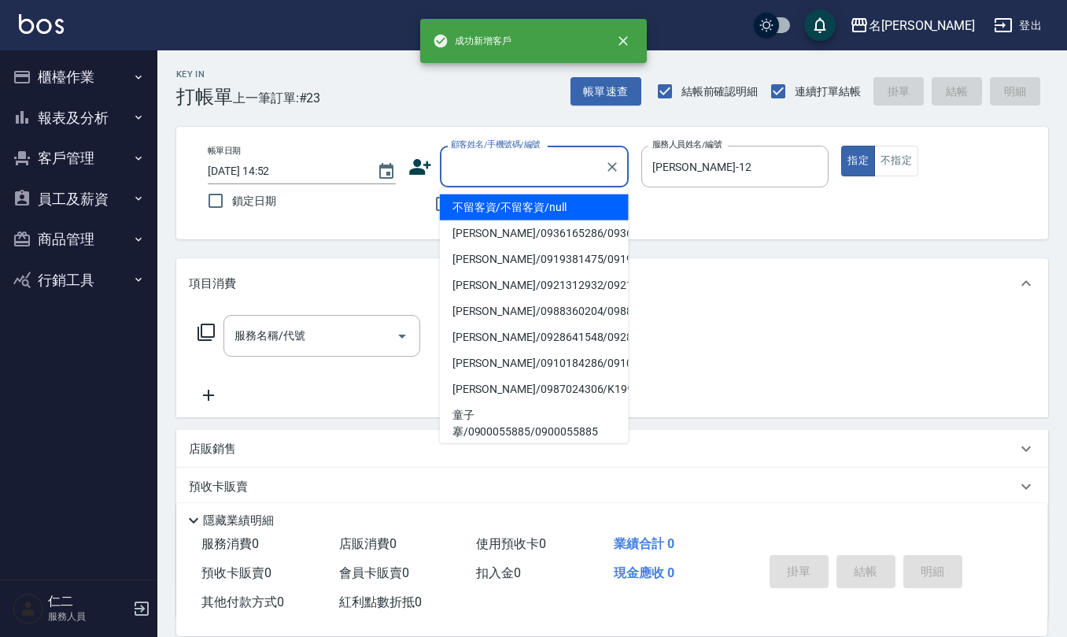
paste input "0980015501"
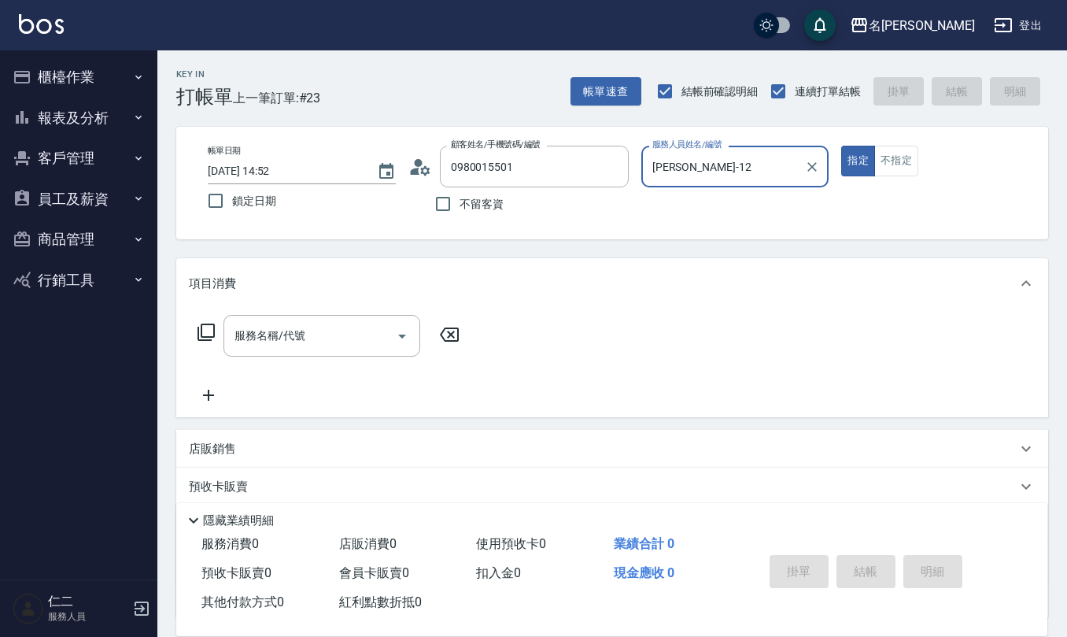
type input "[PERSON_NAME]/0980015501/0980015501"
click at [841, 146] on button "指定" at bounding box center [858, 161] width 34 height 31
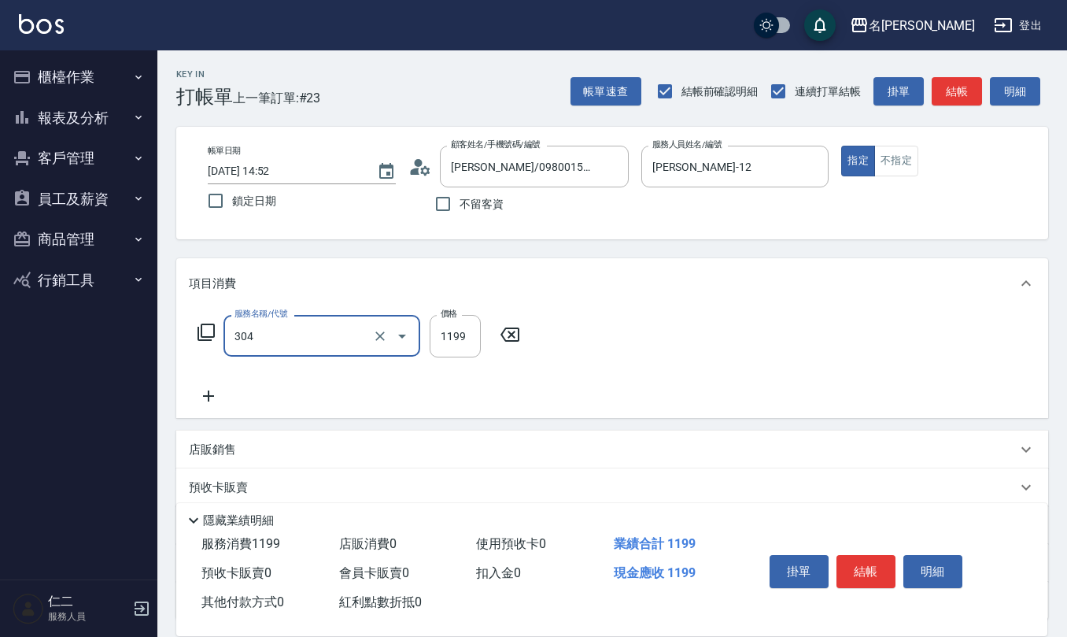
type input "離子燙(特價)(304)"
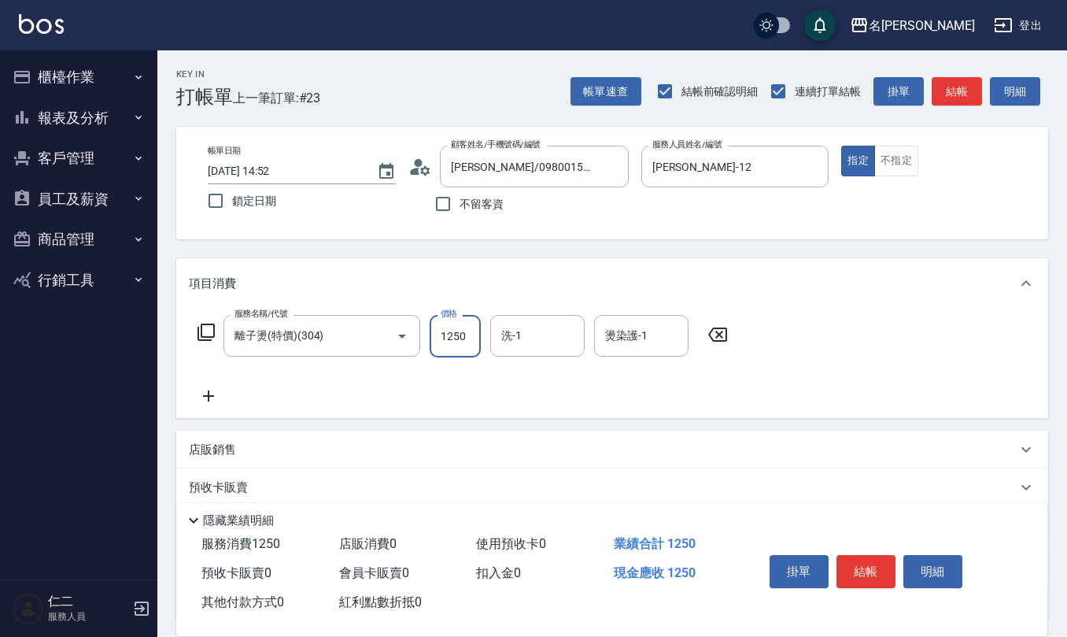
type input "1250"
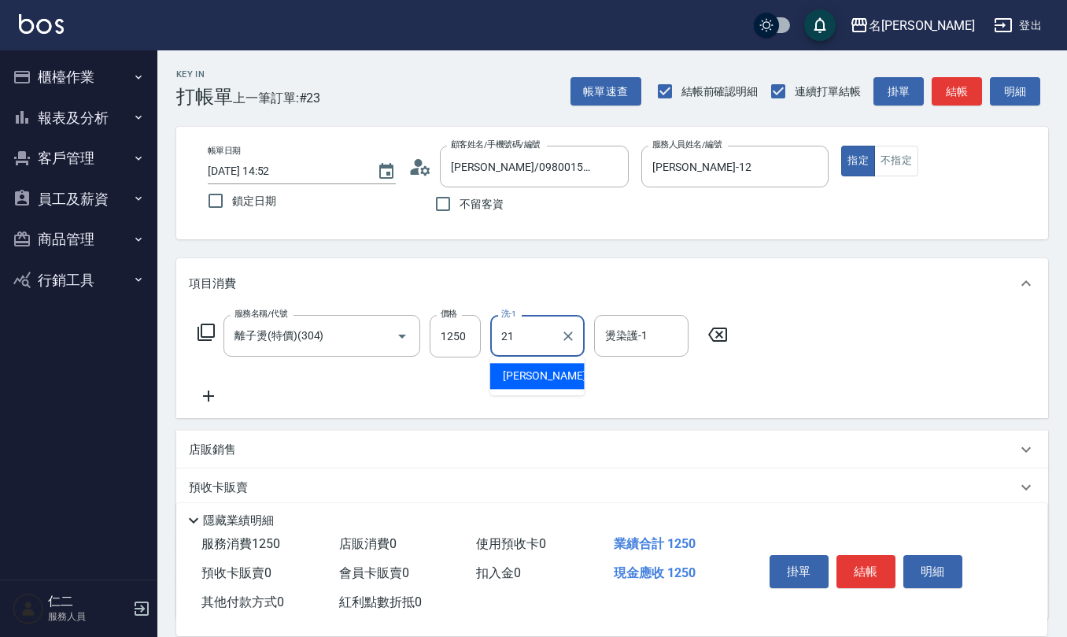
type input "[PERSON_NAME]-21"
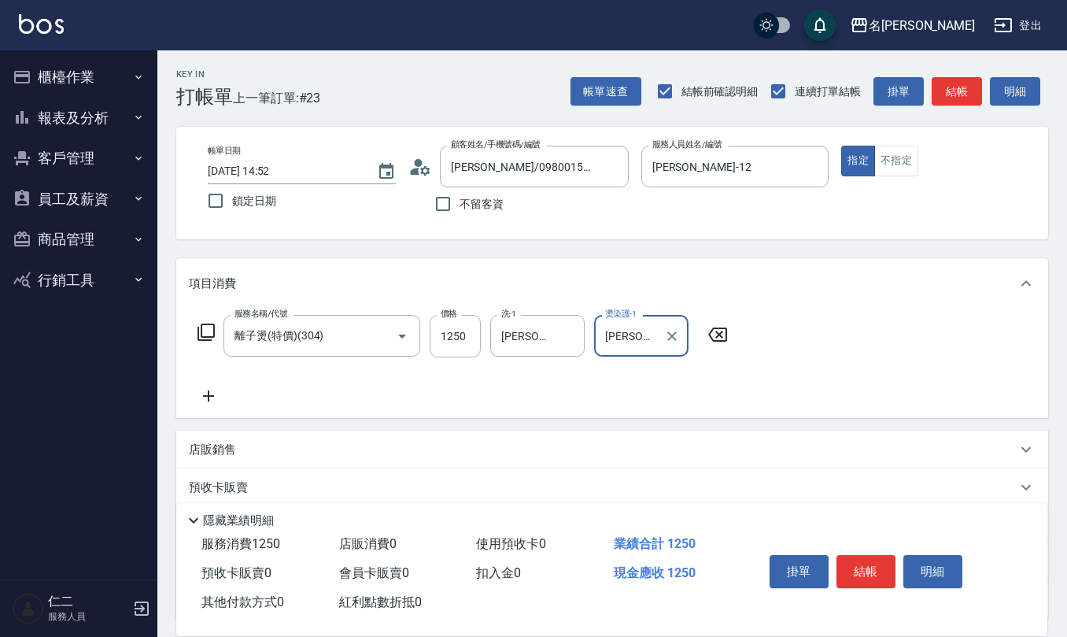
type input "[PERSON_NAME]-21"
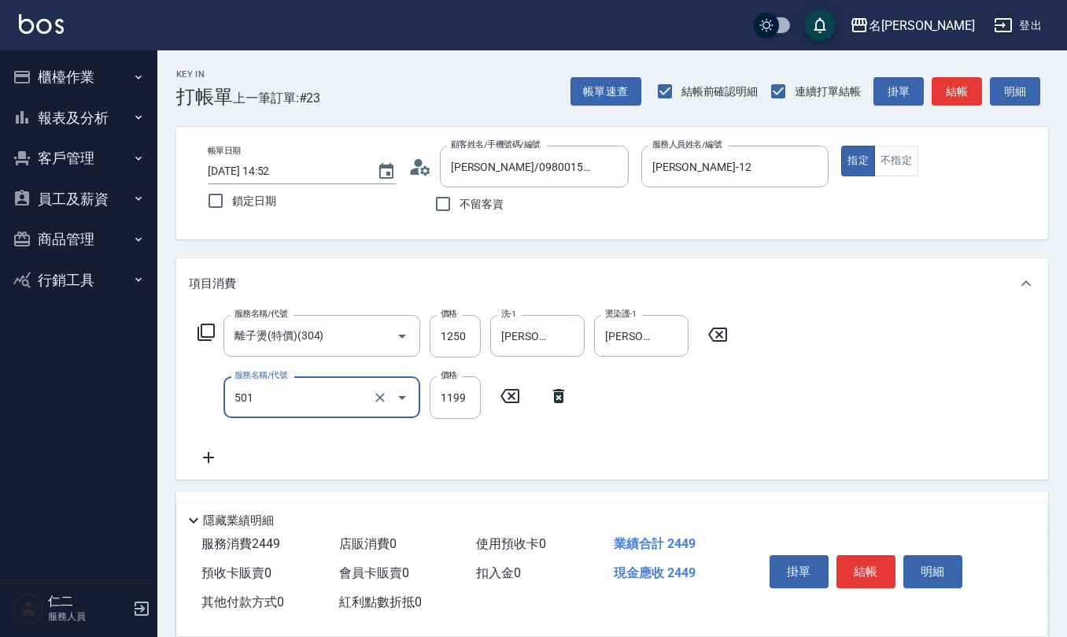
type input "染髮(501)"
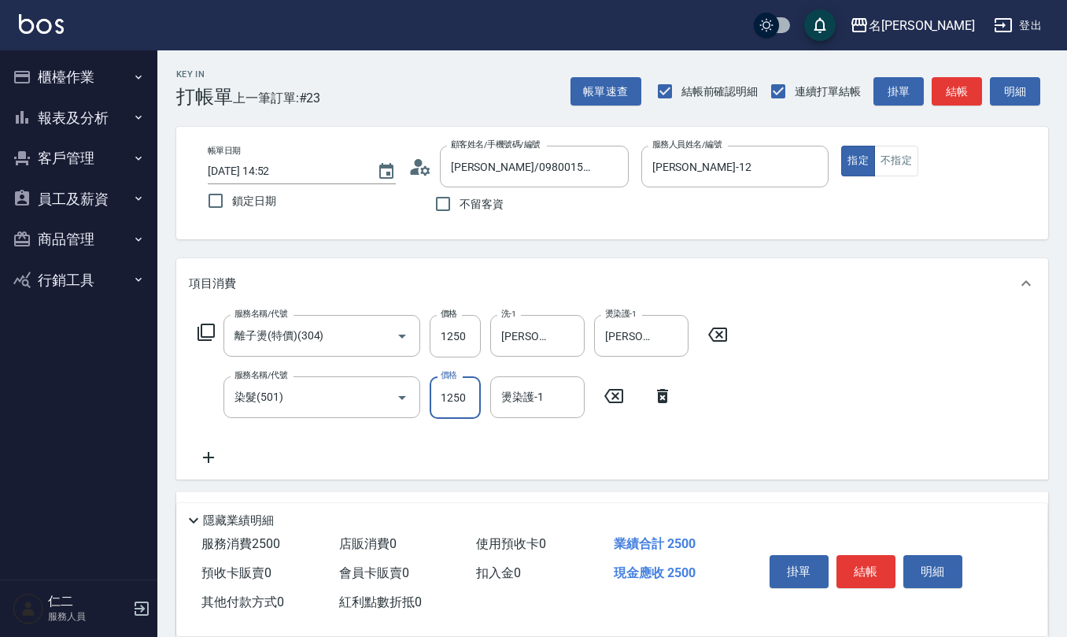
type input "1250"
type input "[PERSON_NAME]-21"
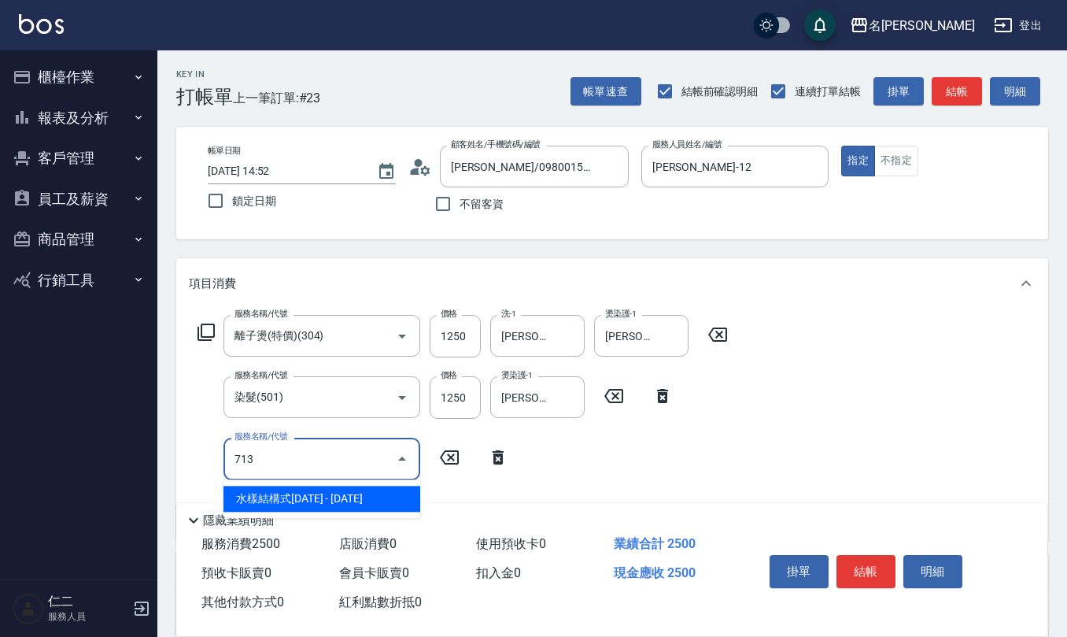
type input "水樣結構式1200(713)"
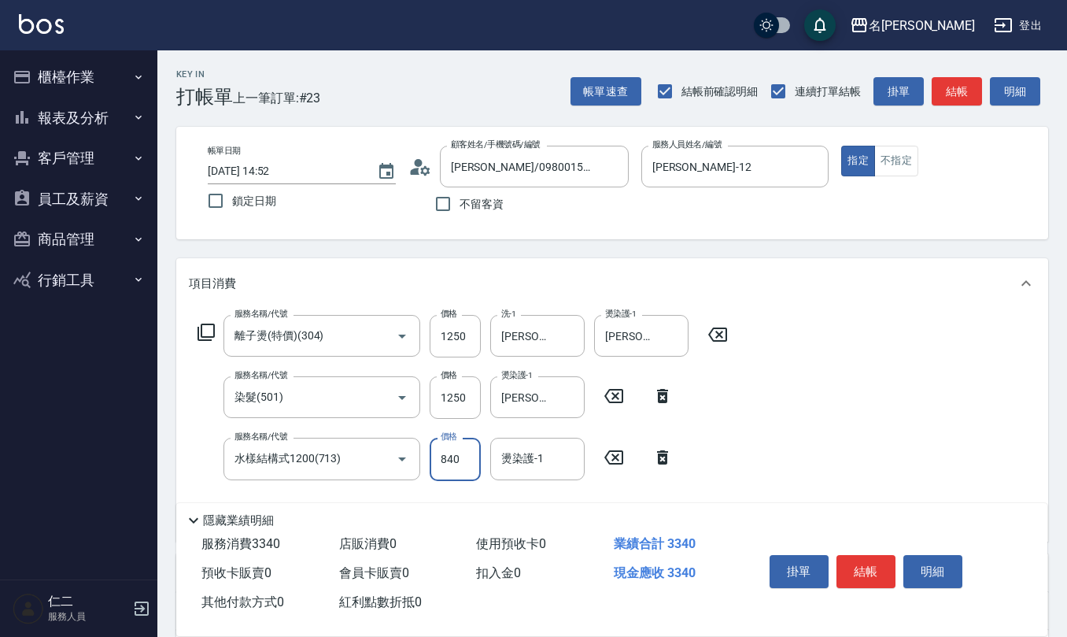
type input "840"
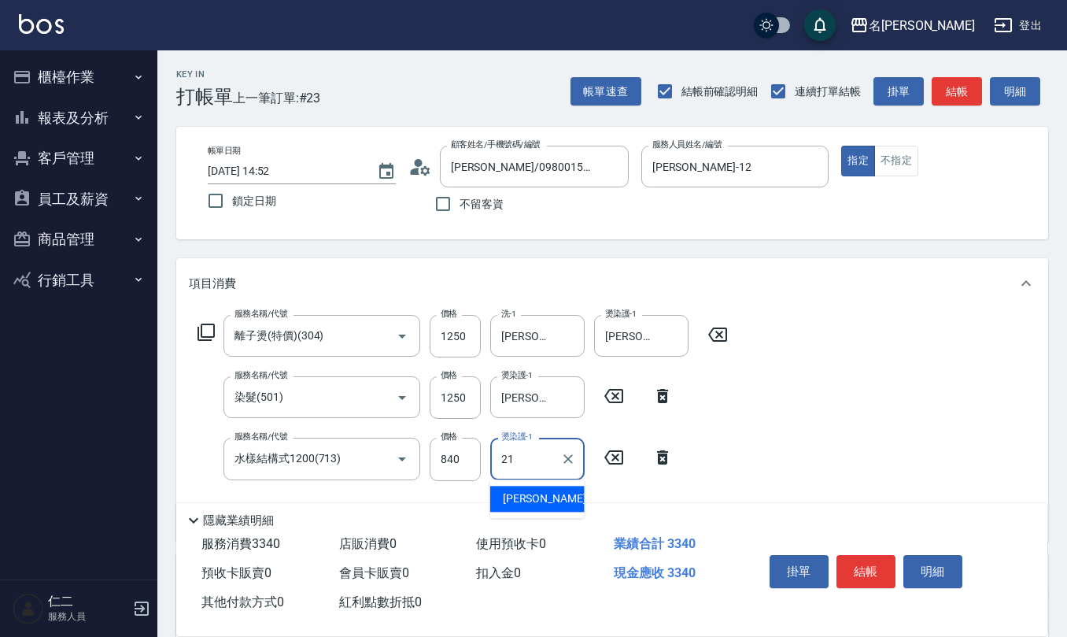
type input "[PERSON_NAME]-21"
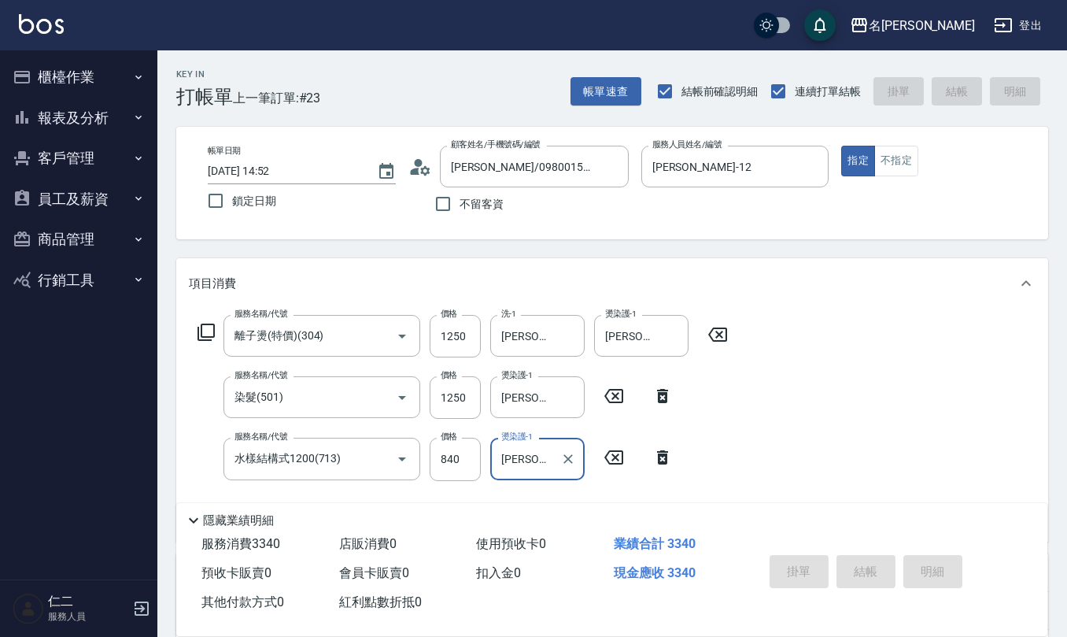
type input "[DATE] 15:26"
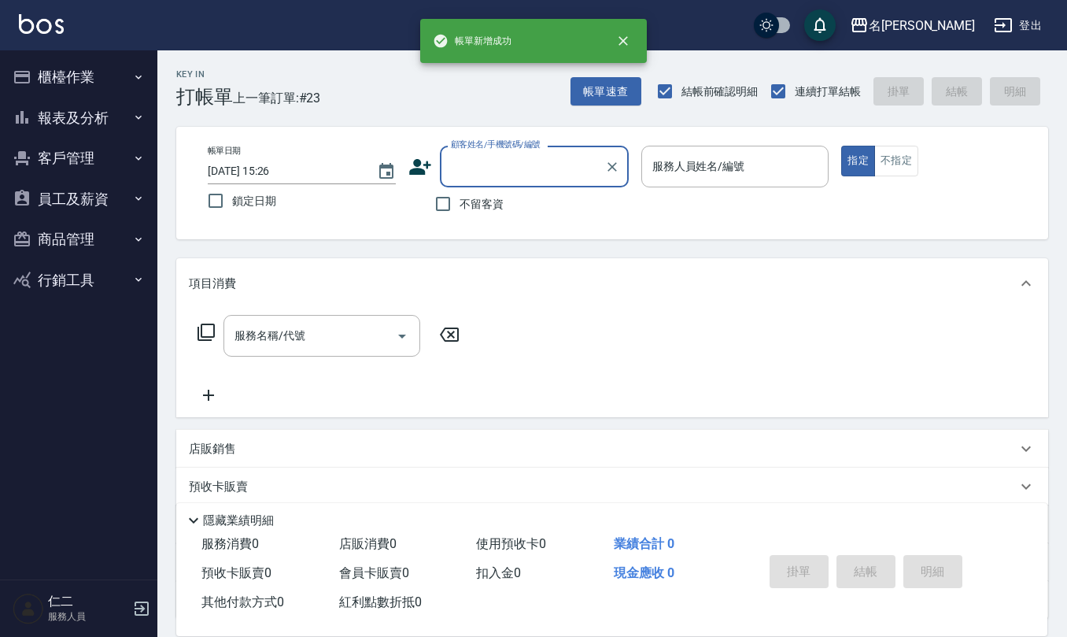
scroll to position [0, 0]
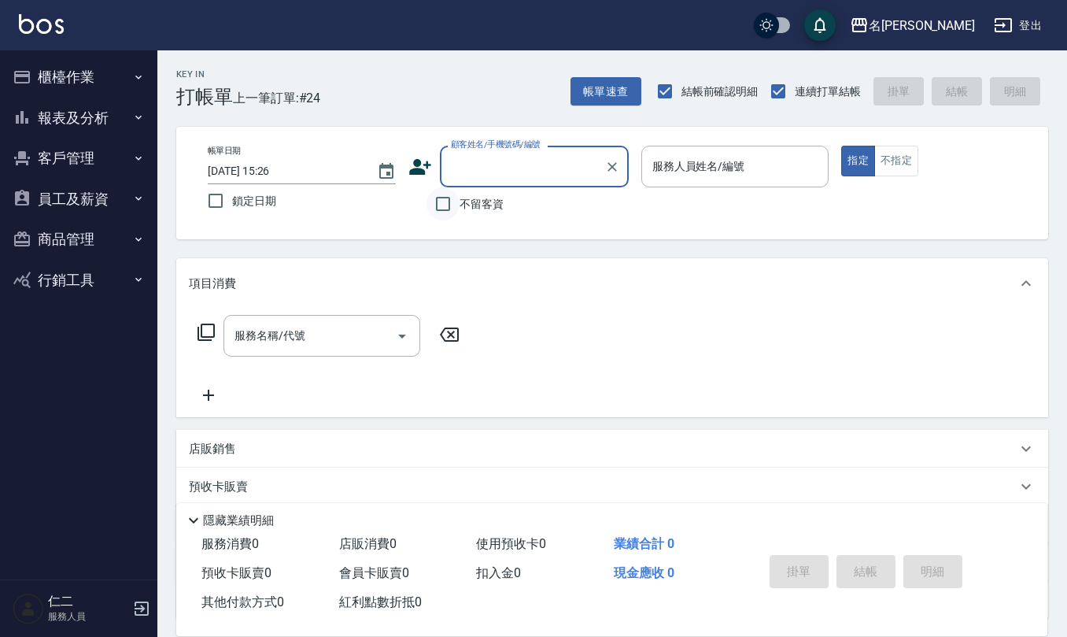
click at [449, 200] on input "不留客資" at bounding box center [442, 203] width 33 height 33
checkbox input "true"
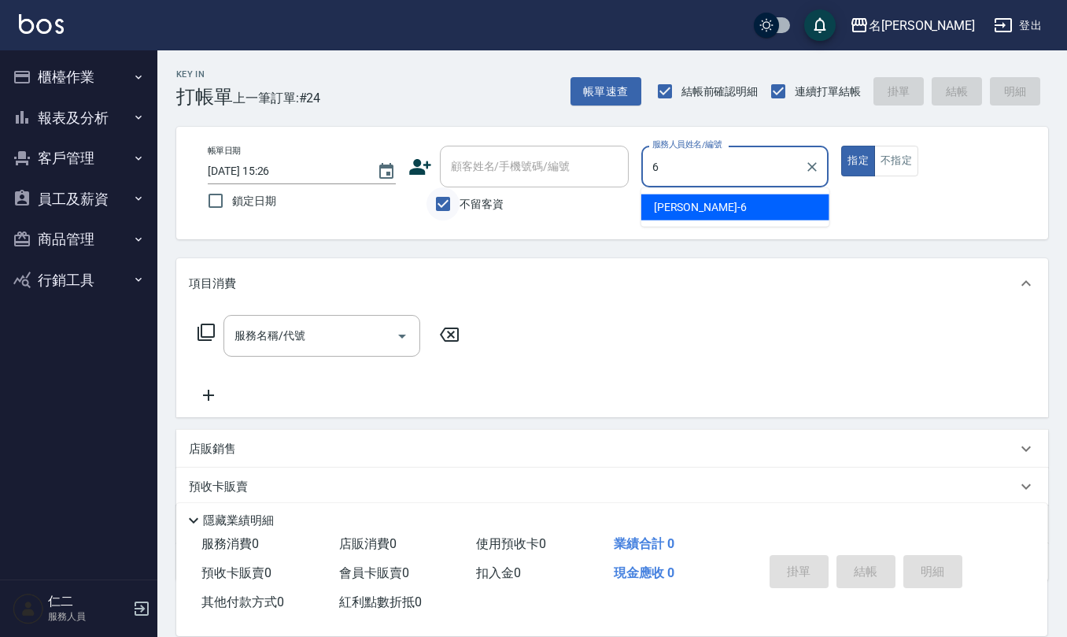
type input "[PERSON_NAME]-6"
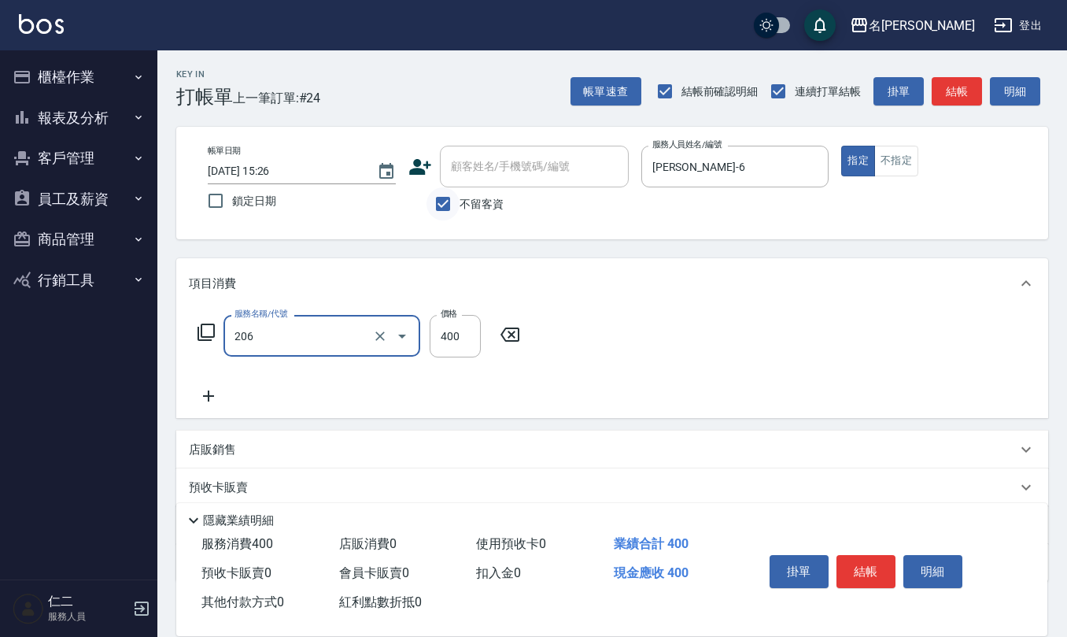
type input "健康洗(206)"
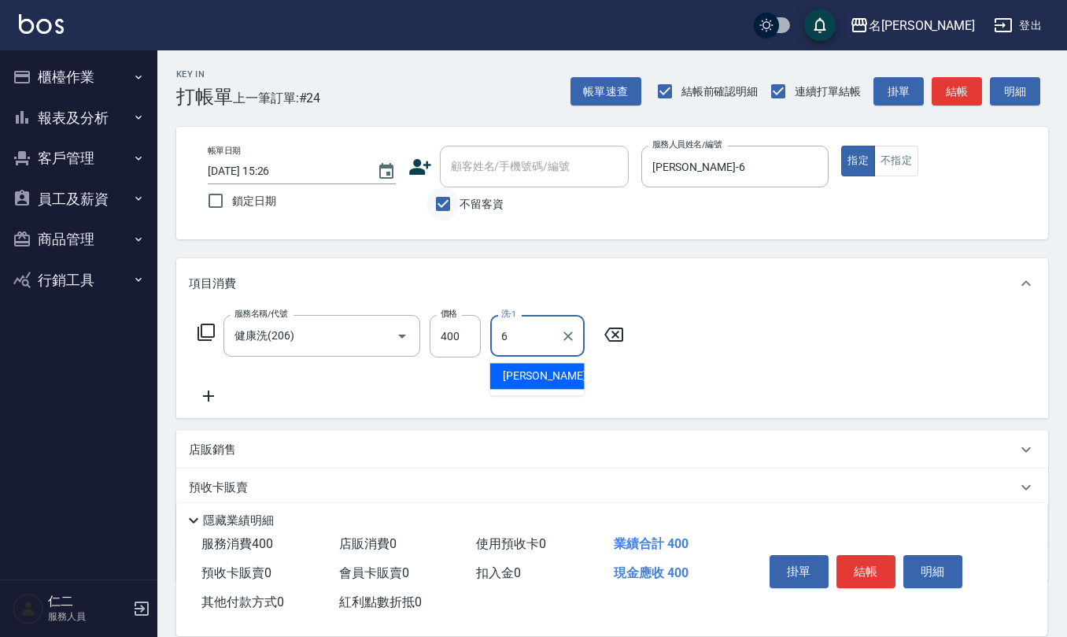
type input "[PERSON_NAME]-6"
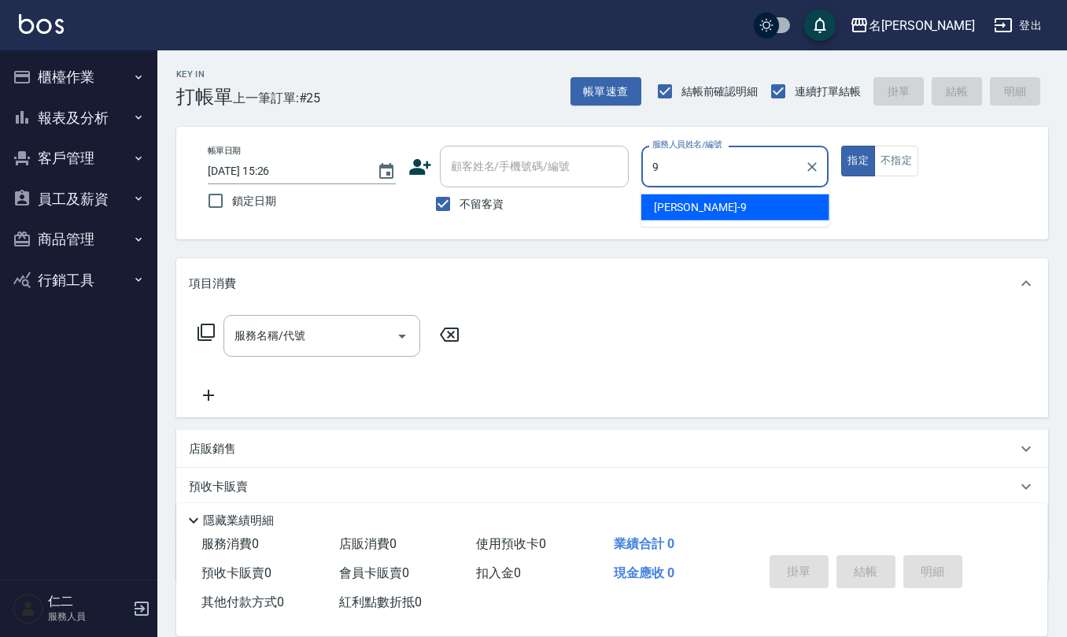
type input "[PERSON_NAME]-9"
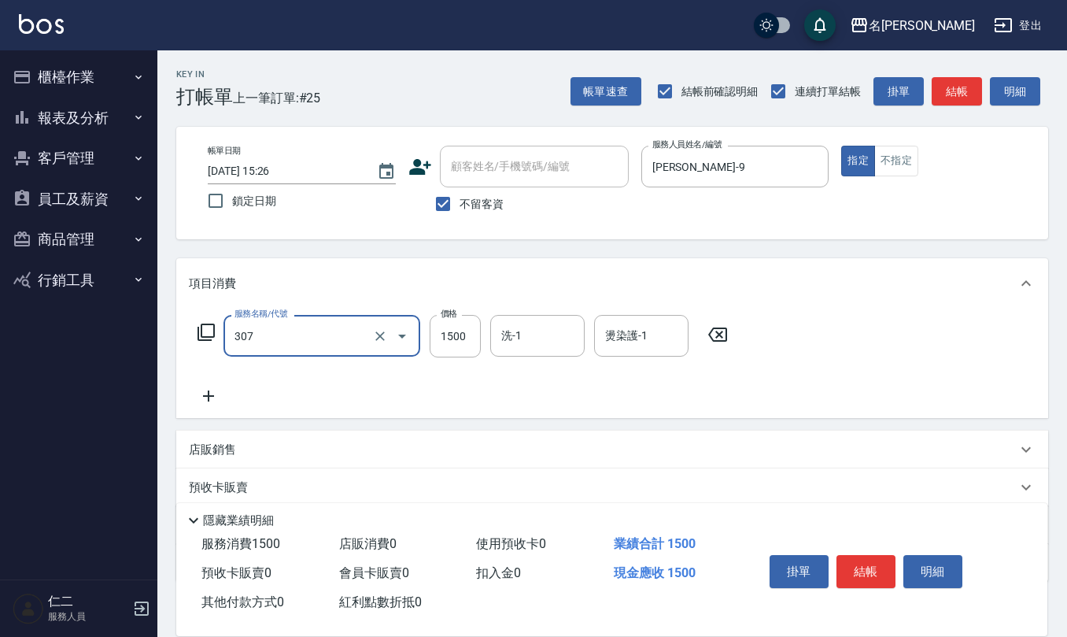
type input "EF麥拉寧燙髮1500(307)"
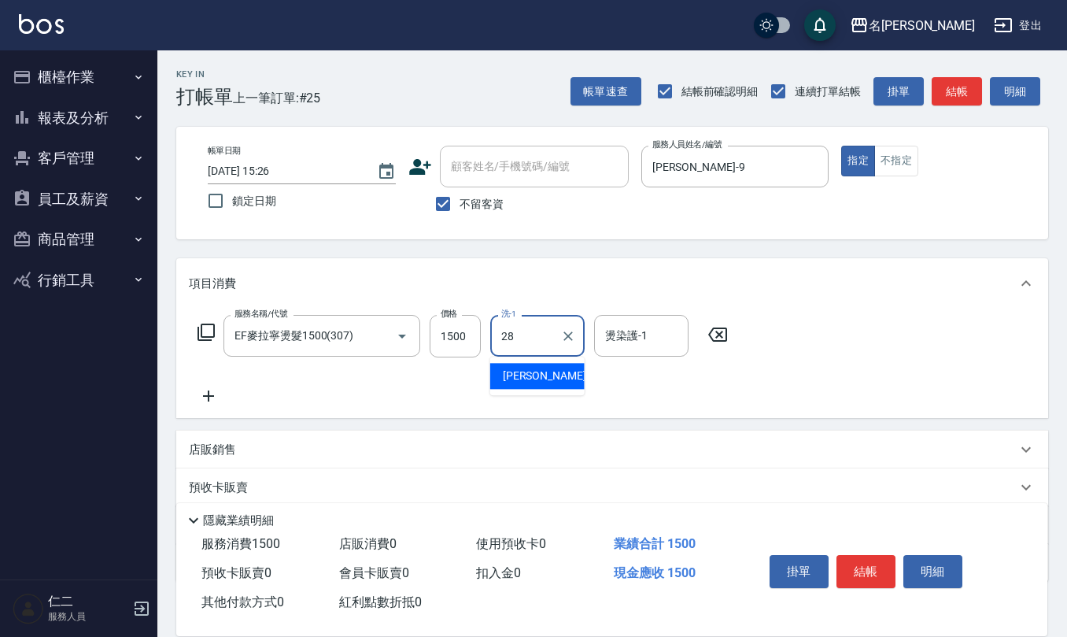
type input "[PERSON_NAME]-28"
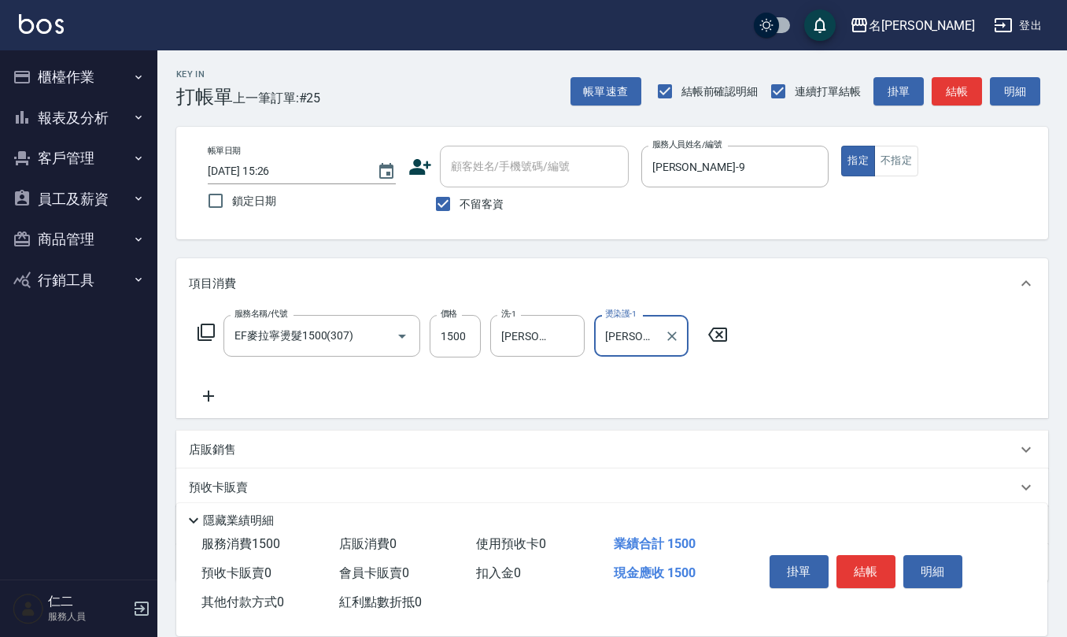
type input "[PERSON_NAME]-28"
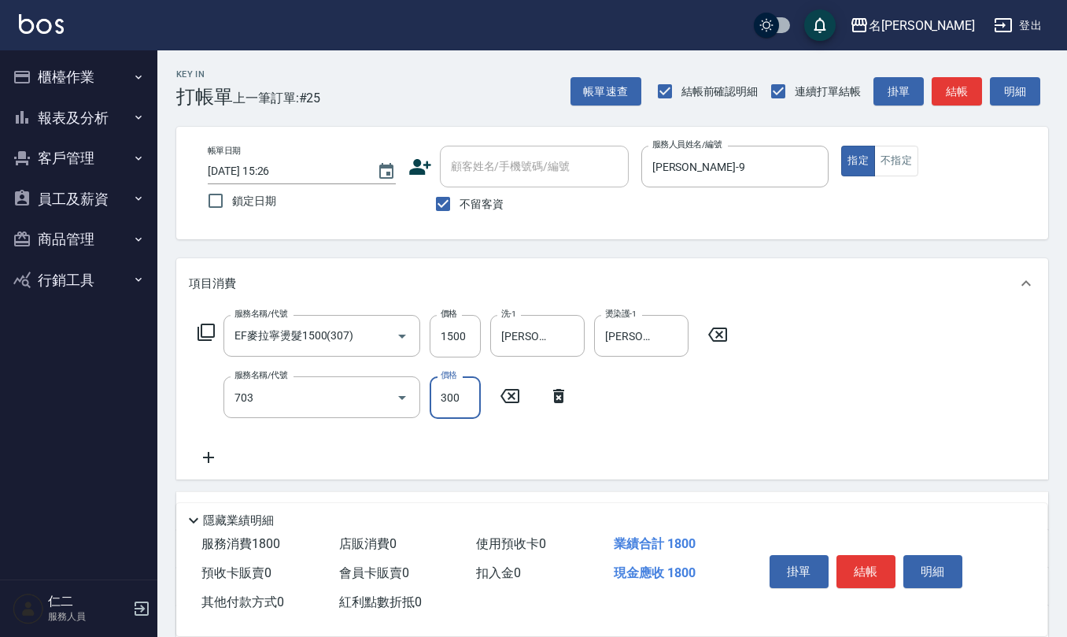
type input "(1236)設計師(703)"
type input "500"
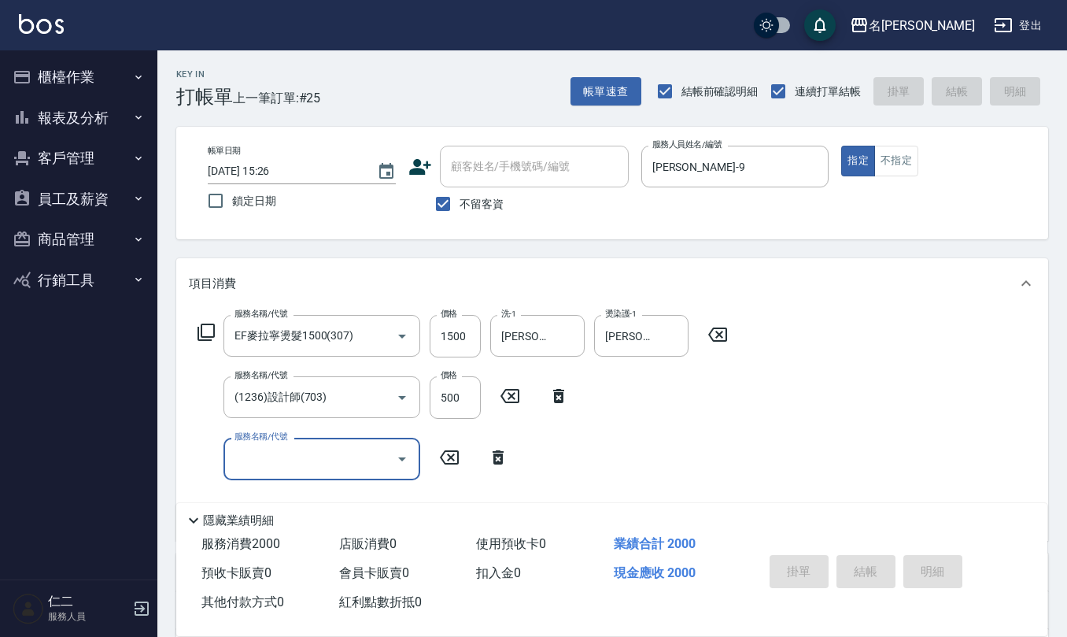
type input "[DATE] 15:28"
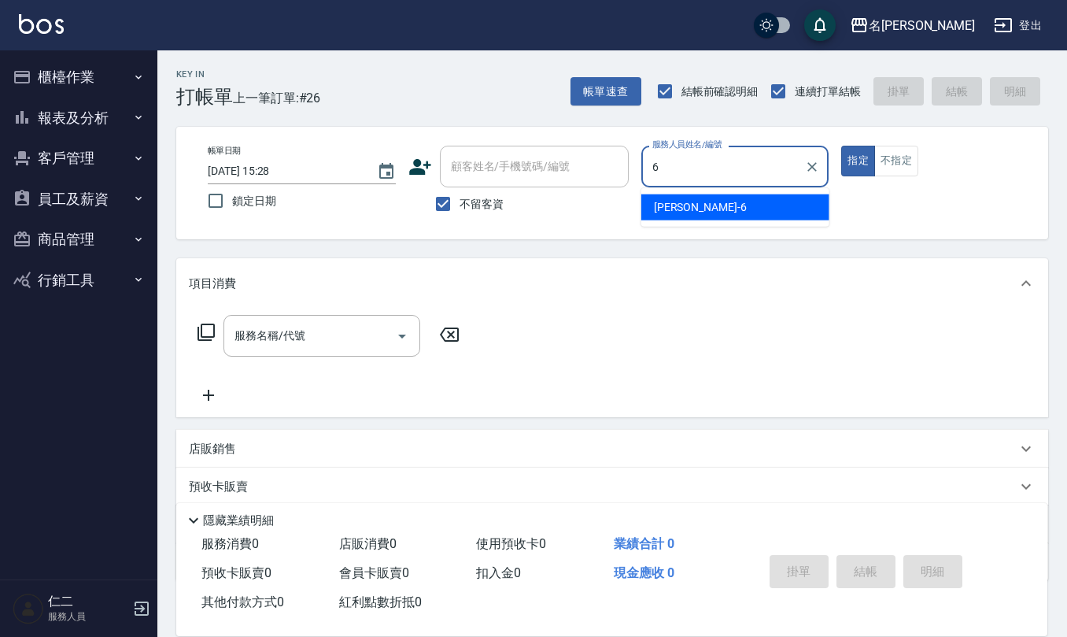
type input "[PERSON_NAME]-6"
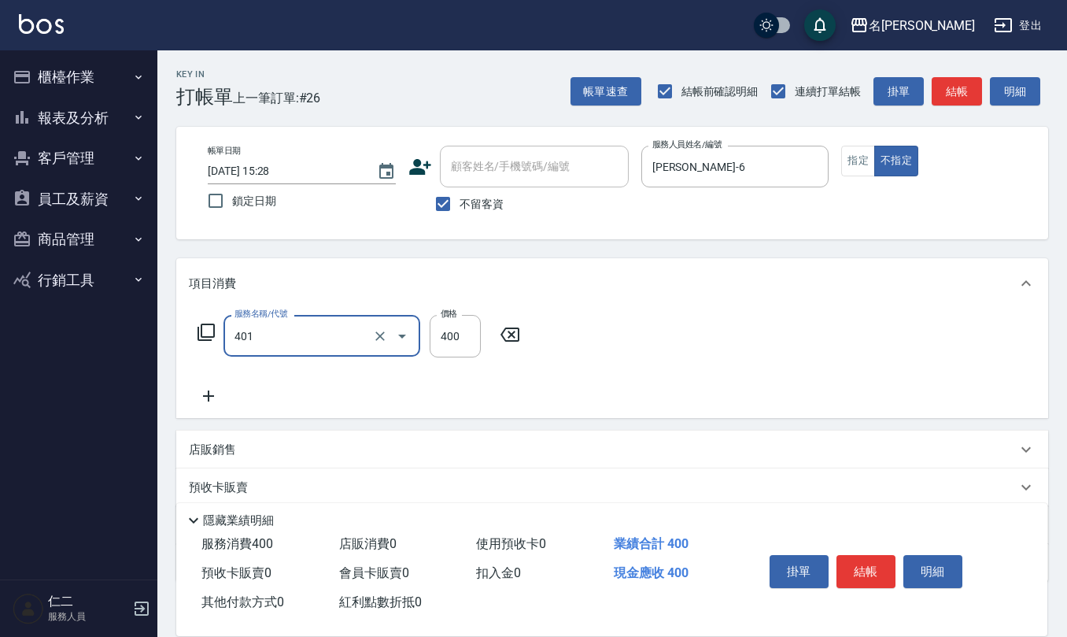
type input "剪髮(401)"
type input "200"
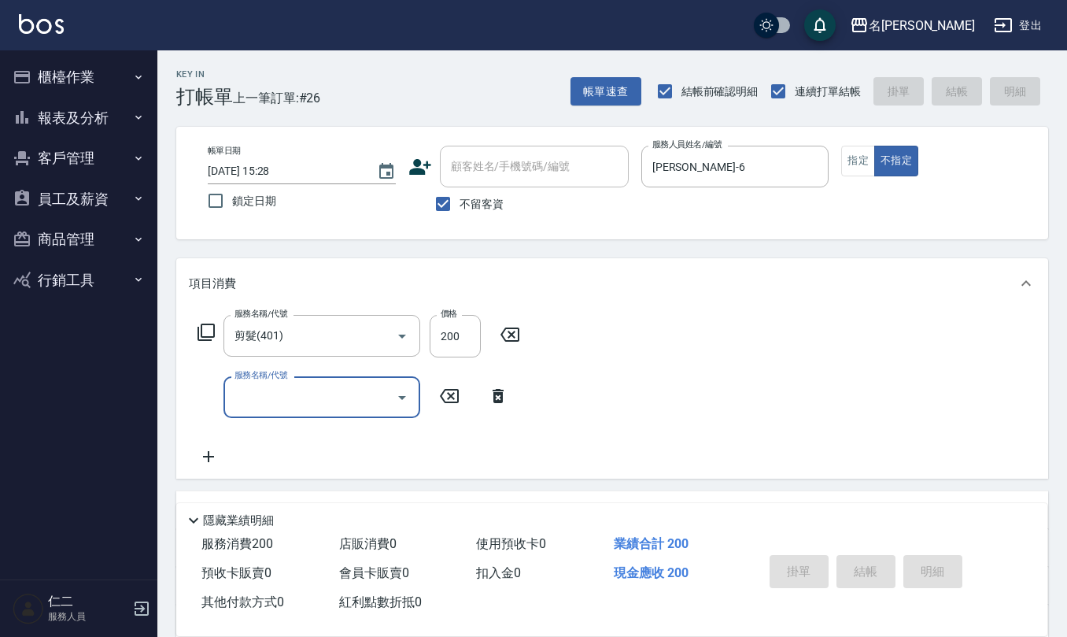
type input "[DATE] 15:42"
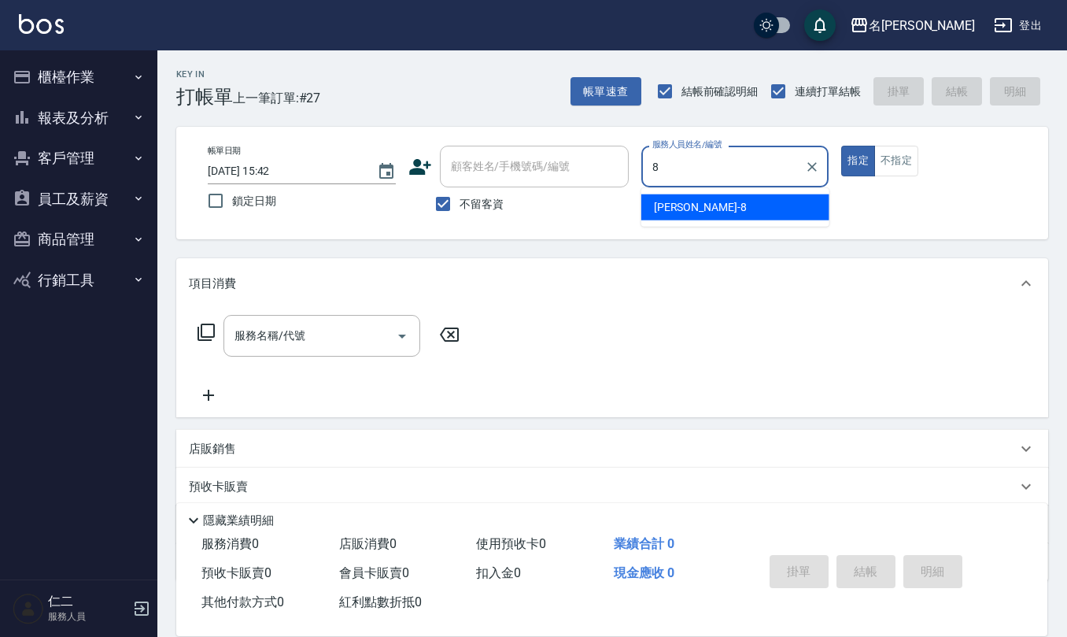
type input "[PERSON_NAME]-8"
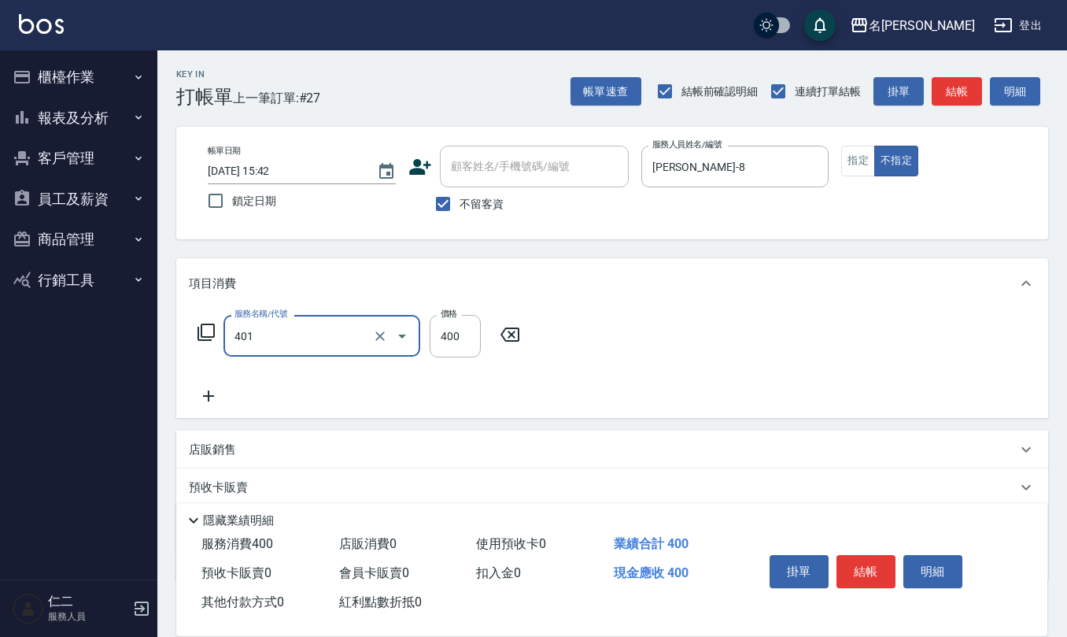
type input "剪髮(401)"
type input "200"
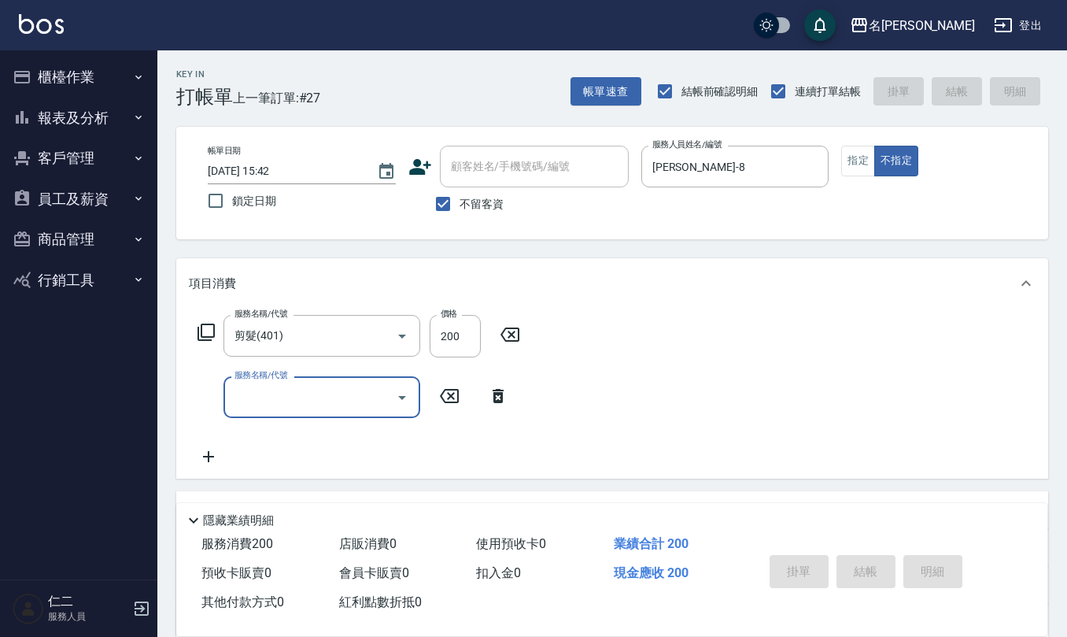
type input "[DATE] 15:44"
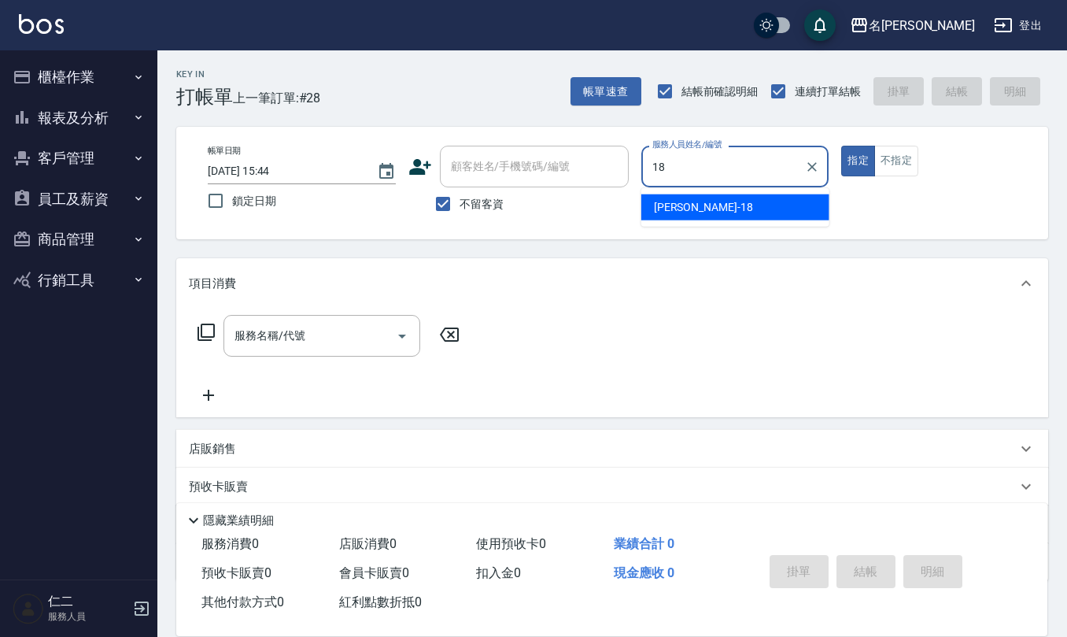
type input "[PERSON_NAME]-18"
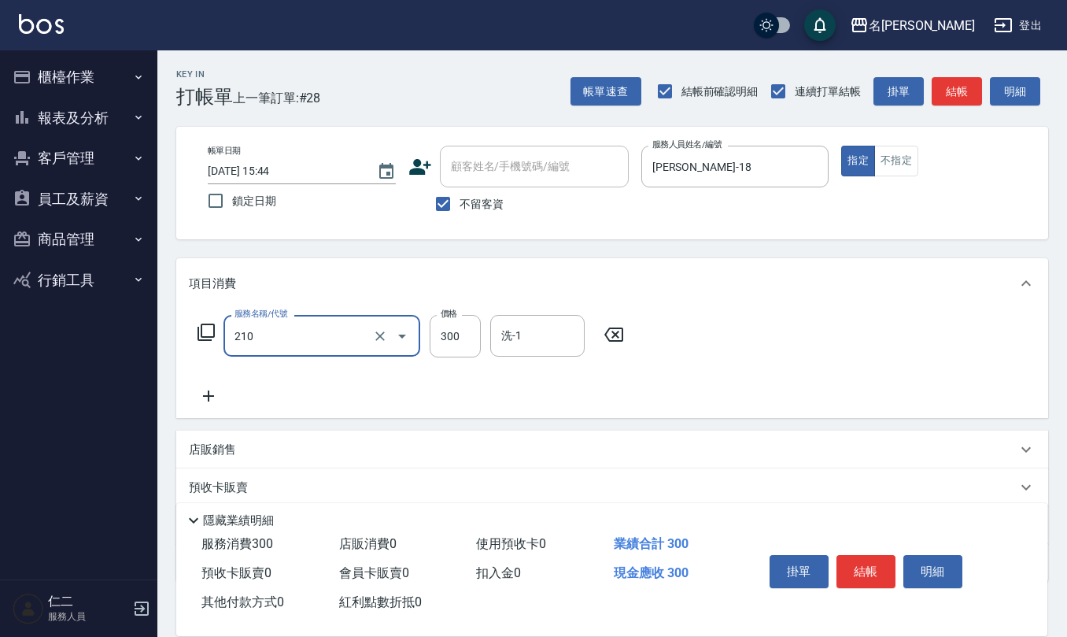
type input "[PERSON_NAME]洗髮精(210)"
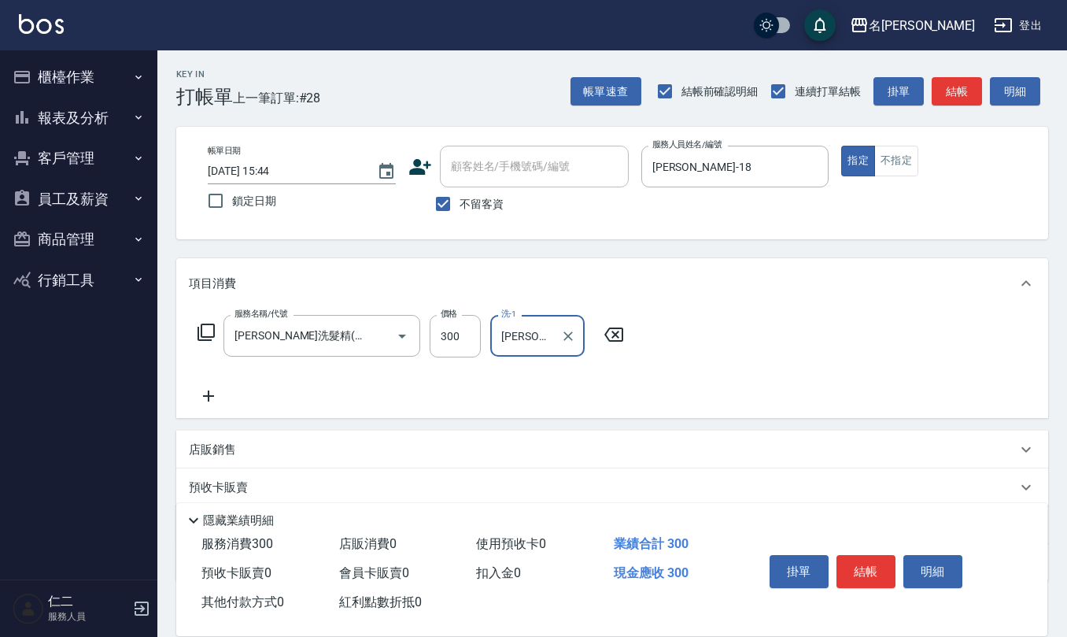
type input "[PERSON_NAME]-18"
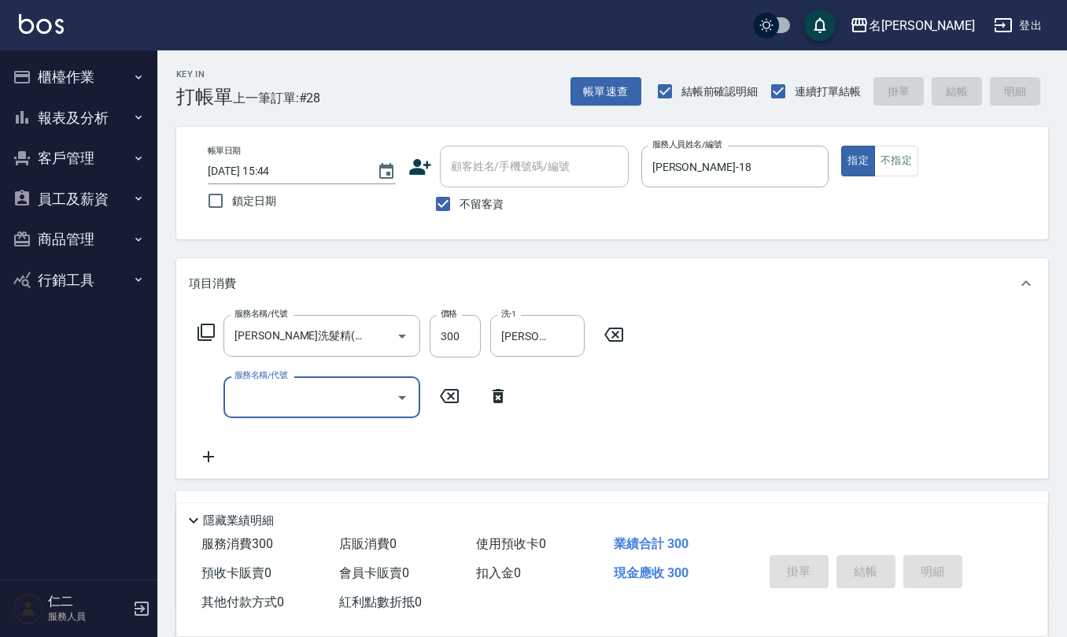
type input "[DATE] 15:51"
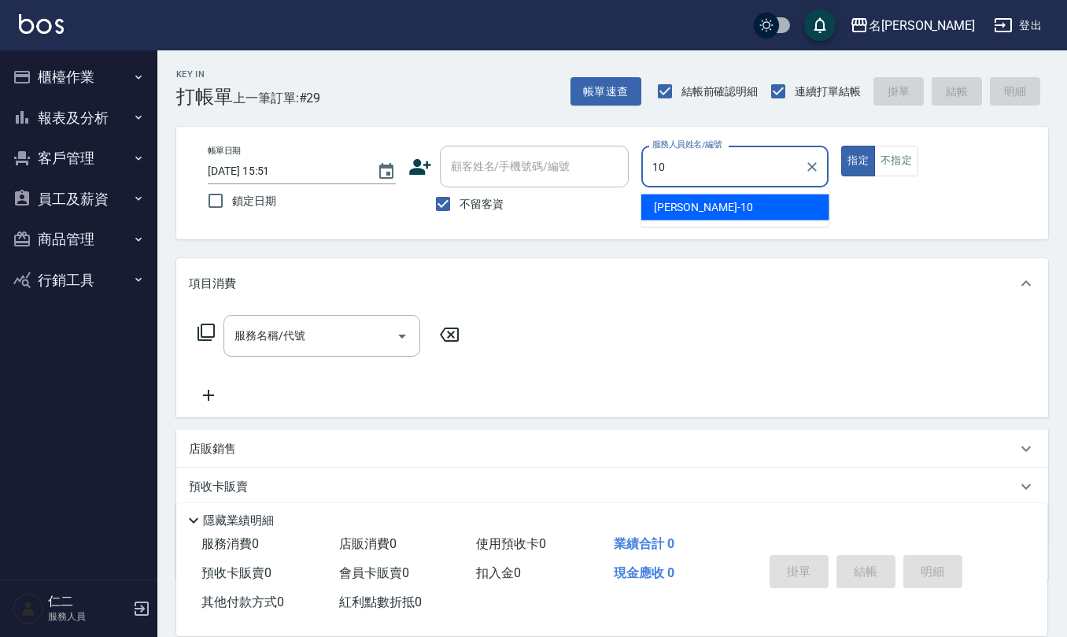
type input "[PERSON_NAME]-10"
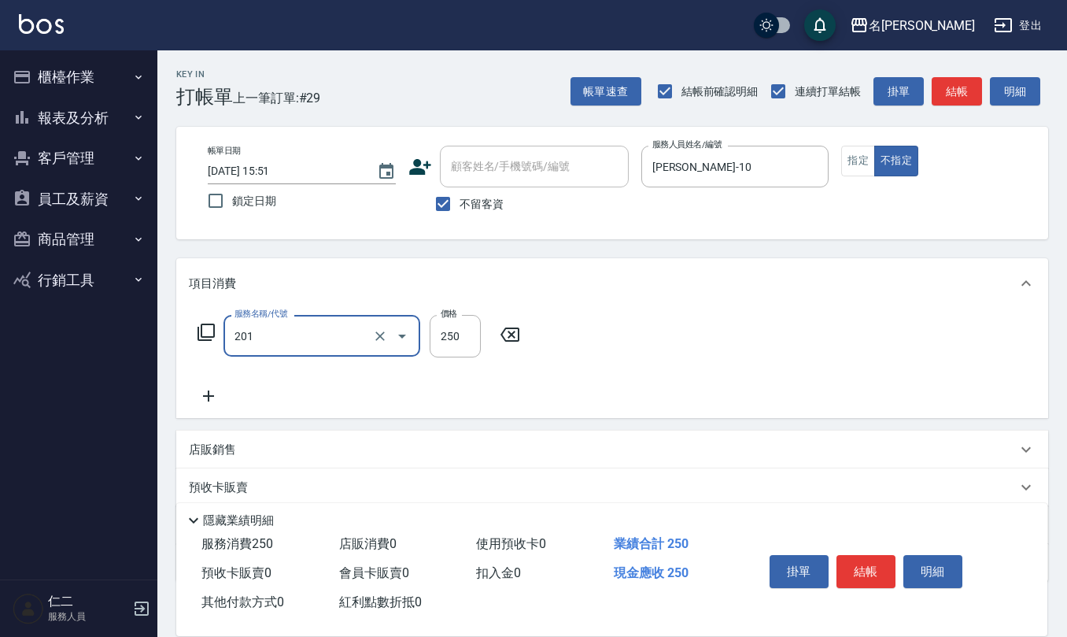
type input "洗髮(201)"
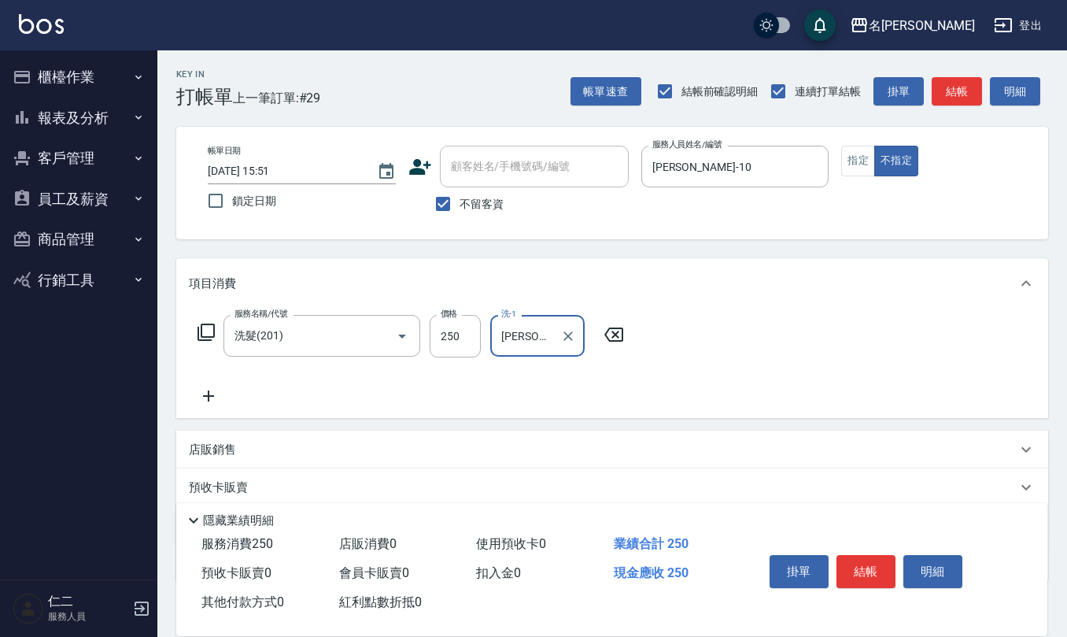
type input "[PERSON_NAME]-28"
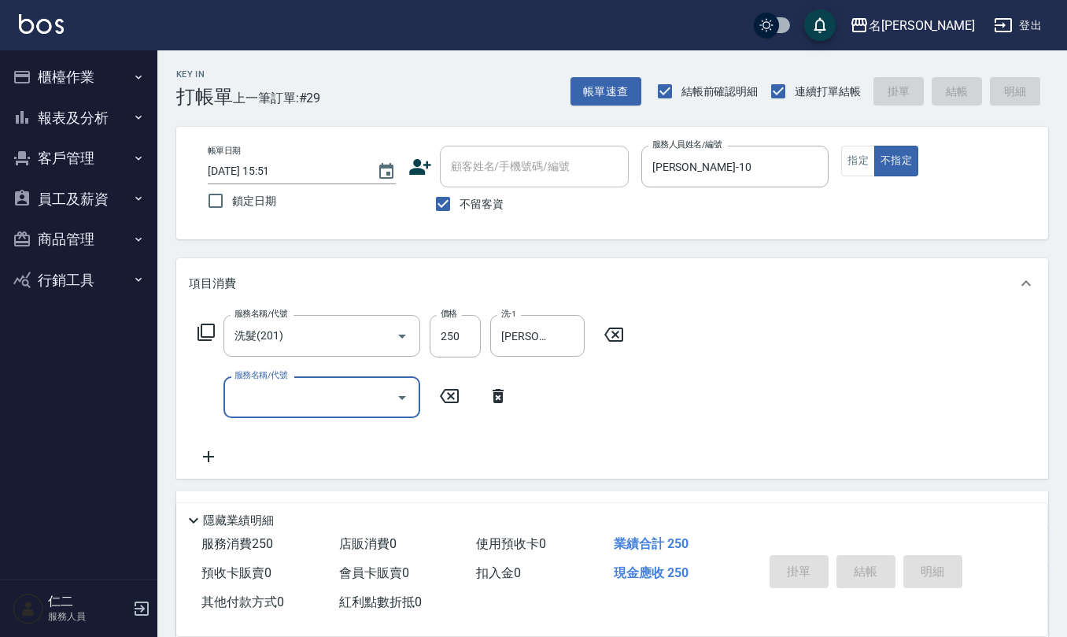
type input "[DATE] 15:54"
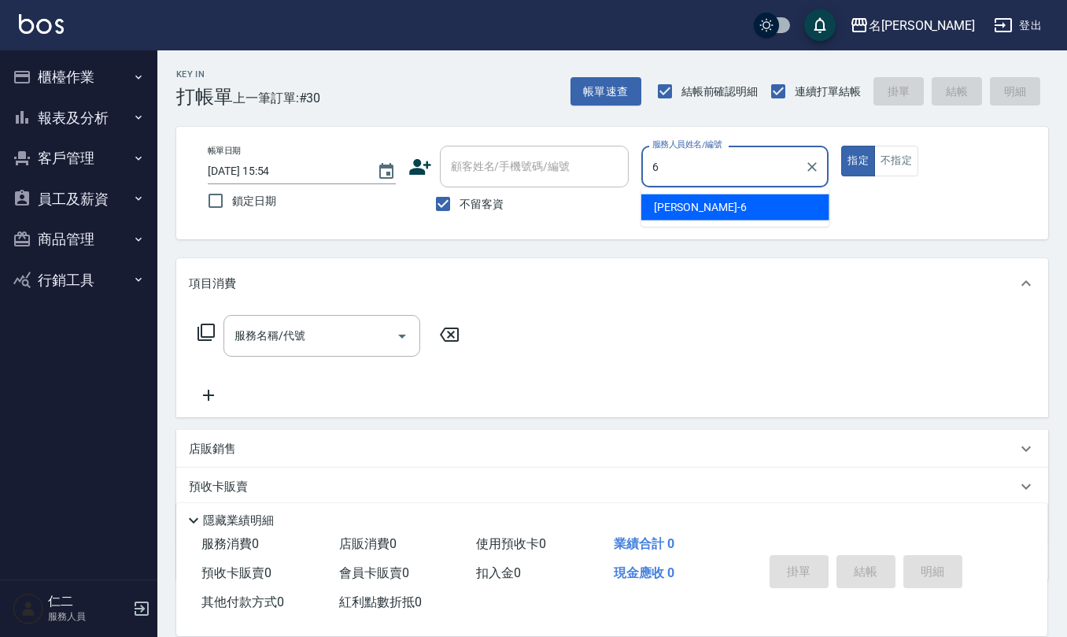
type input "[PERSON_NAME]-6"
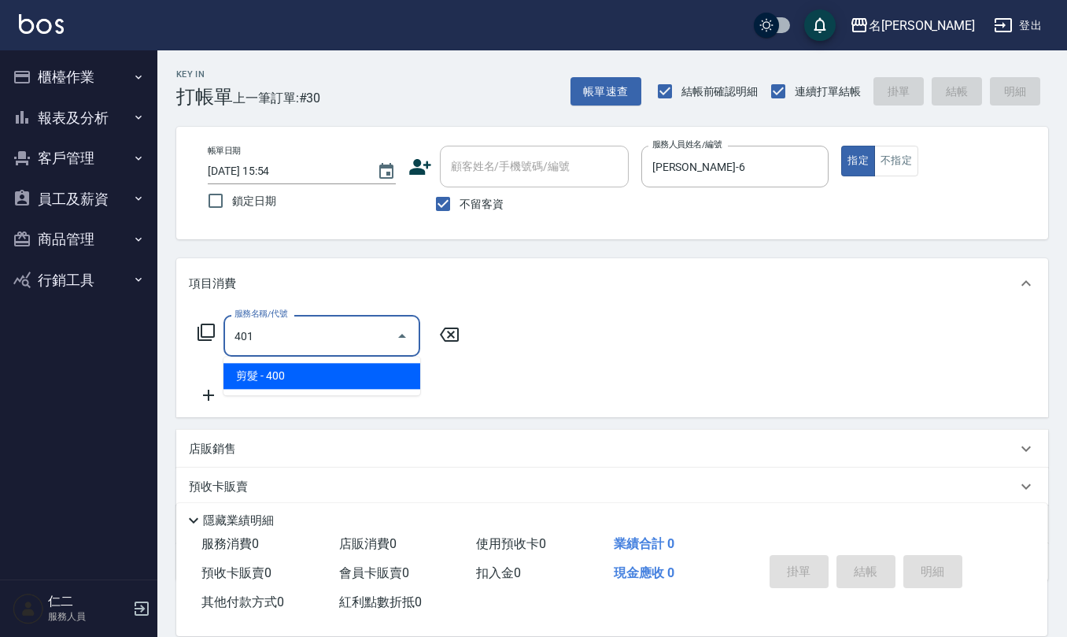
type input "剪髮(401)"
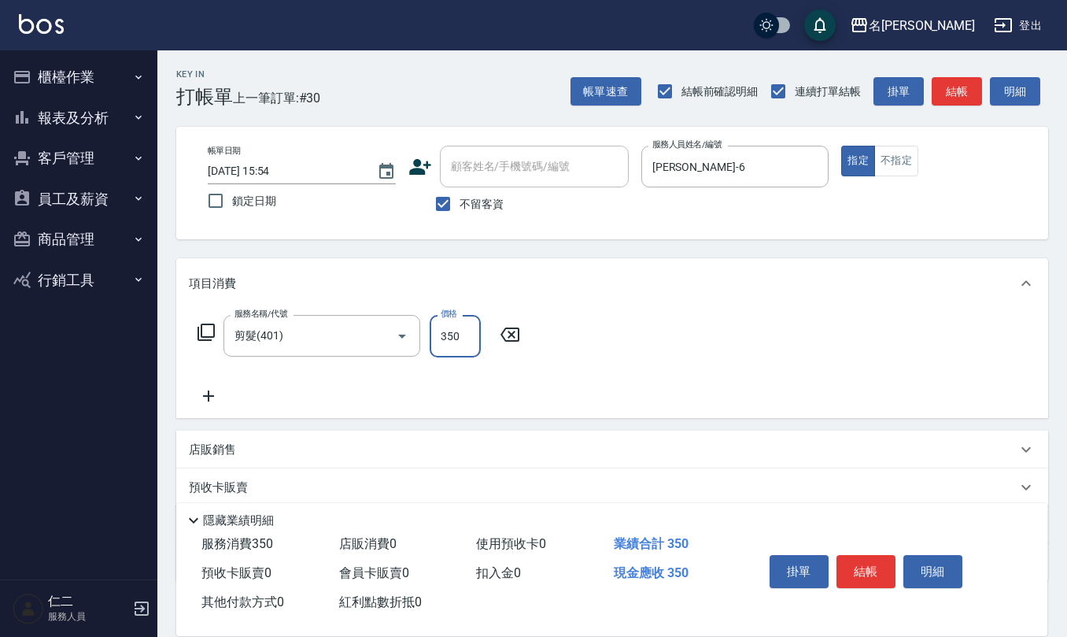
type input "350"
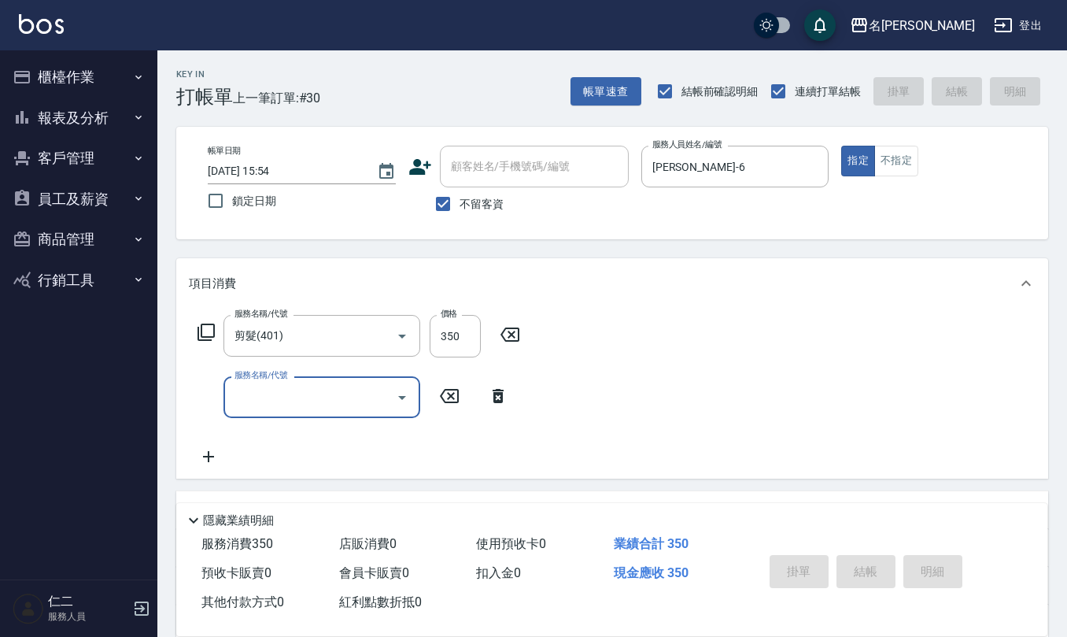
type input "[DATE] 16:04"
